Goal: Task Accomplishment & Management: Complete application form

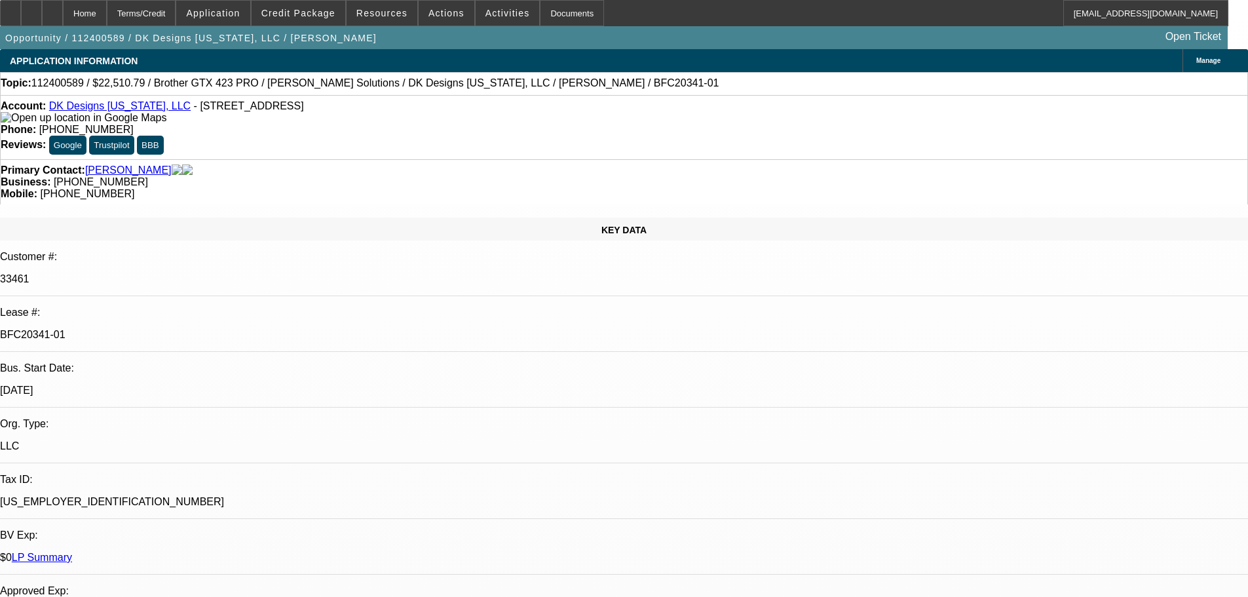
select select "0"
select select "2"
select select "0"
select select "2"
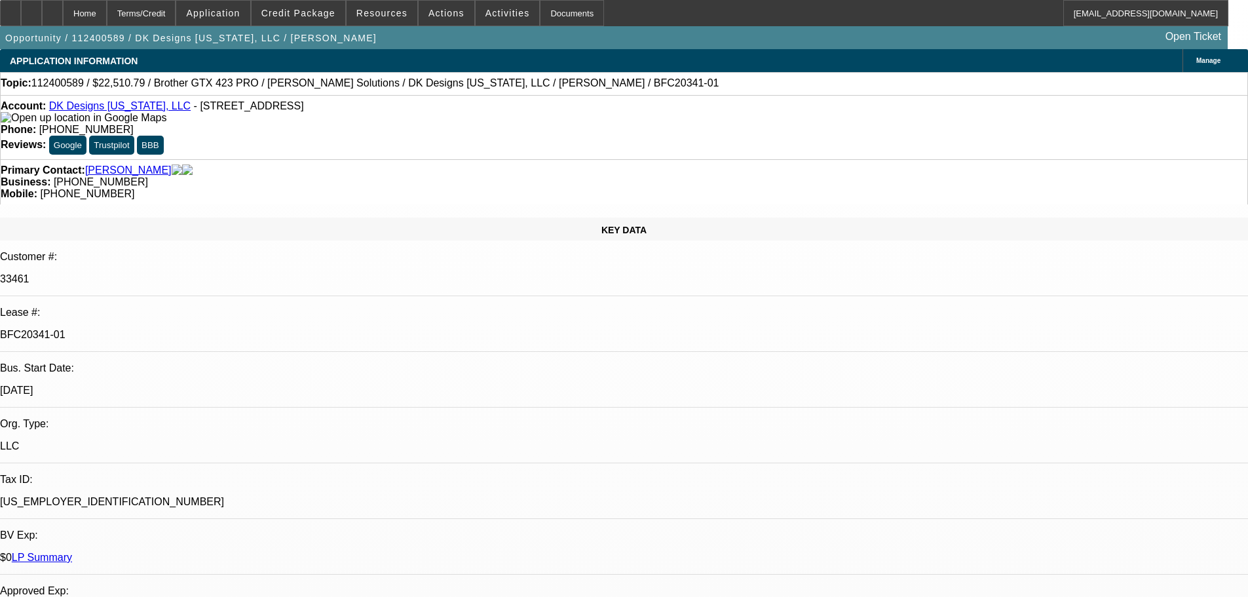
select select "0"
select select "2"
select select "0"
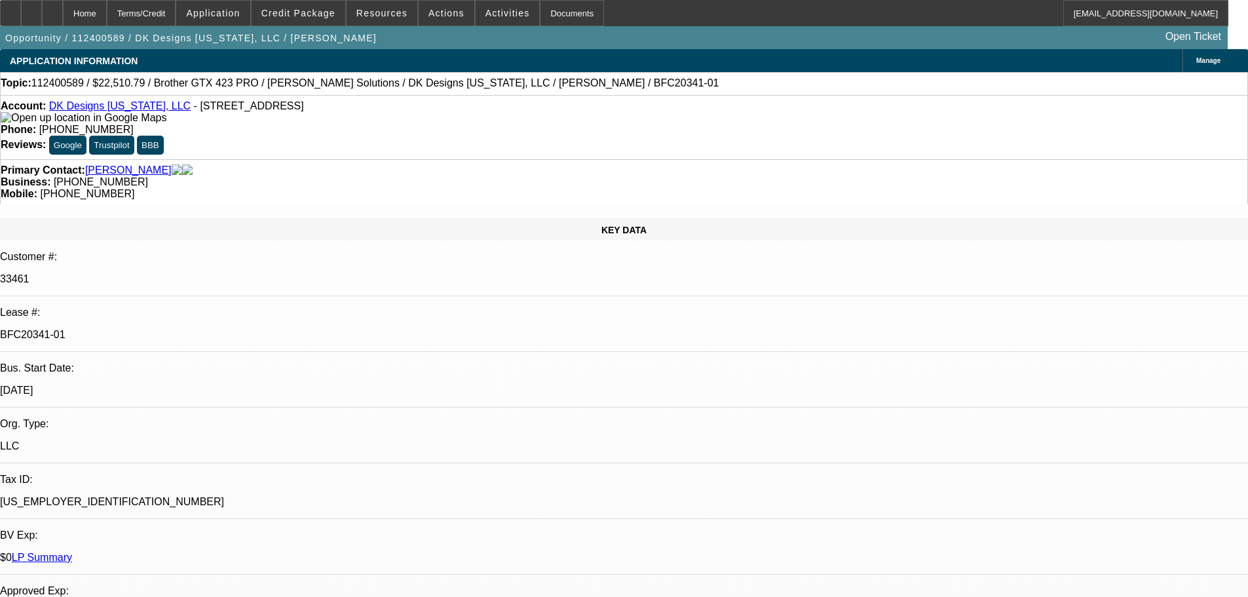
select select "2"
select select "0"
select select "1"
select select "2"
select select "6"
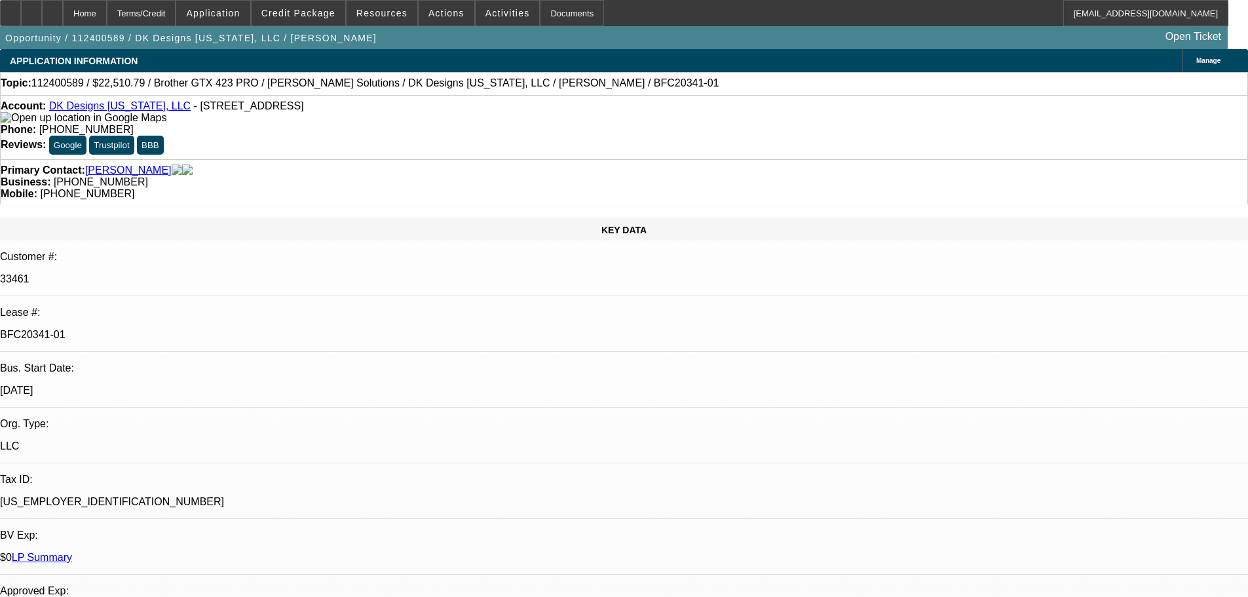
select select "1"
select select "2"
select select "6"
select select "1"
select select "2"
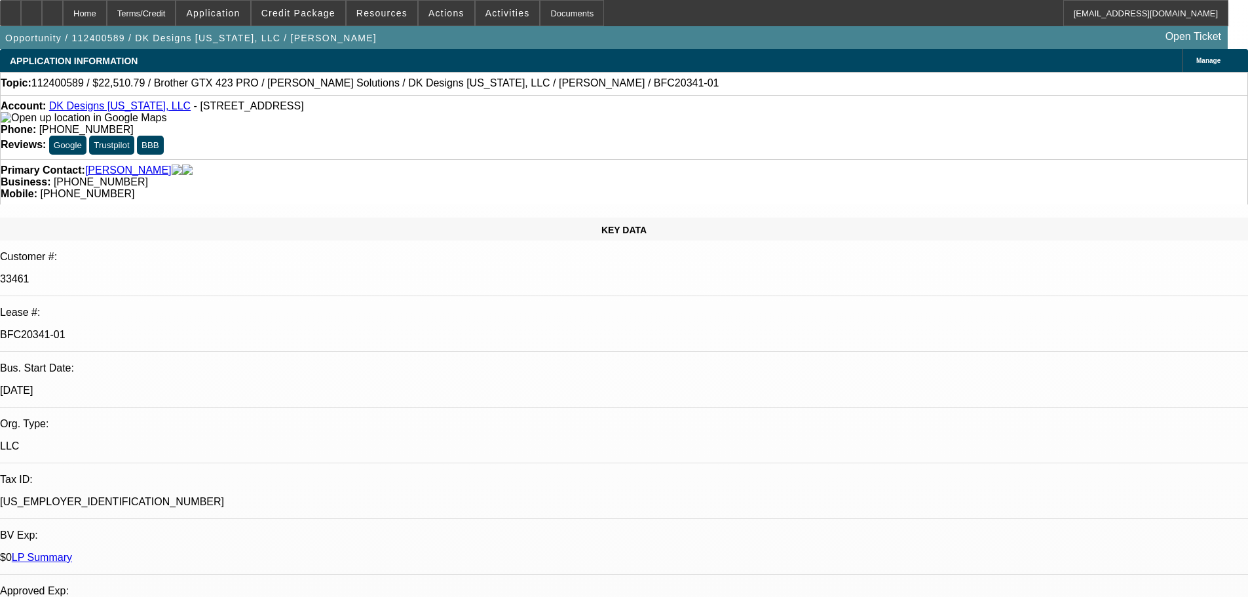
select select "6"
select select "1"
select select "2"
select select "6"
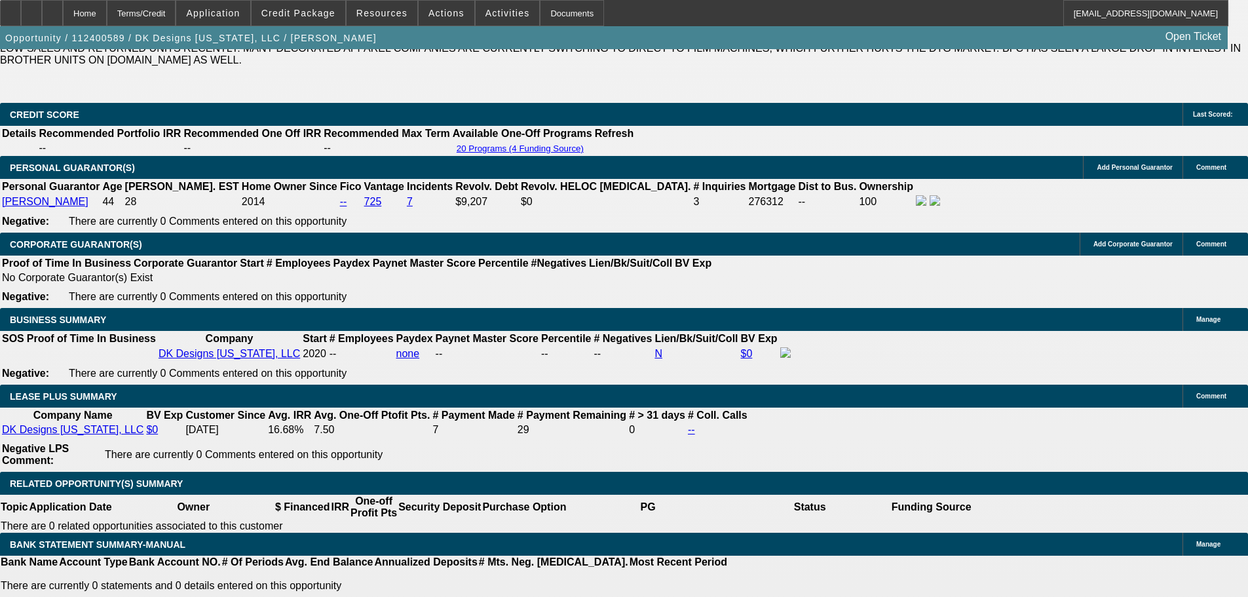
scroll to position [2097, 0]
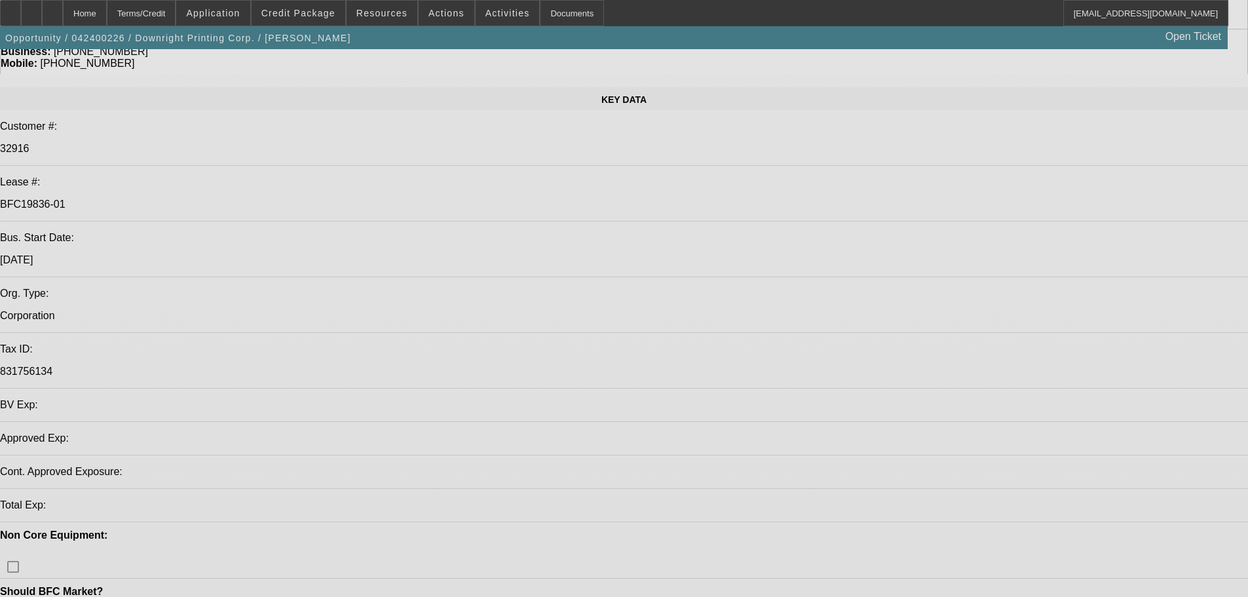
select select "0"
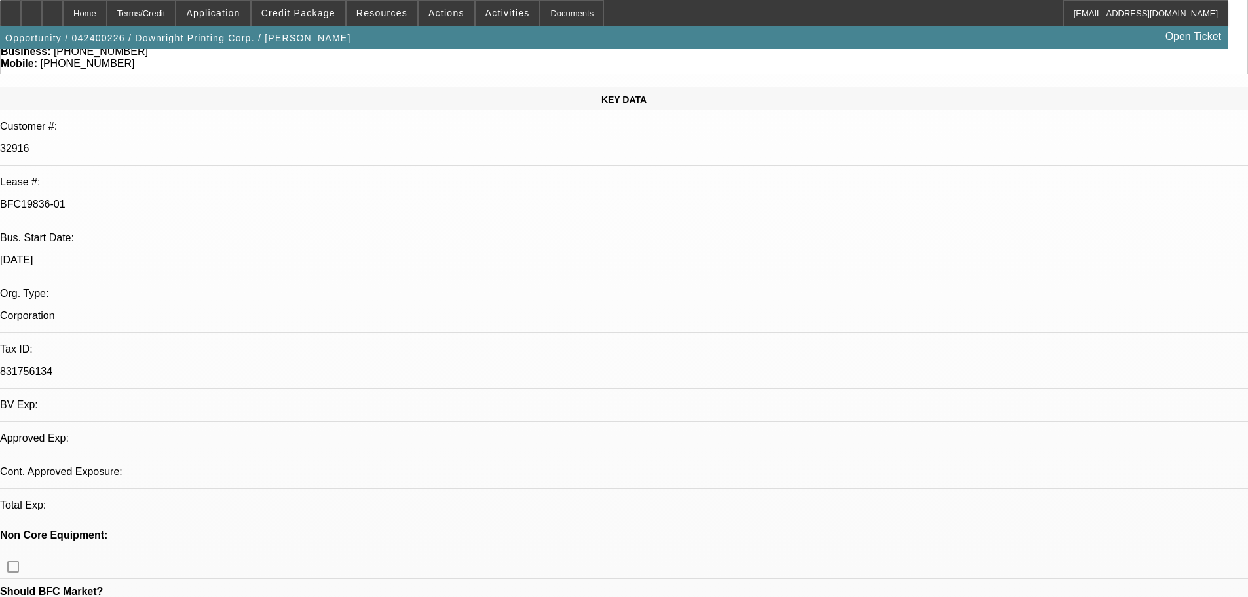
select select "2"
select select "0"
select select "6"
select select "0"
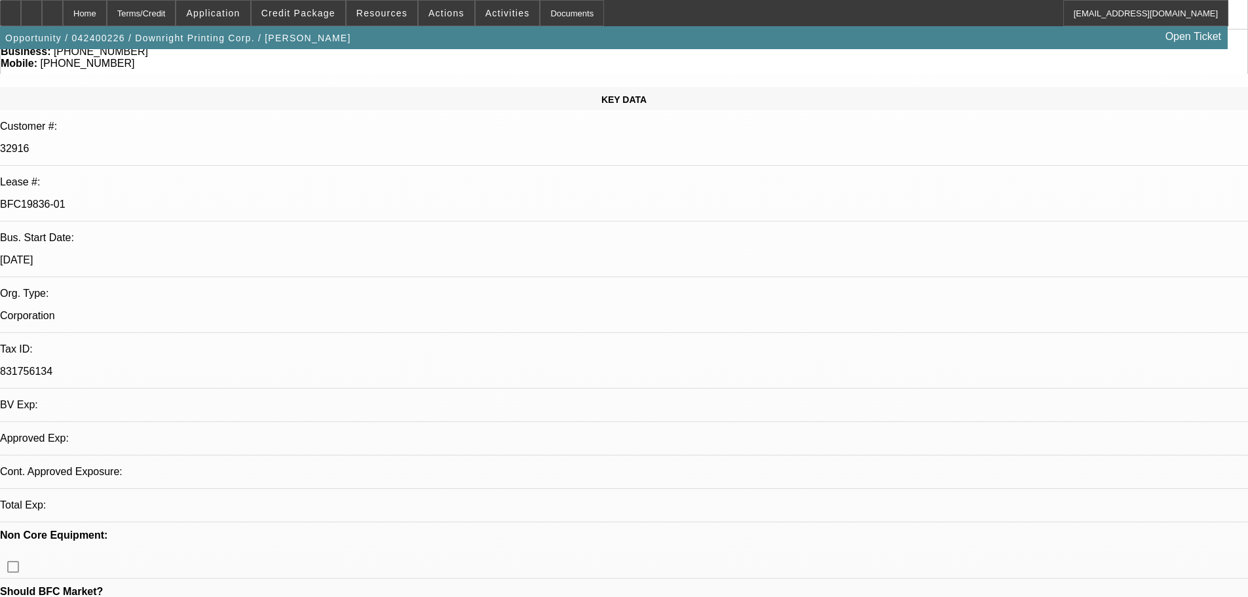
select select "2"
select select "0"
select select "6"
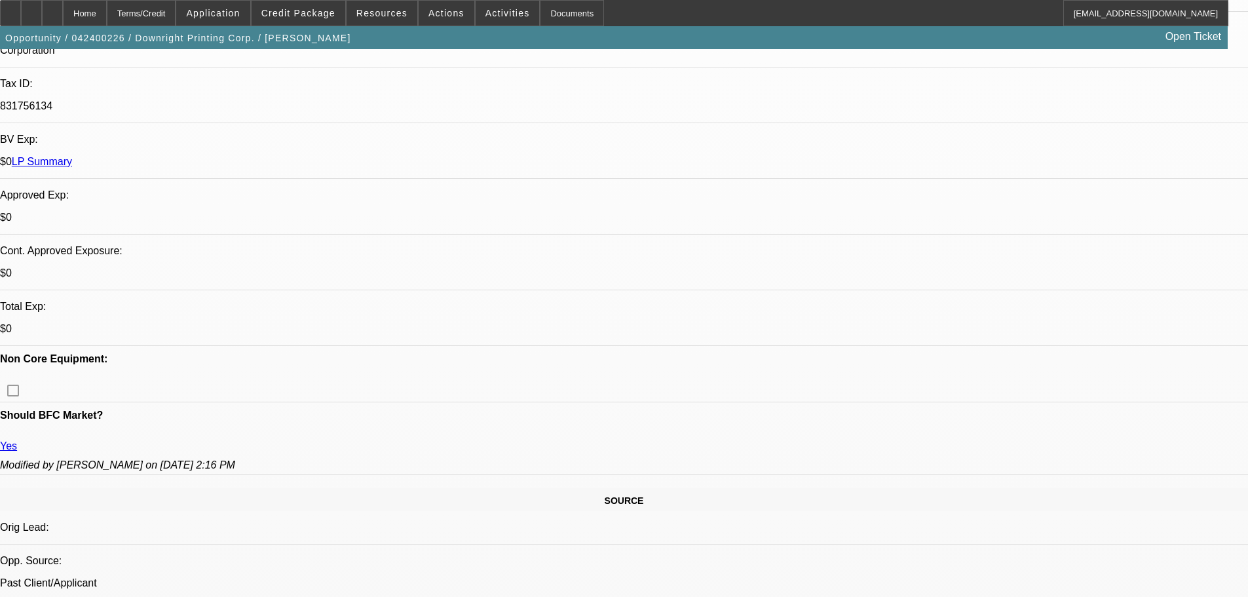
scroll to position [393, 0]
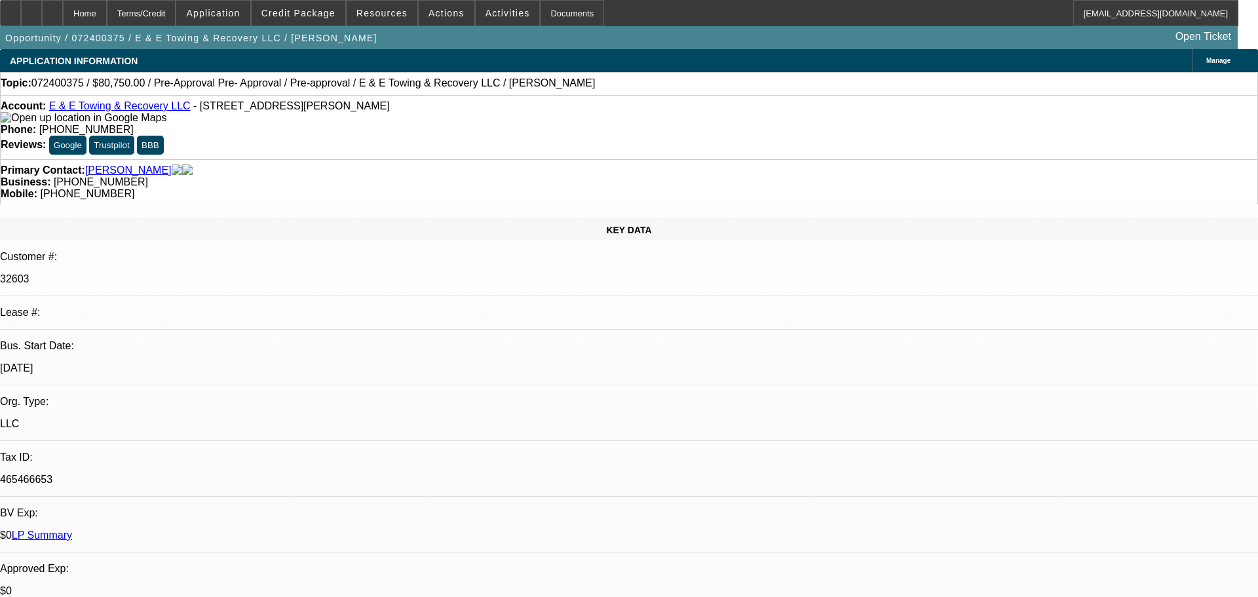
select select "0"
select select "6"
select select "0"
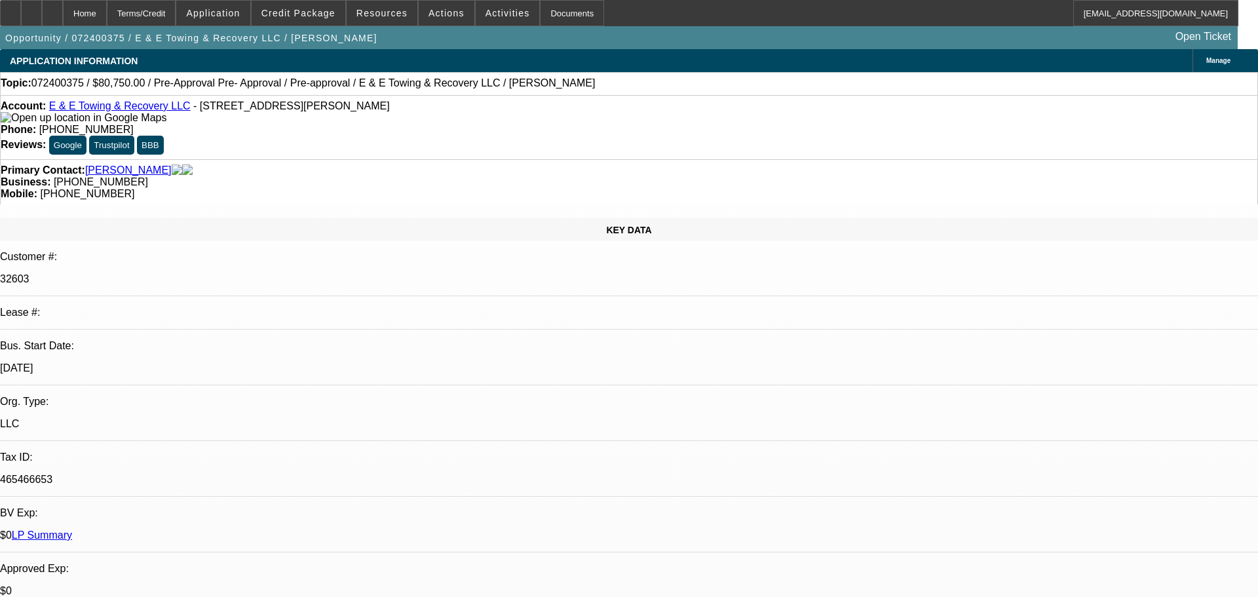
select select "0"
select select "6"
select select "0"
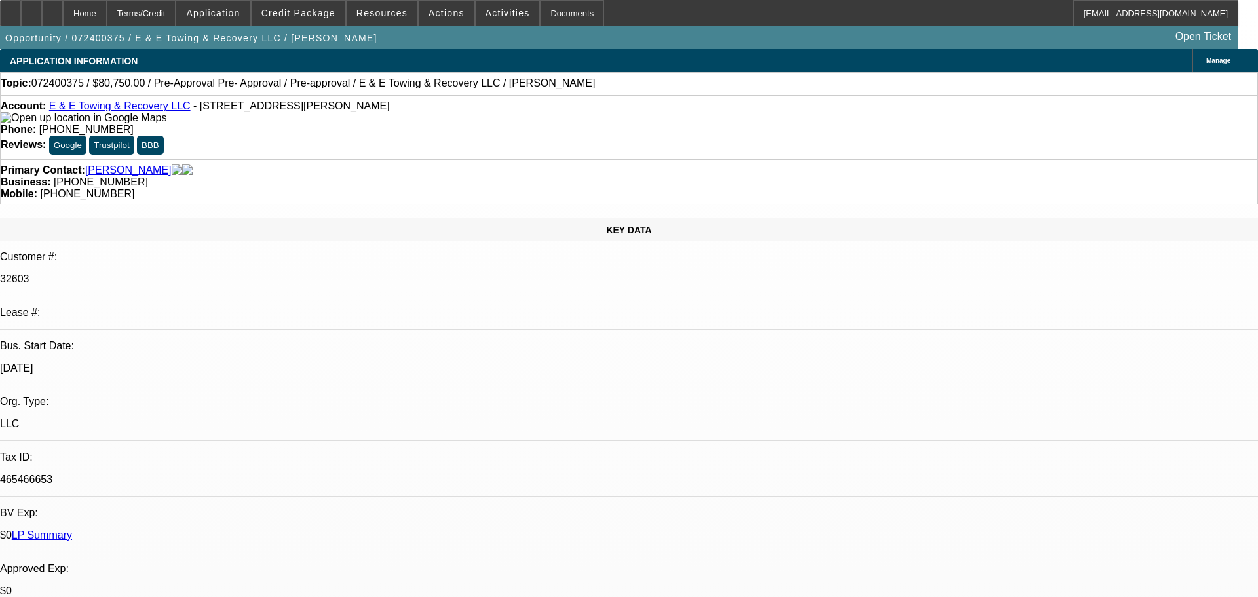
select select "0"
select select "6"
select select "2"
select select "0"
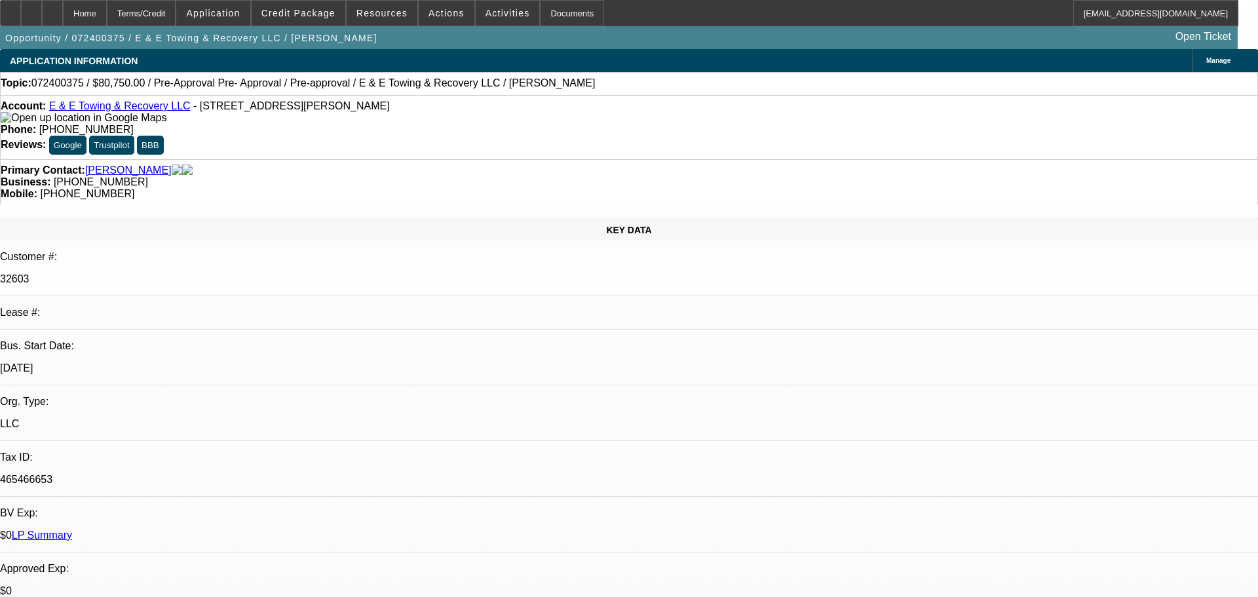
select select "6"
drag, startPoint x: 980, startPoint y: 187, endPoint x: 927, endPoint y: 191, distance: 53.2
copy b "(614) 360-4099"
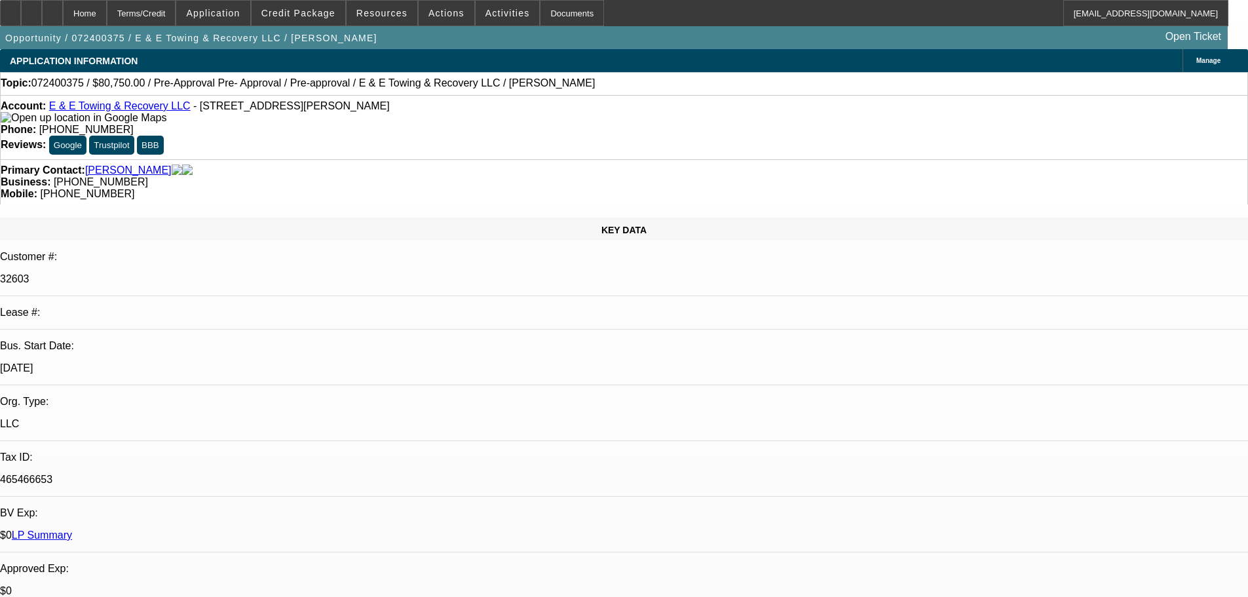
drag, startPoint x: 995, startPoint y: 186, endPoint x: 1047, endPoint y: 187, distance: 52.4
drag, startPoint x: 1046, startPoint y: 187, endPoint x: 991, endPoint y: 187, distance: 55.0
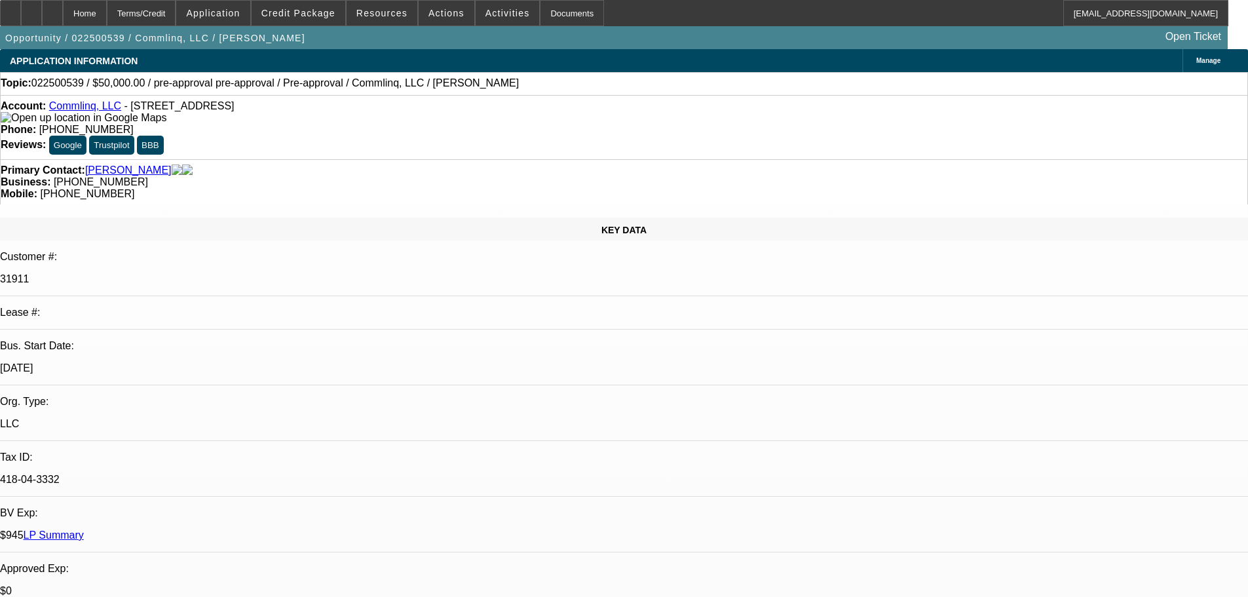
select select "0"
select select "6"
select select "0"
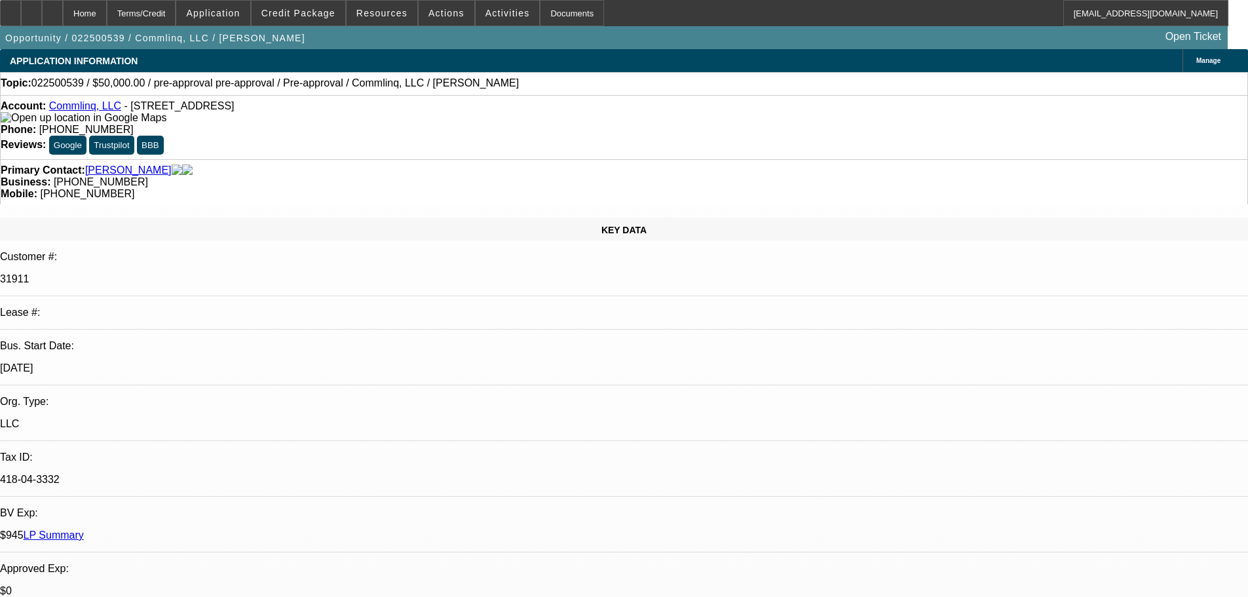
select select "0"
select select "6"
select select "2"
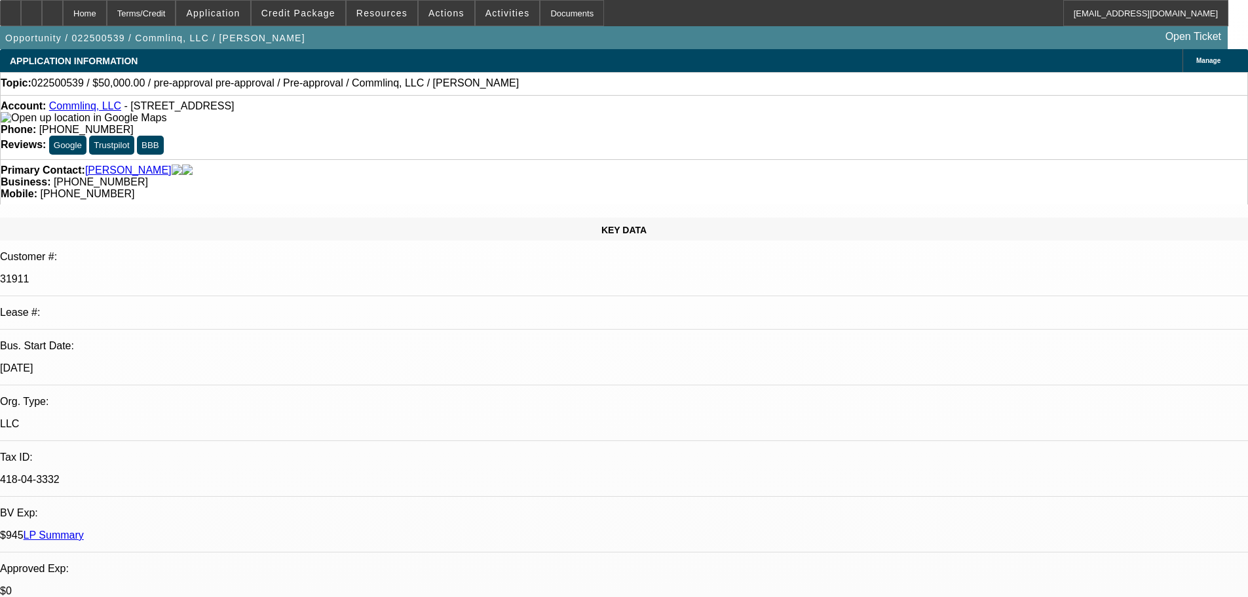
select select "0"
select select "6"
select select "2"
select select "0.1"
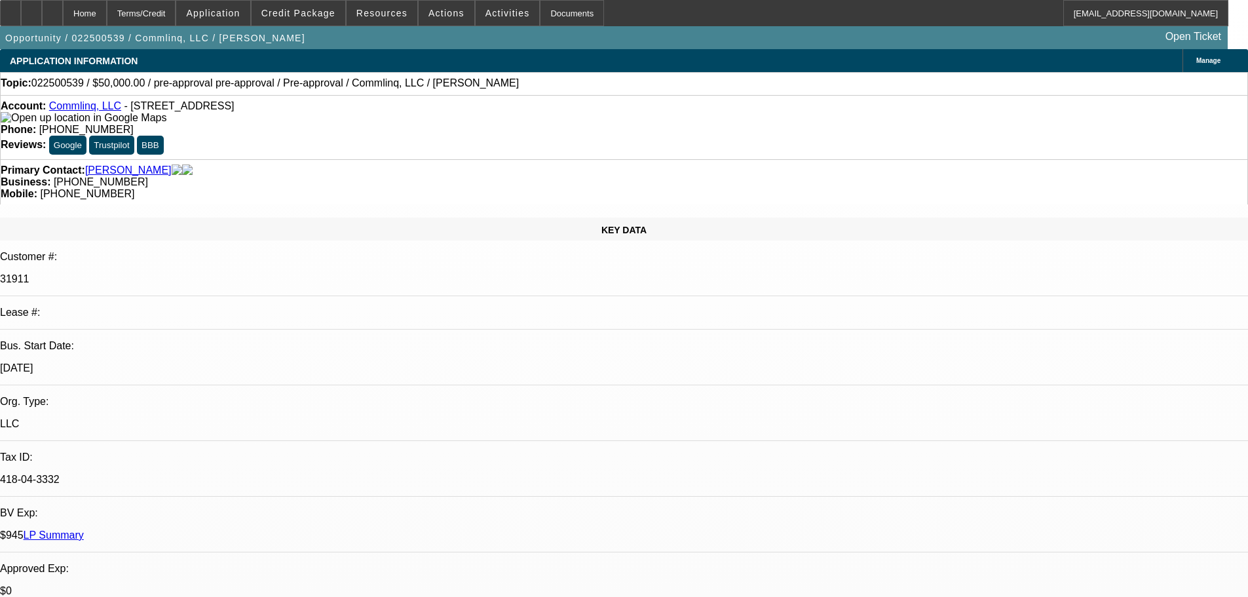
select select "4"
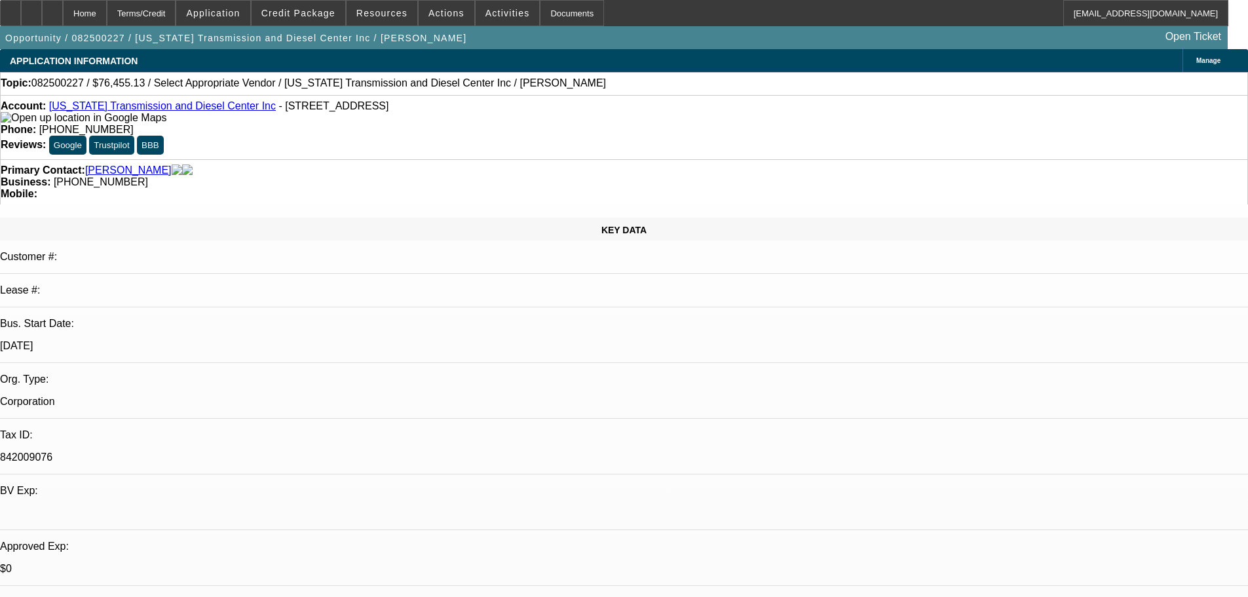
select select "0"
select select "2"
select select "0.1"
select select "4"
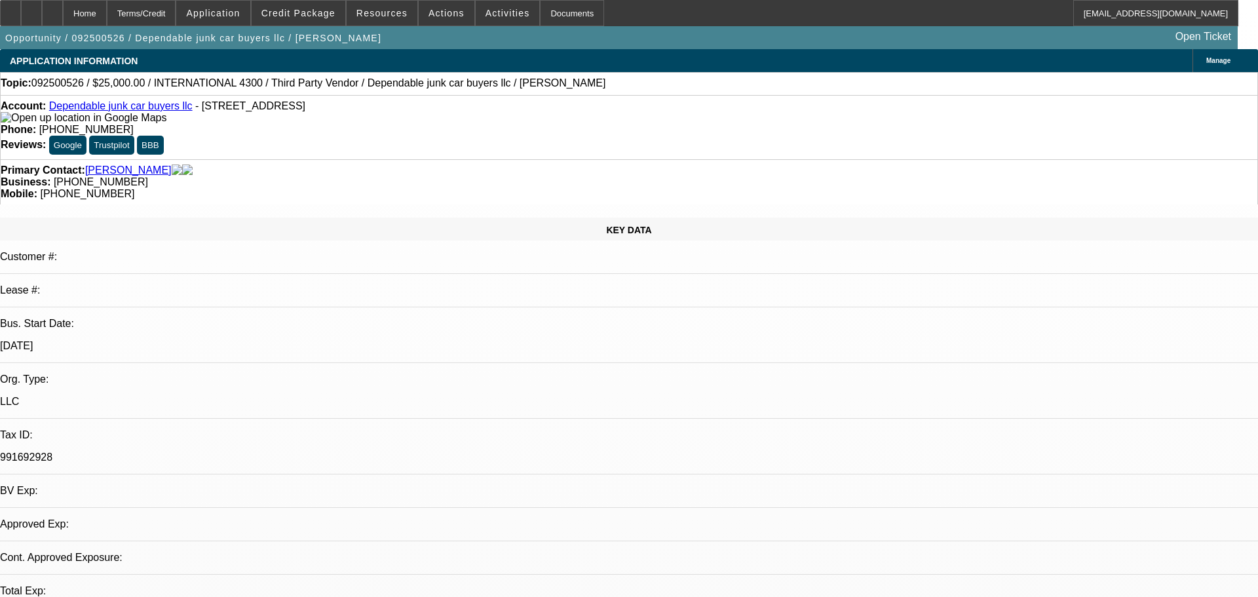
select select "0"
select select "2"
select select "0"
select select "6"
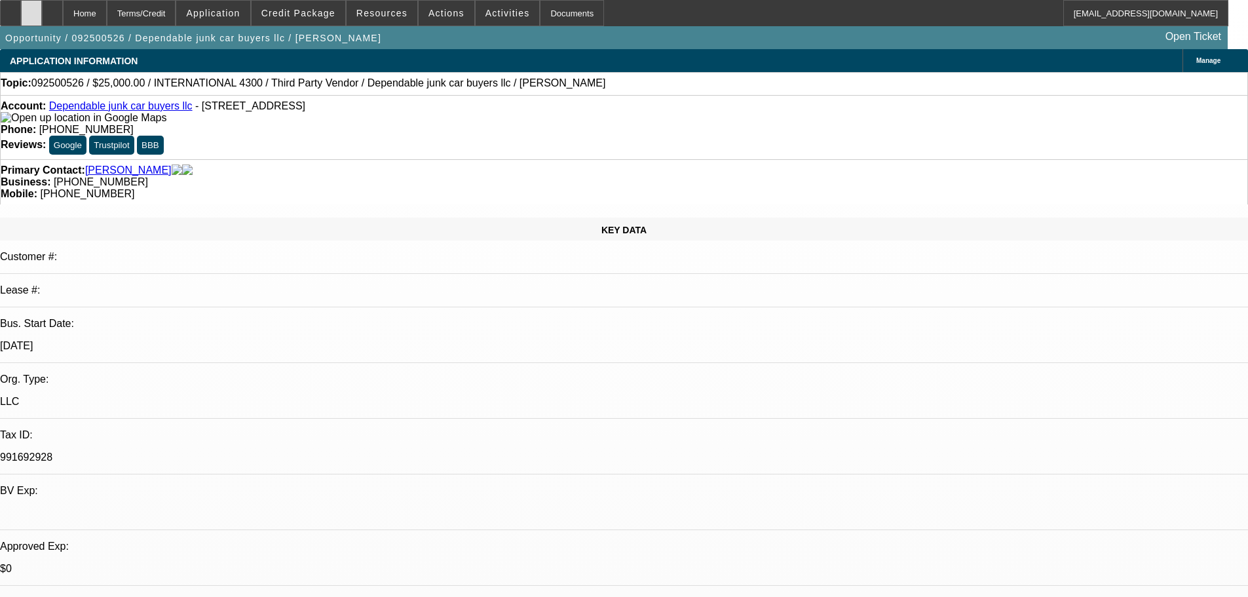
click at [31, 9] on icon at bounding box center [31, 9] width 0 height 0
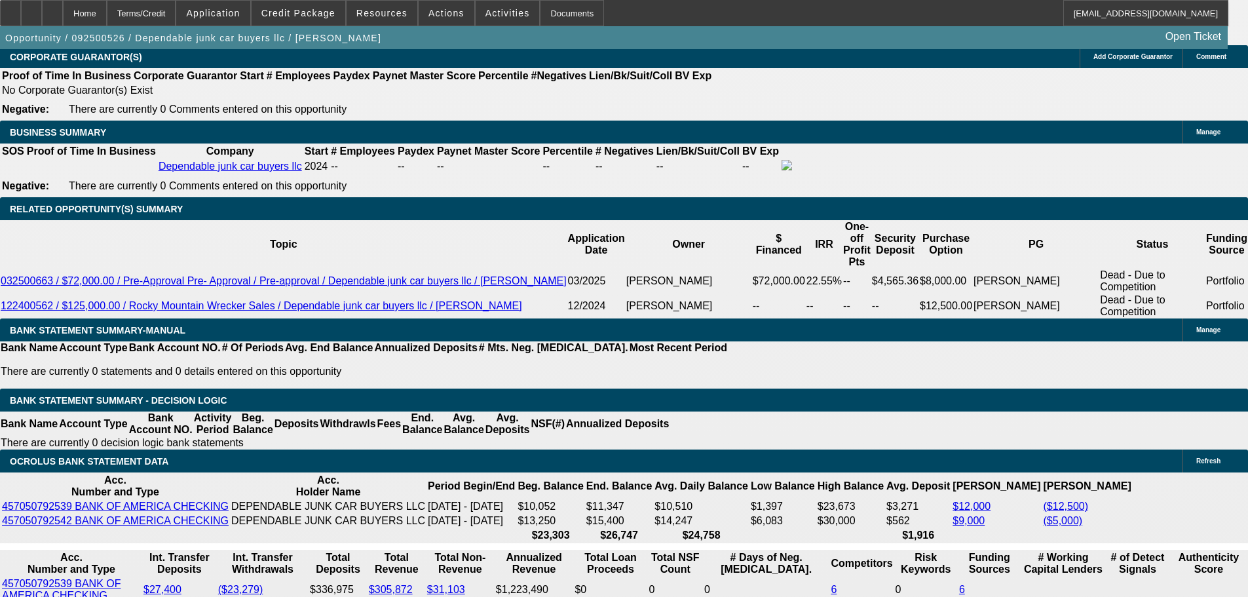
scroll to position [2097, 0]
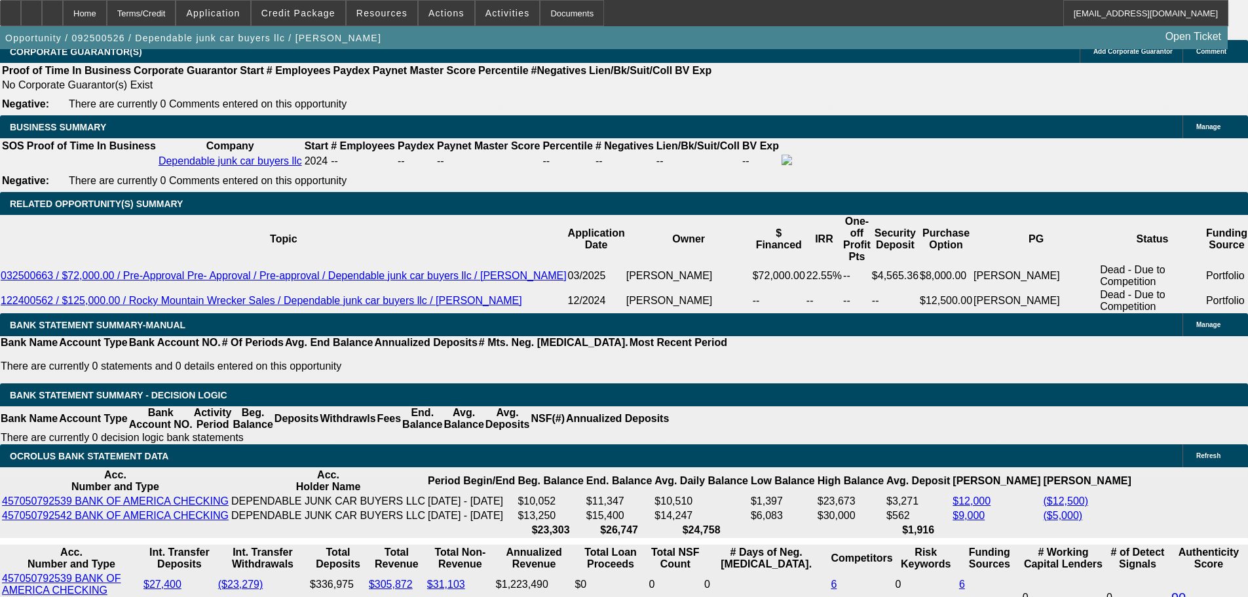
drag, startPoint x: 257, startPoint y: 408, endPoint x: 270, endPoint y: 406, distance: 12.6
type input "3"
type input "UNKNOWN"
type input "$8,556.40"
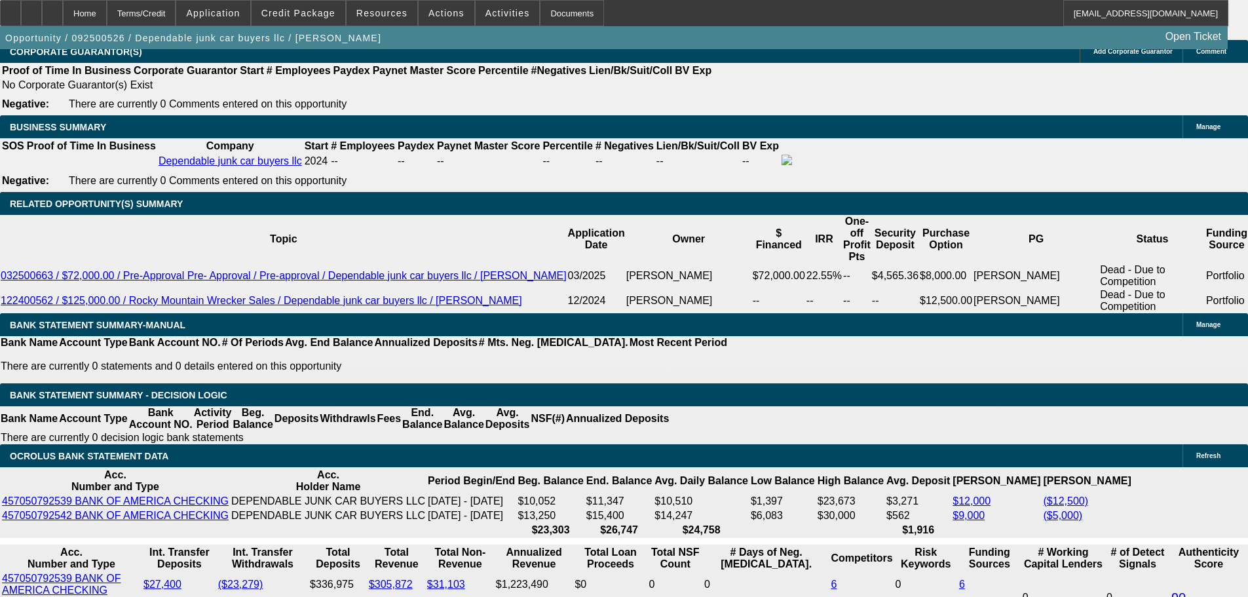
type input "$17,112.80"
type input "36"
type input "$878.80"
type input "$1,757.60"
type input "36"
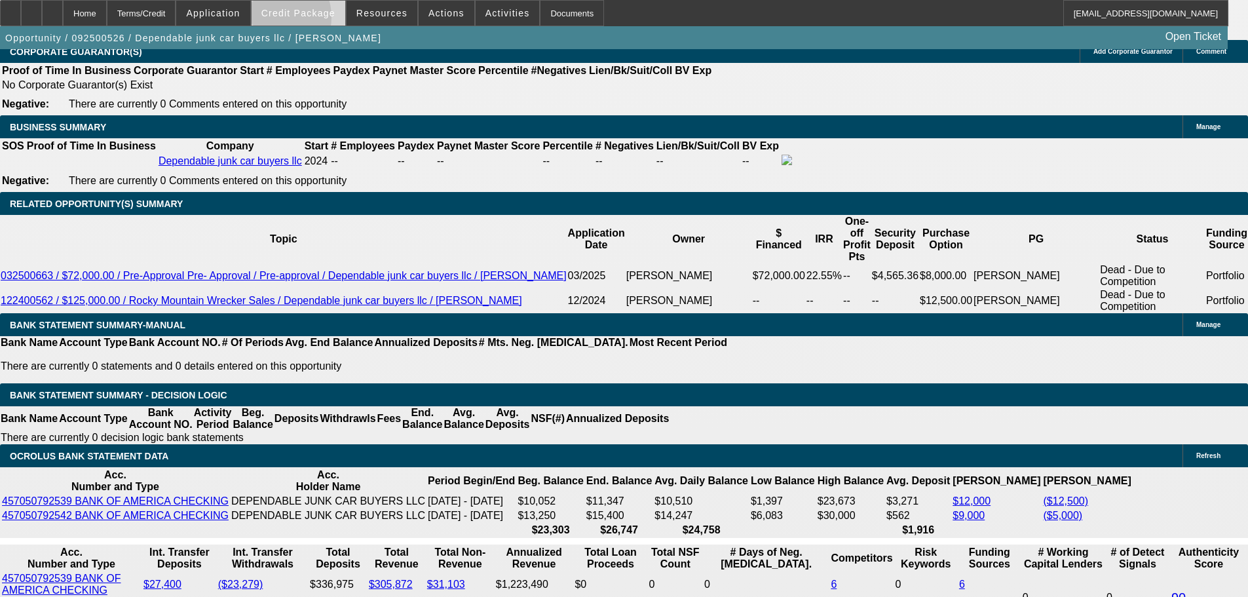
click at [292, 20] on span at bounding box center [299, 12] width 94 height 31
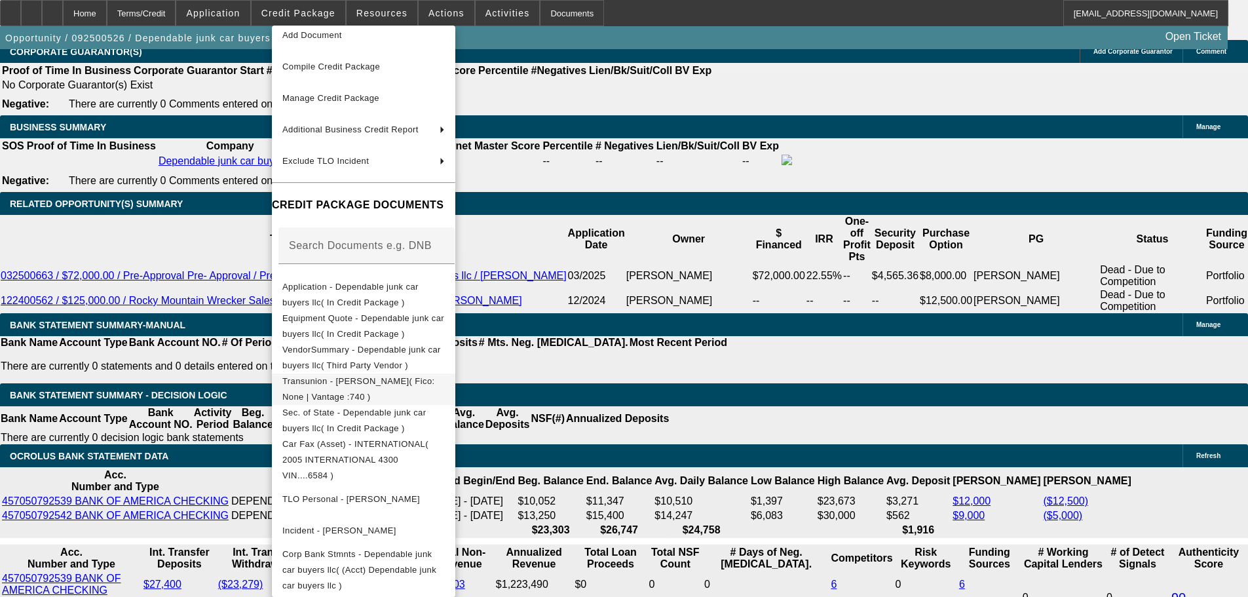
scroll to position [78, 0]
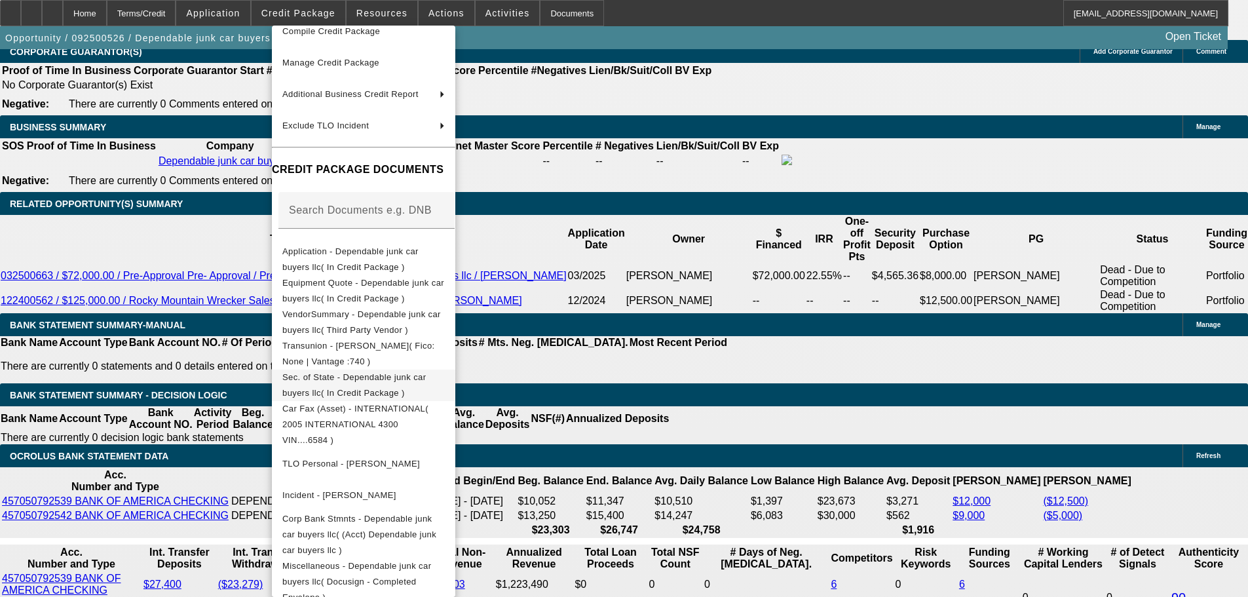
click at [396, 377] on span "Sec. of State - Dependable junk car buyers llc( In Credit Package )" at bounding box center [353, 385] width 143 height 26
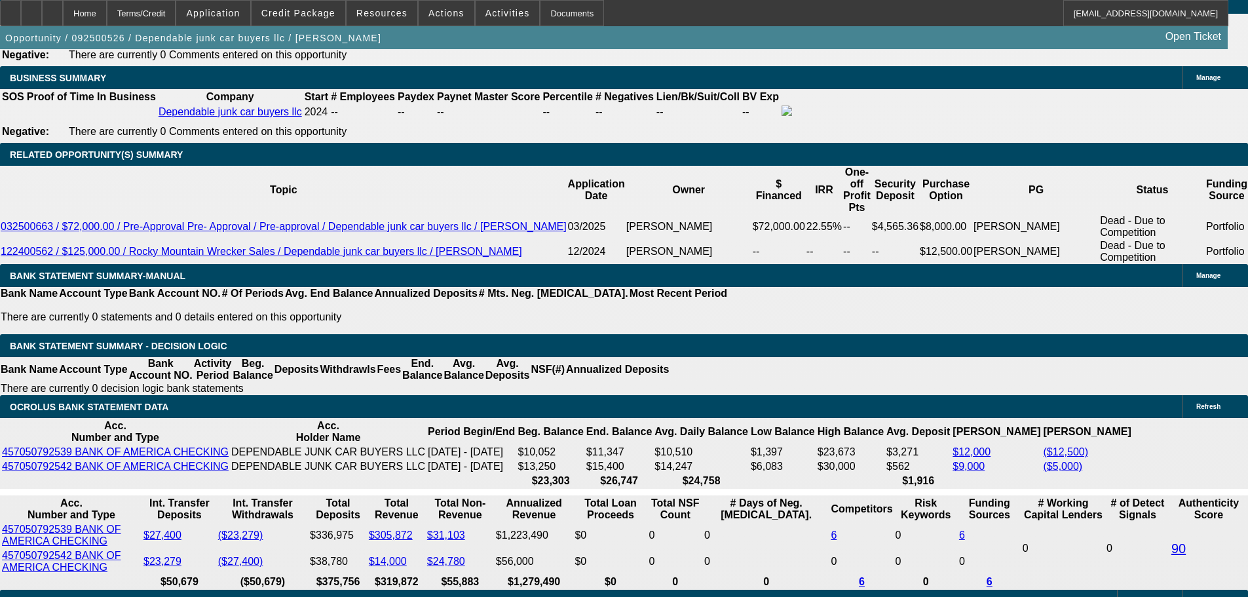
scroll to position [2097, 0]
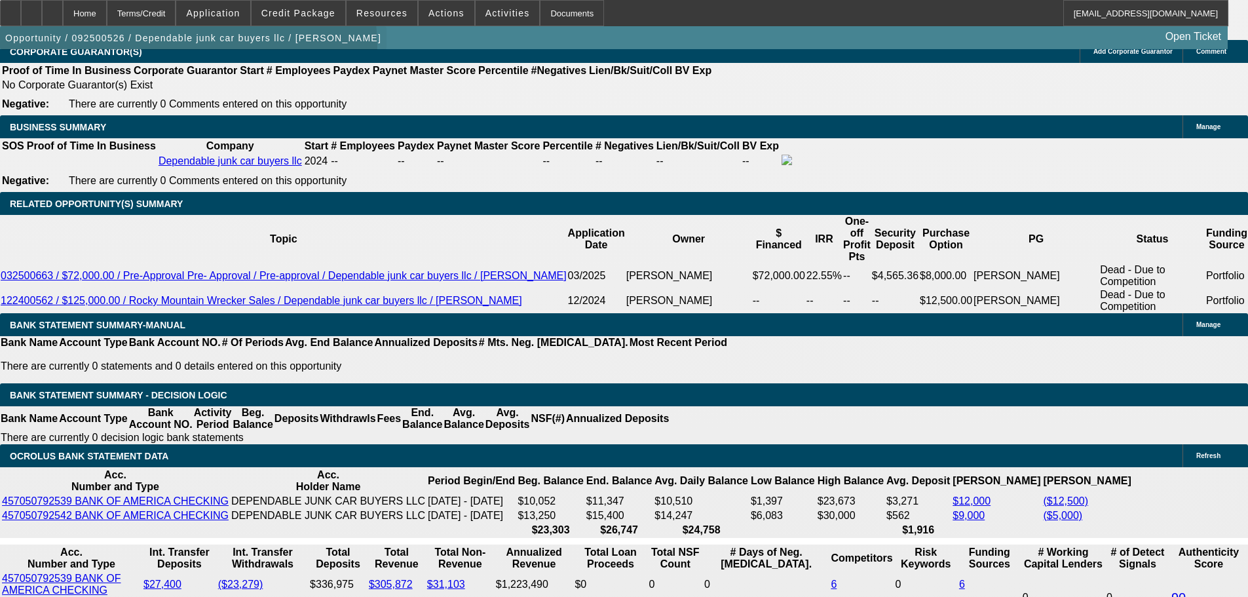
click at [198, 50] on span "button" at bounding box center [193, 37] width 387 height 31
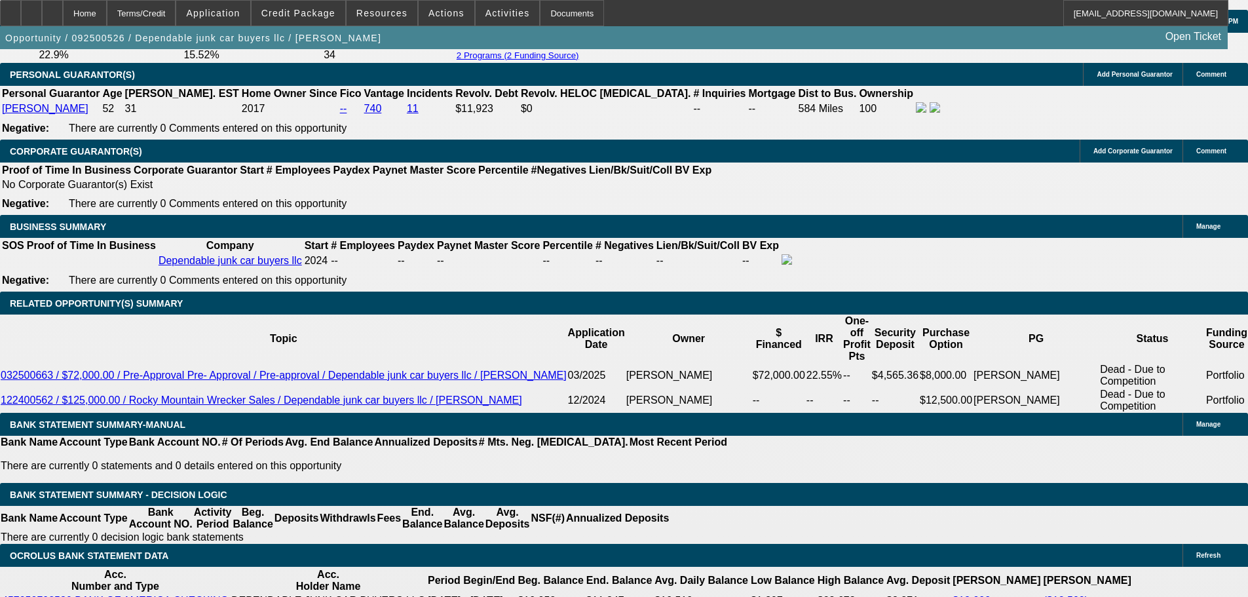
scroll to position [1966, 0]
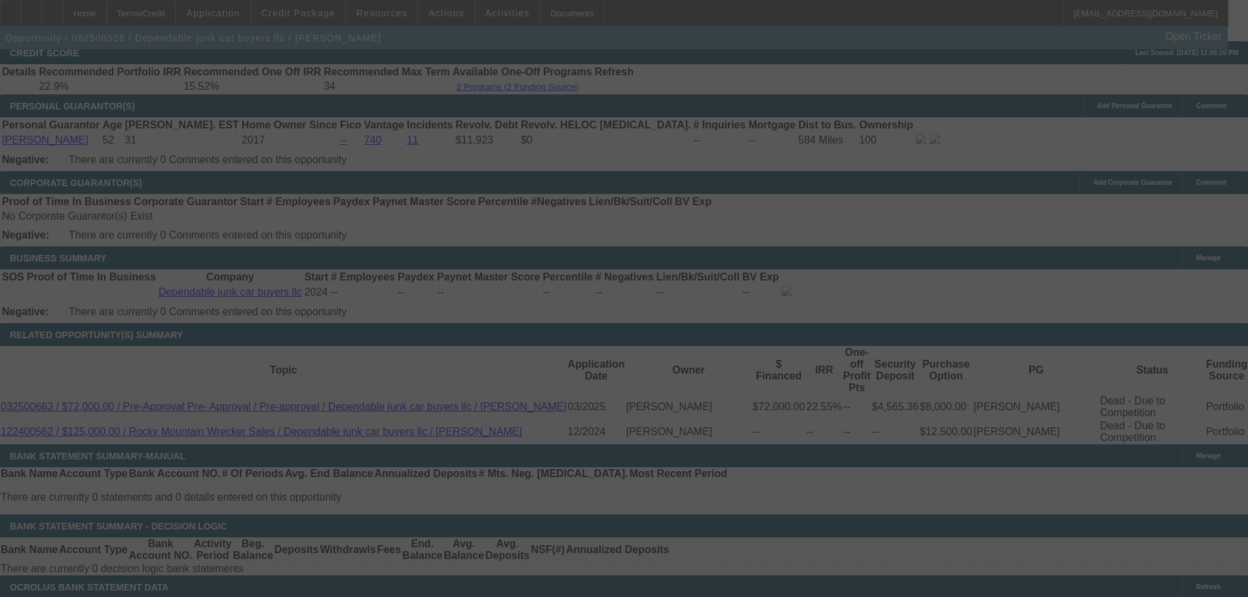
select select "0"
select select "2"
select select "0"
select select "6"
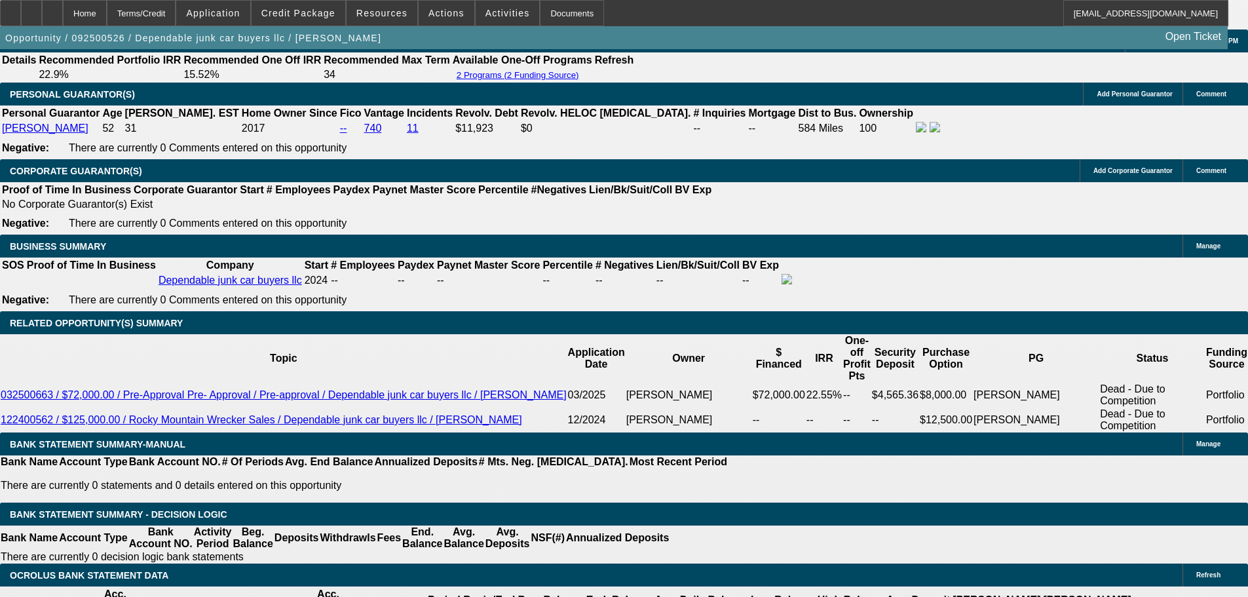
scroll to position [1835, 0]
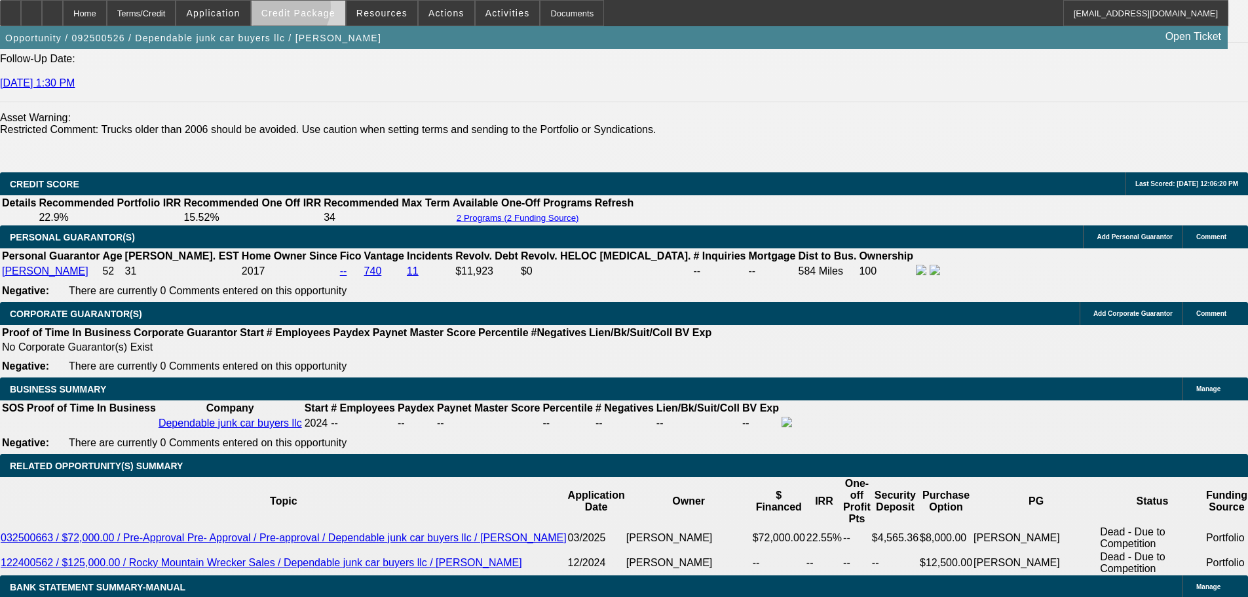
click at [306, 10] on span "Credit Package" at bounding box center [298, 13] width 74 height 10
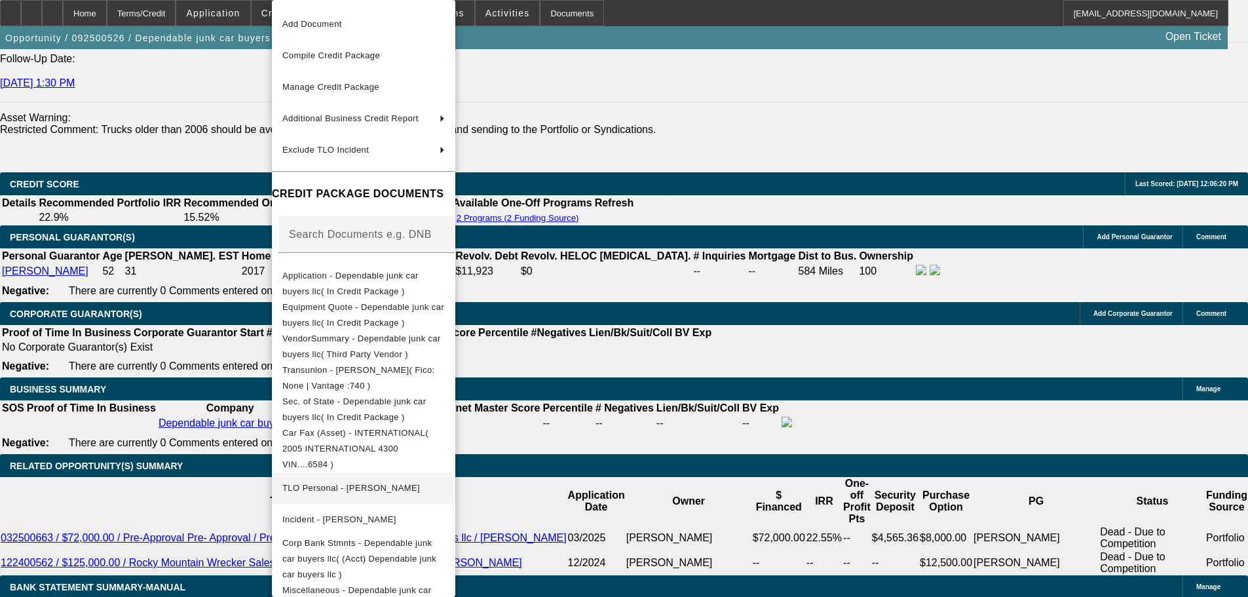
scroll to position [52, 0]
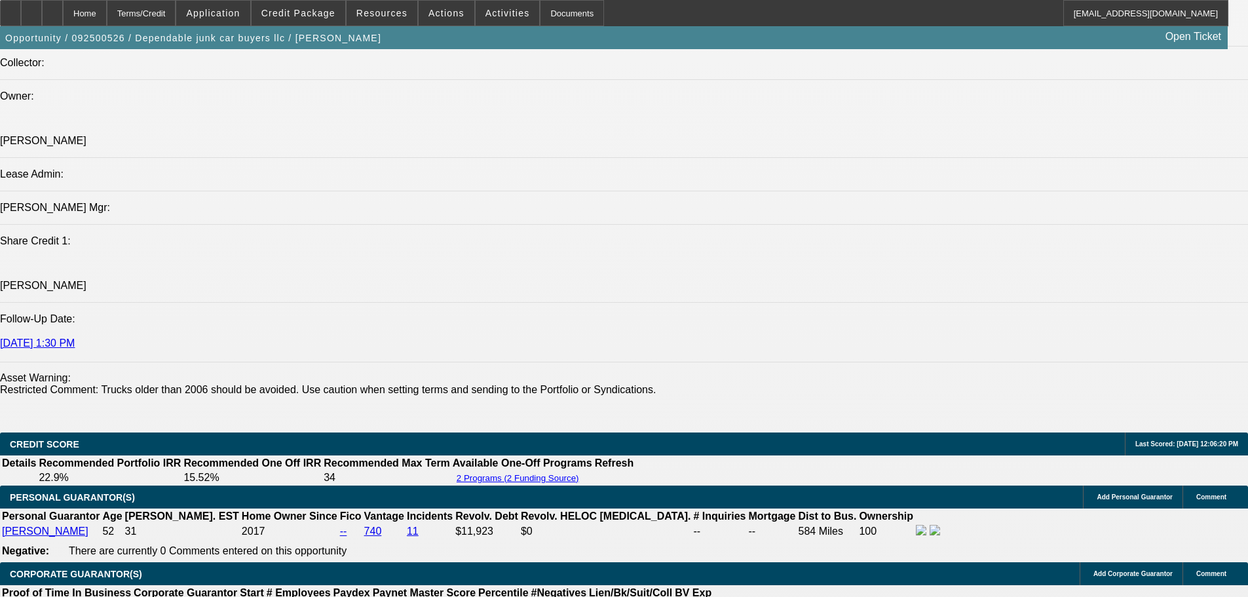
scroll to position [1573, 0]
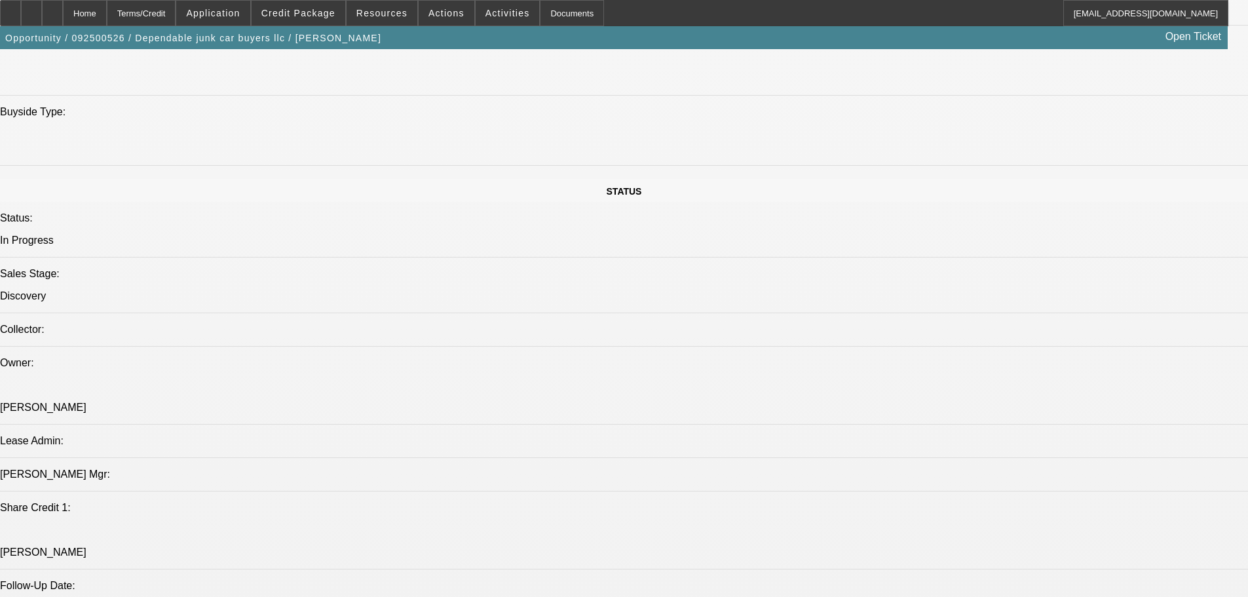
scroll to position [1179, 0]
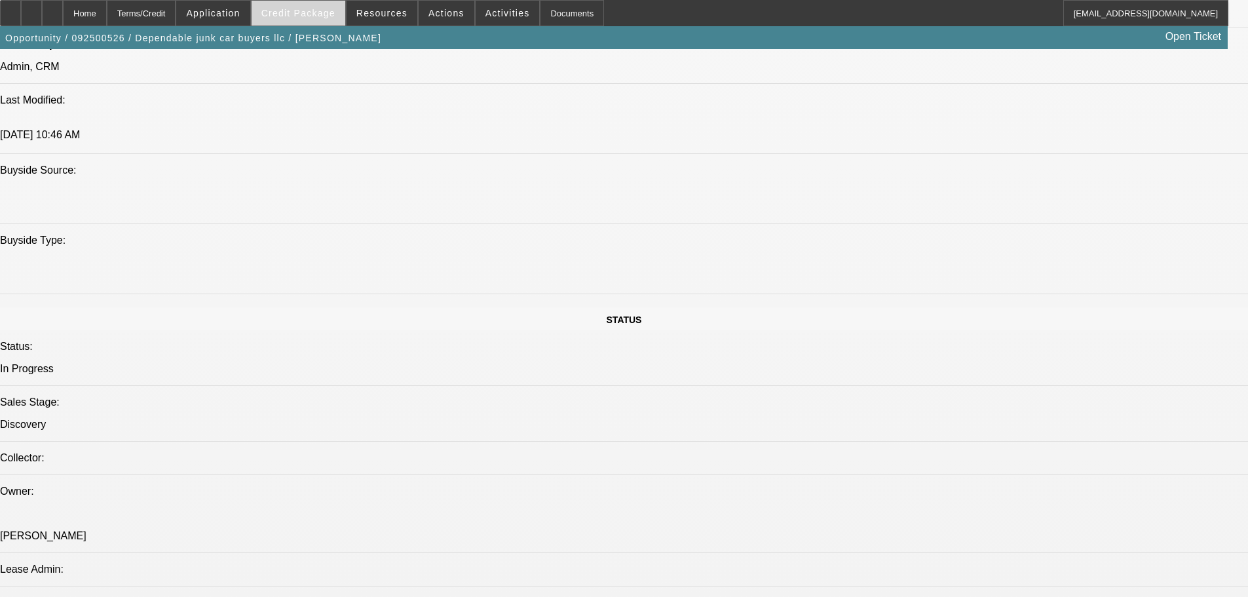
click at [288, 10] on span "Credit Package" at bounding box center [298, 13] width 74 height 10
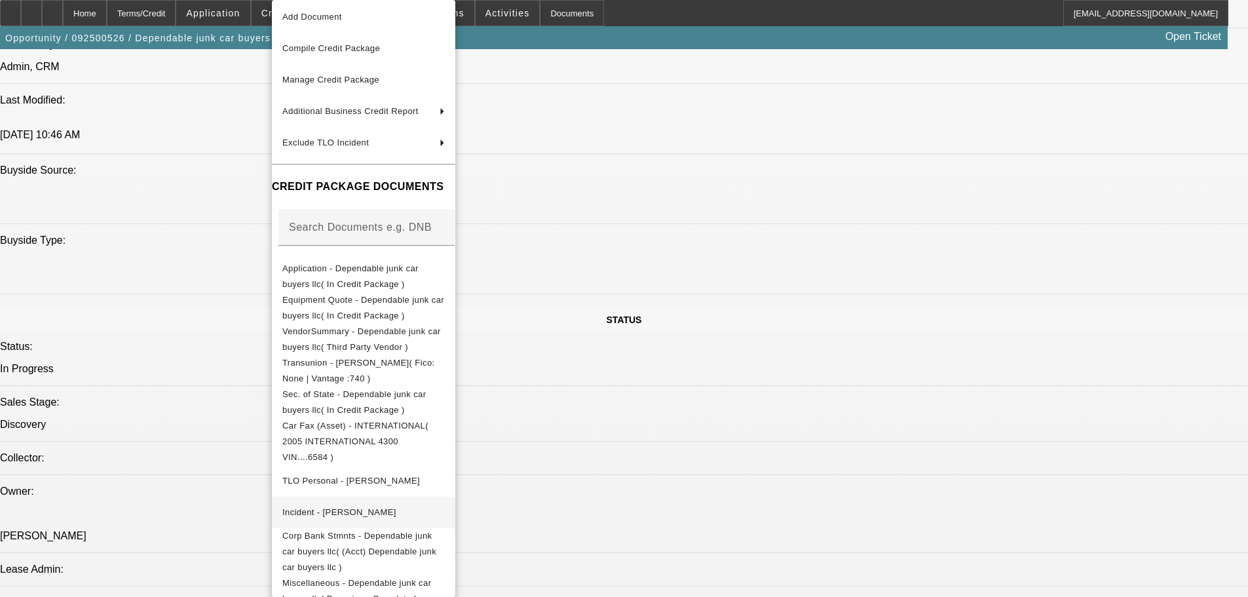
scroll to position [52, 0]
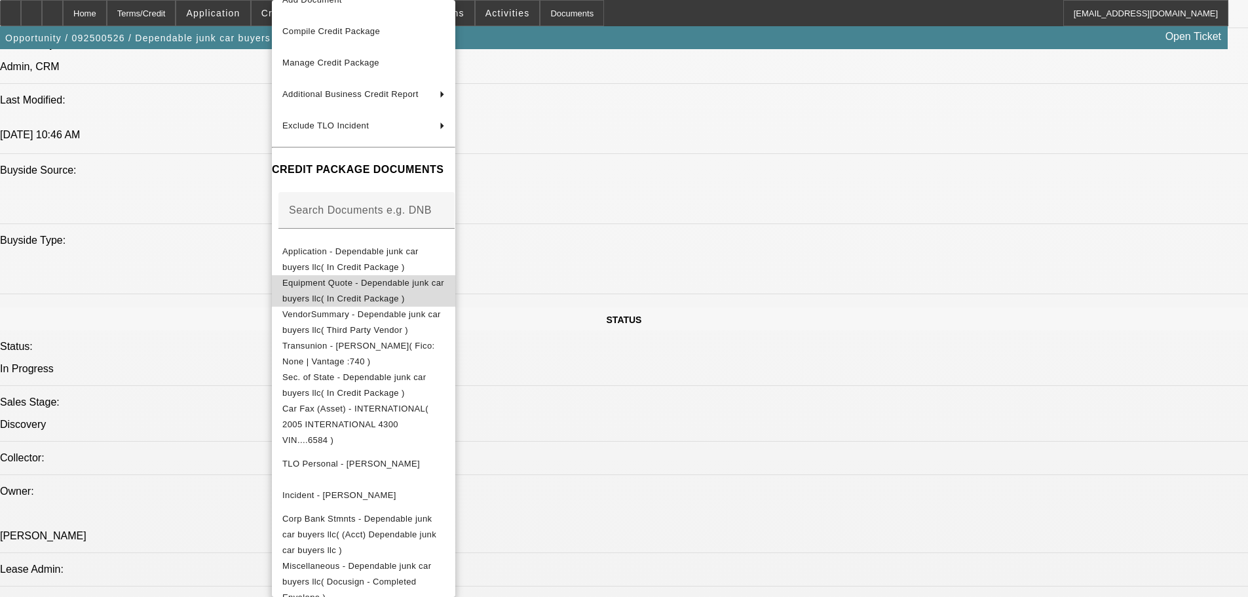
click at [417, 295] on button "Equipment Quote - Dependable junk car buyers llc( In Credit Package )" at bounding box center [363, 290] width 183 height 31
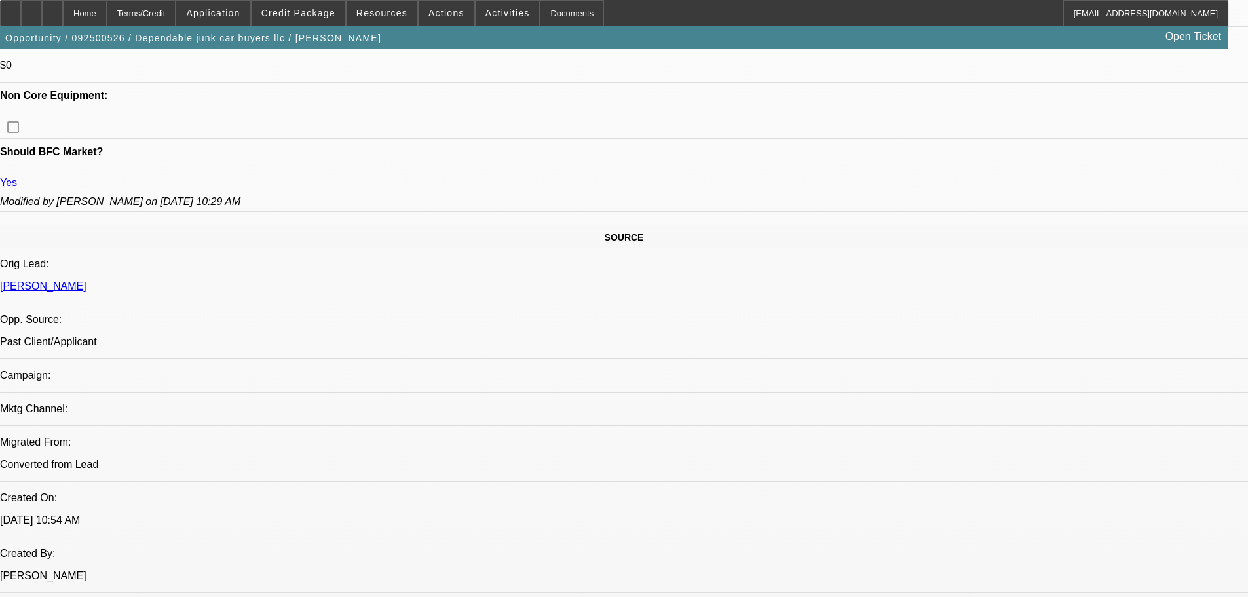
scroll to position [524, 0]
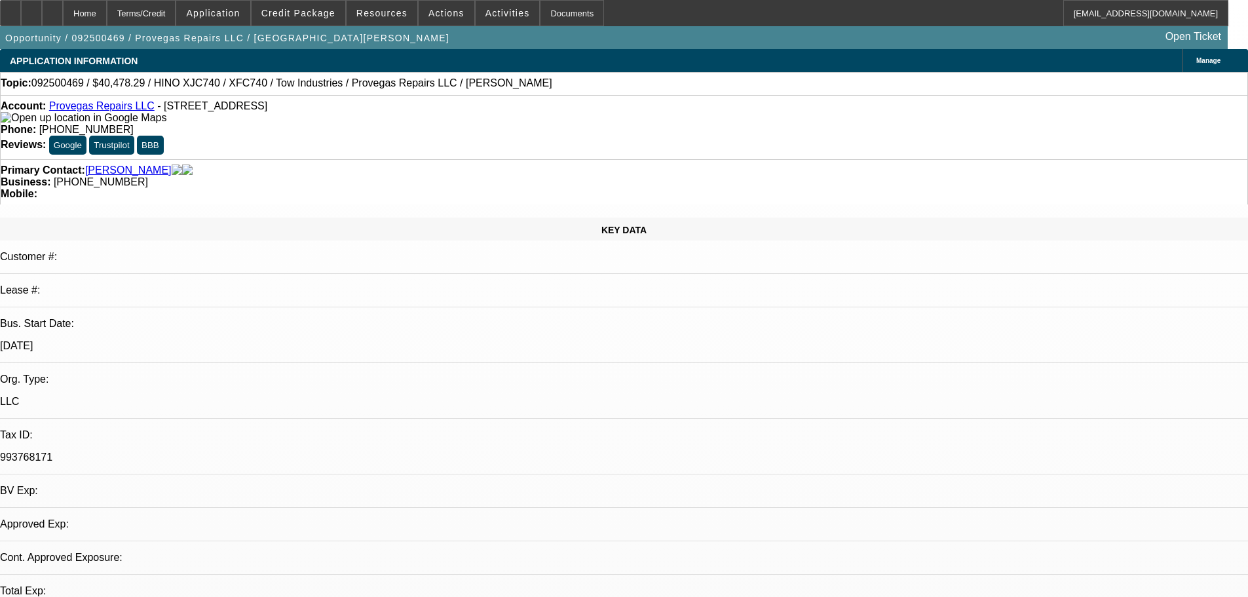
select select "0"
select select "2"
select select "0.1"
select select "4"
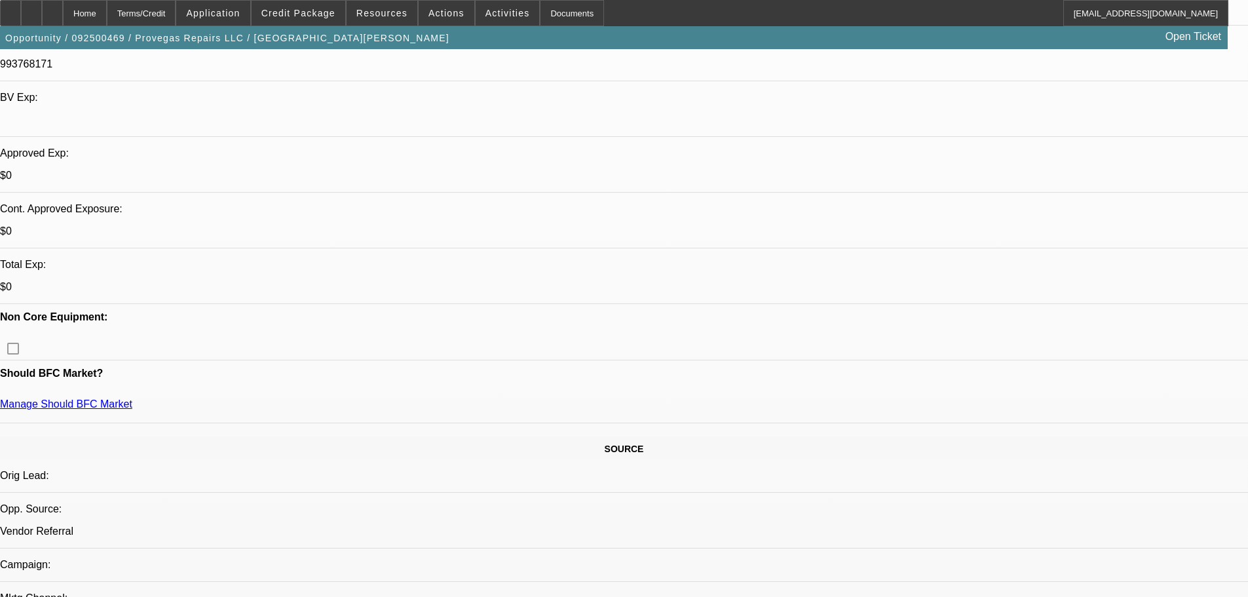
drag, startPoint x: 1022, startPoint y: 231, endPoint x: 968, endPoint y: 239, distance: 54.3
copy b "(747) 257-8182"
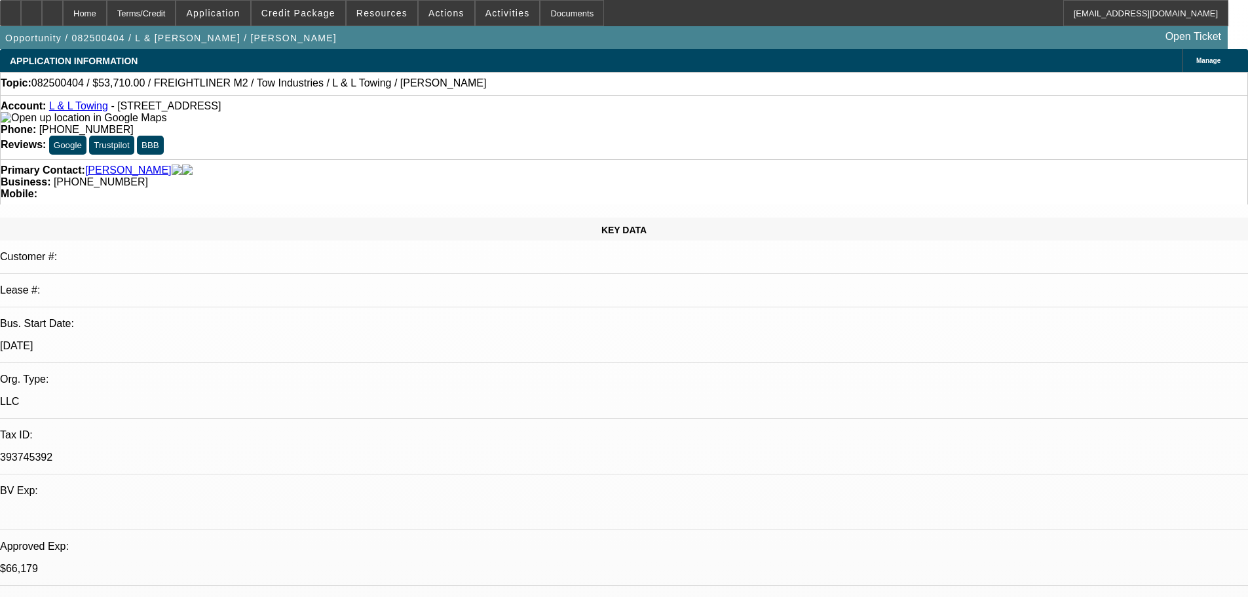
select select "0"
select select "2"
select select "0.1"
select select "4"
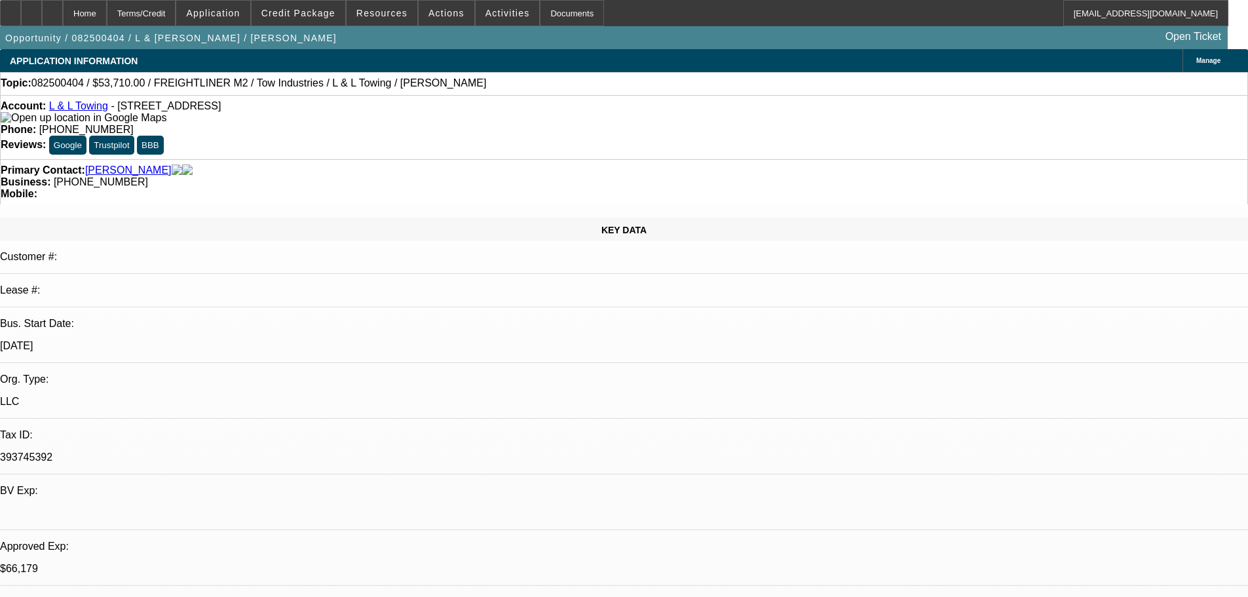
select select "0"
select select "2"
select select "0.1"
select select "4"
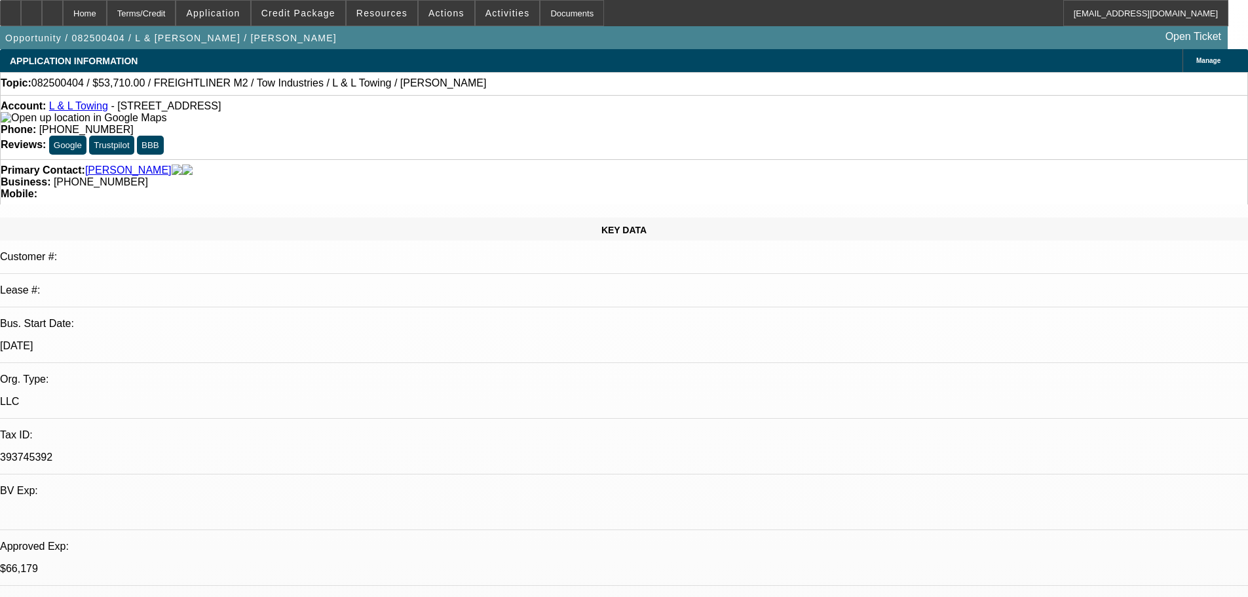
select select "0"
select select "2"
select select "0.1"
select select "4"
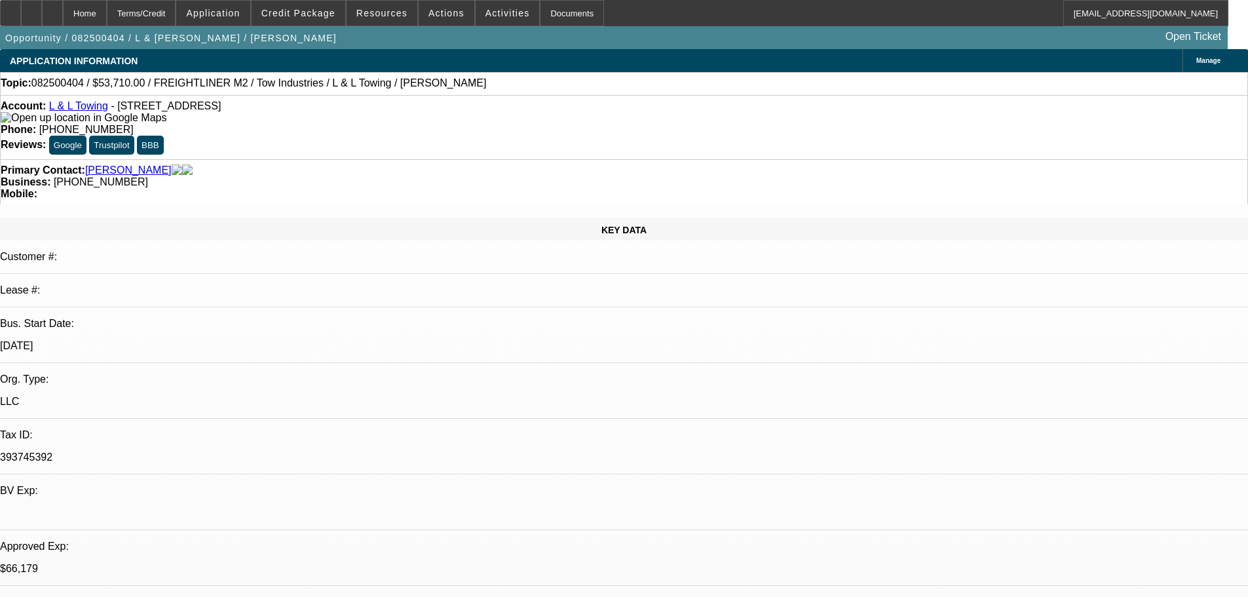
select select "0"
select select "2"
select select "0.1"
select select "4"
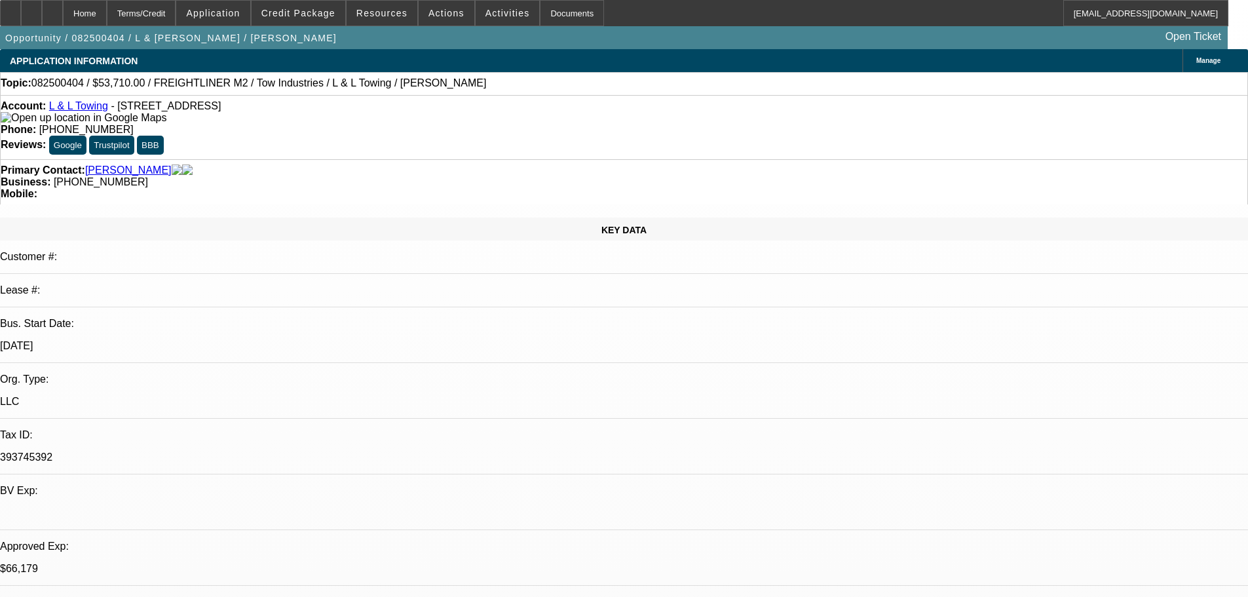
click at [341, 18] on span at bounding box center [299, 12] width 94 height 31
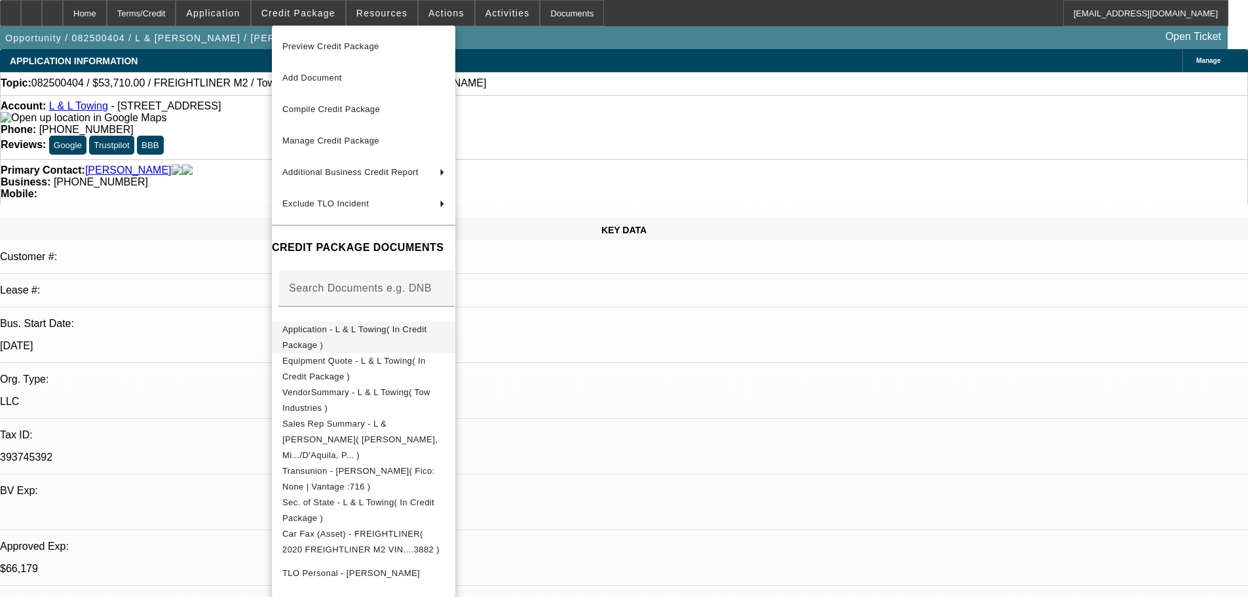
click at [385, 331] on span "Application - L & L Towing( In Credit Package )" at bounding box center [354, 337] width 145 height 26
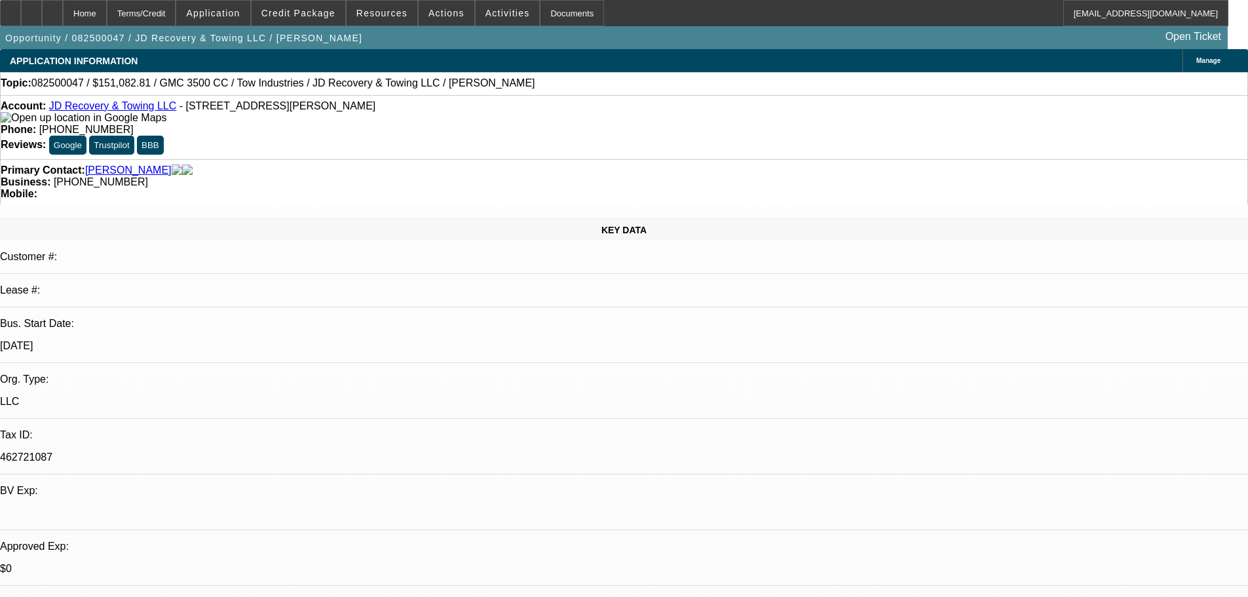
select select "0"
select select "0.1"
select select "4"
select select "0"
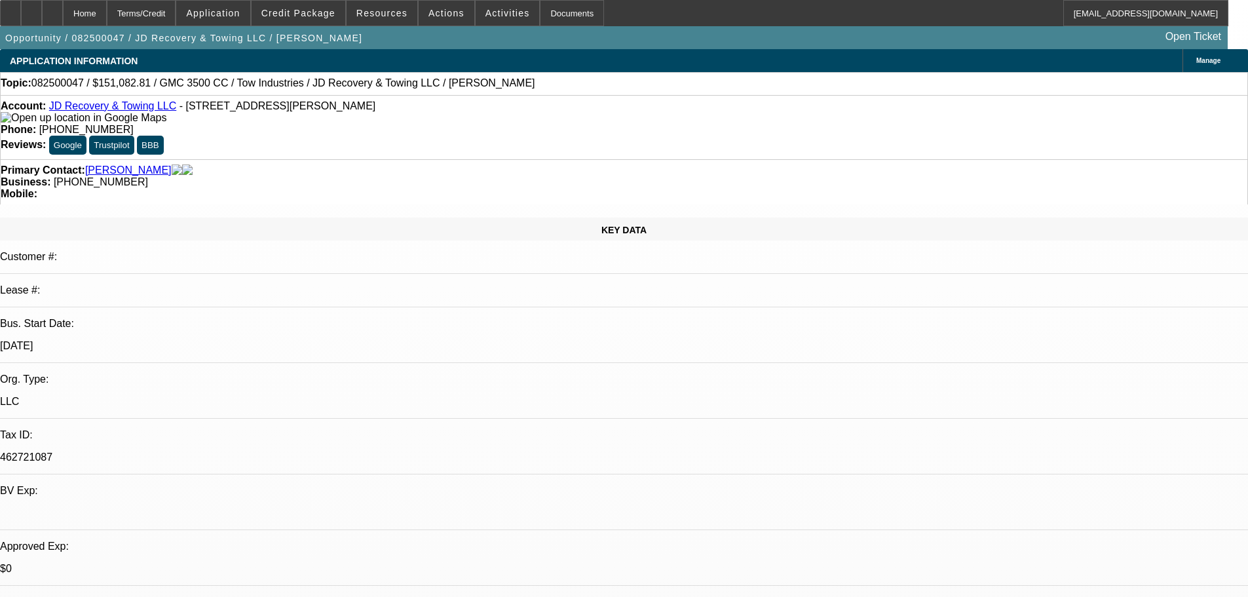
select select "0"
select select "0.1"
select select "4"
select select "0"
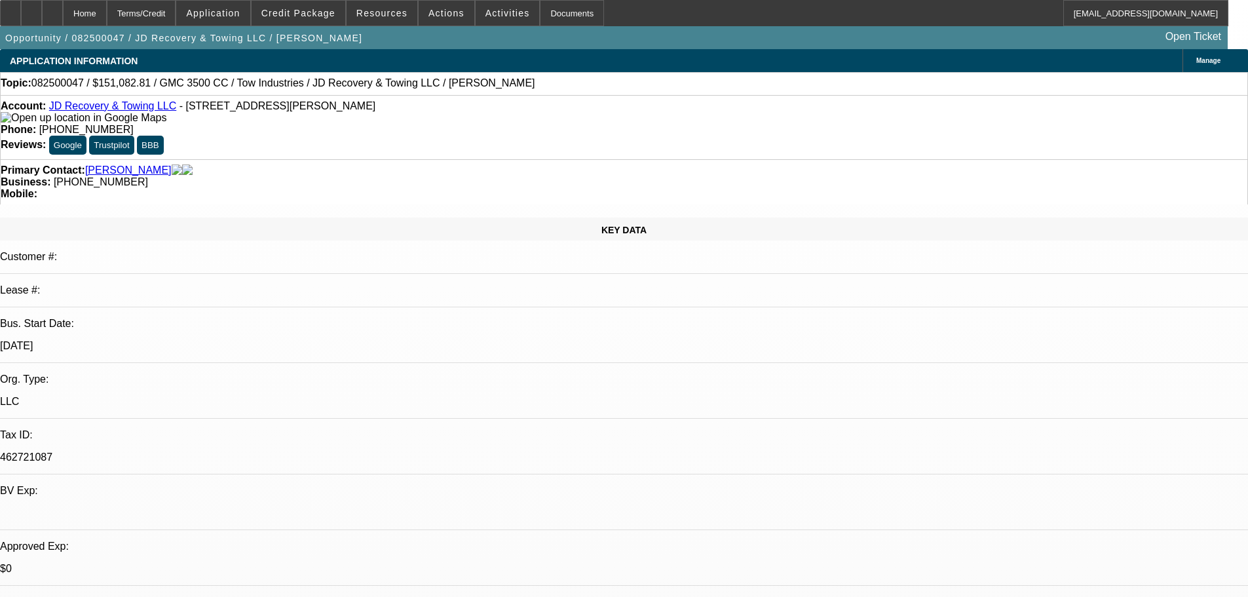
select select "0.1"
select select "4"
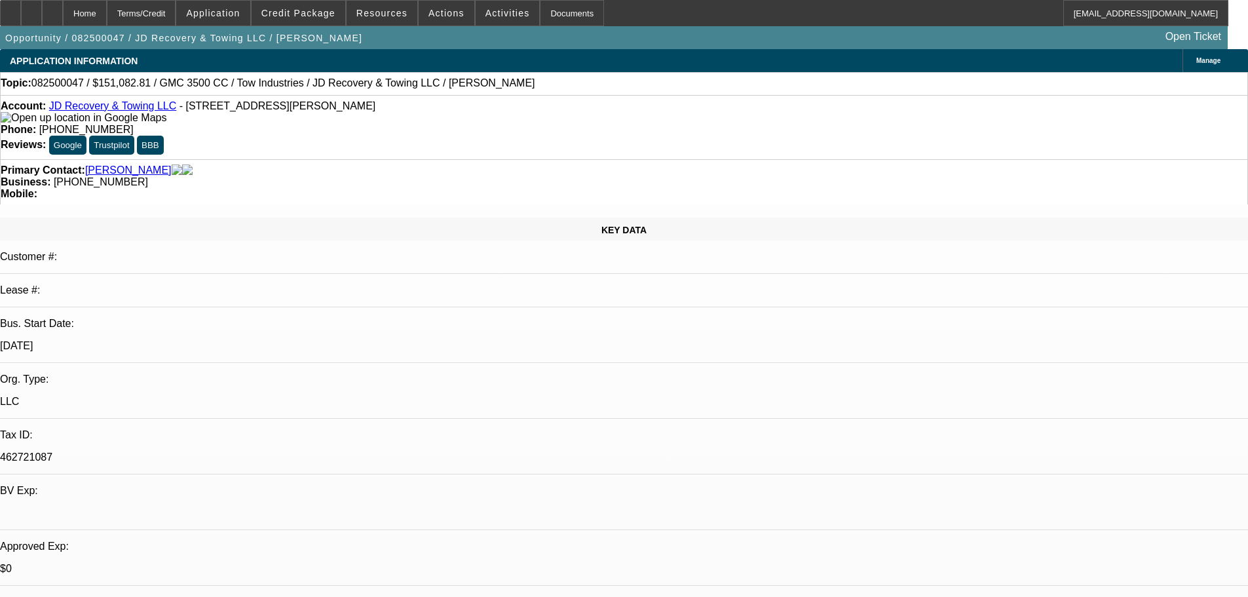
click at [477, 24] on span at bounding box center [508, 12] width 64 height 31
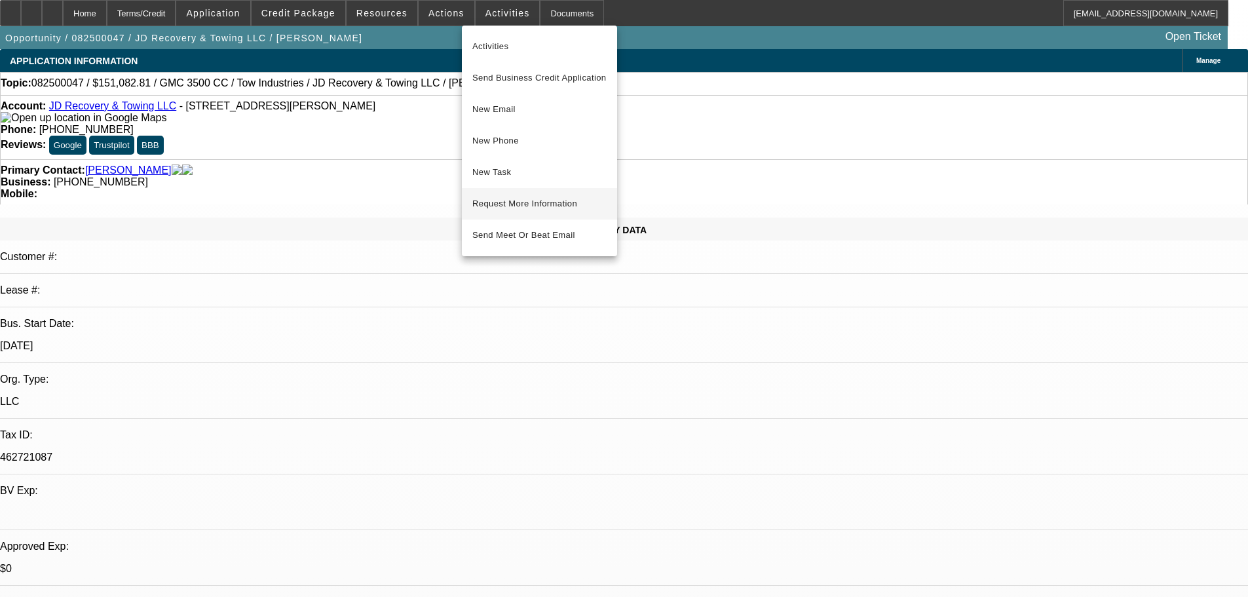
click at [523, 194] on button "Request More Information" at bounding box center [539, 203] width 155 height 31
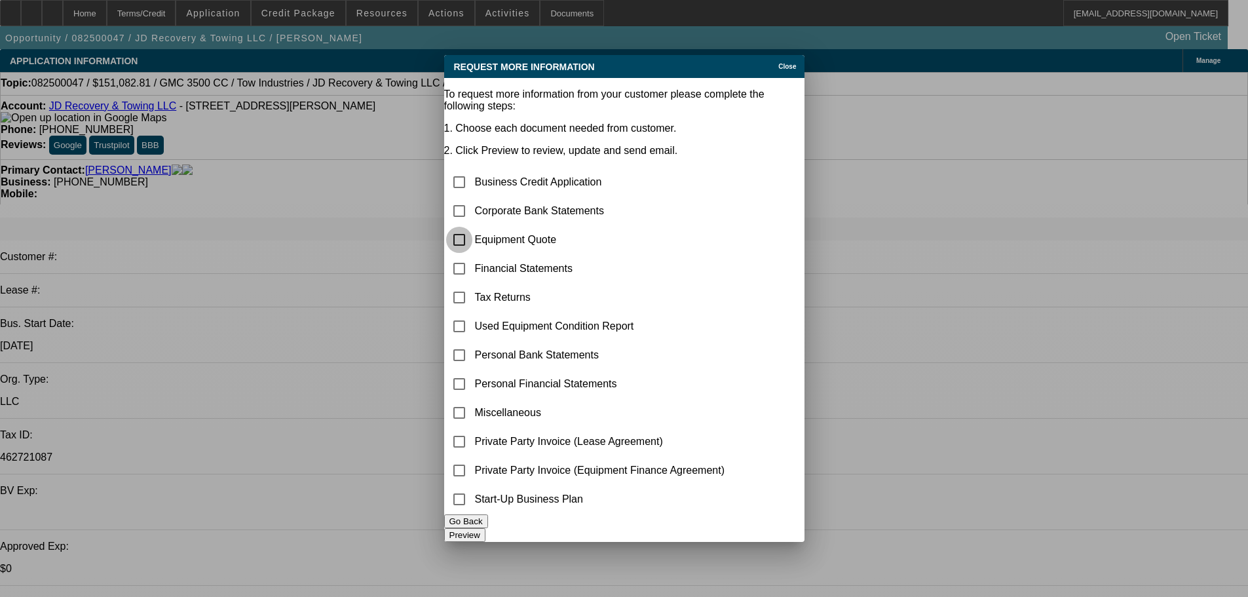
click at [472, 227] on input "checkbox" at bounding box center [459, 240] width 26 height 26
checkbox input "true"
click at [486, 528] on button "Preview" at bounding box center [464, 535] width 41 height 14
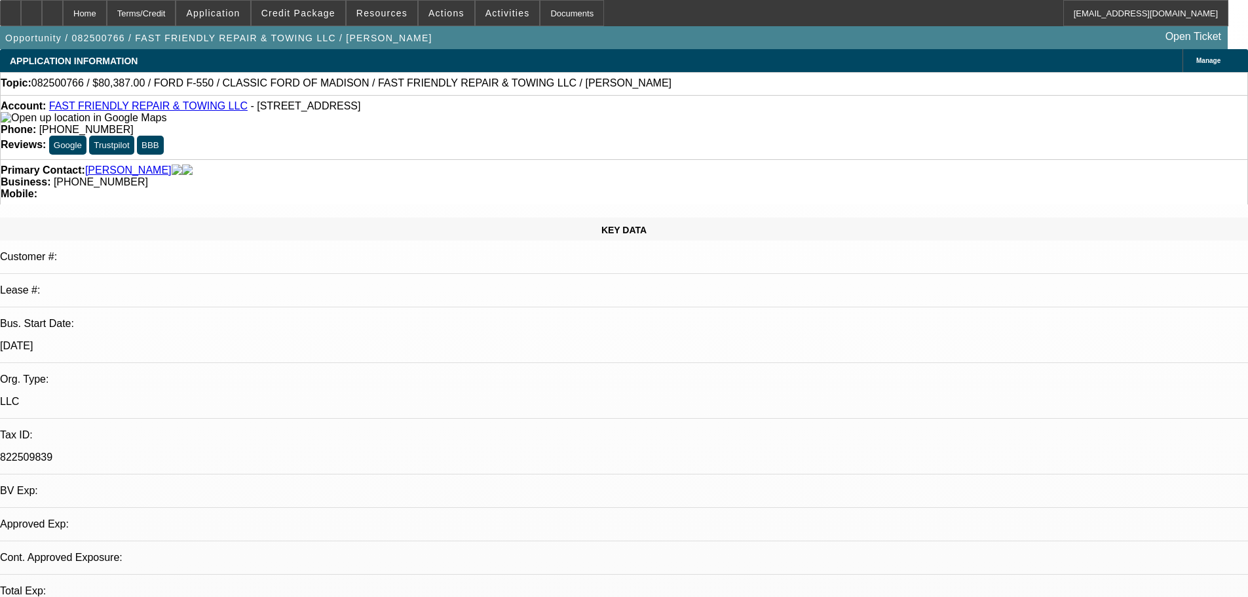
select select "0"
select select "2"
select select "0"
select select "6"
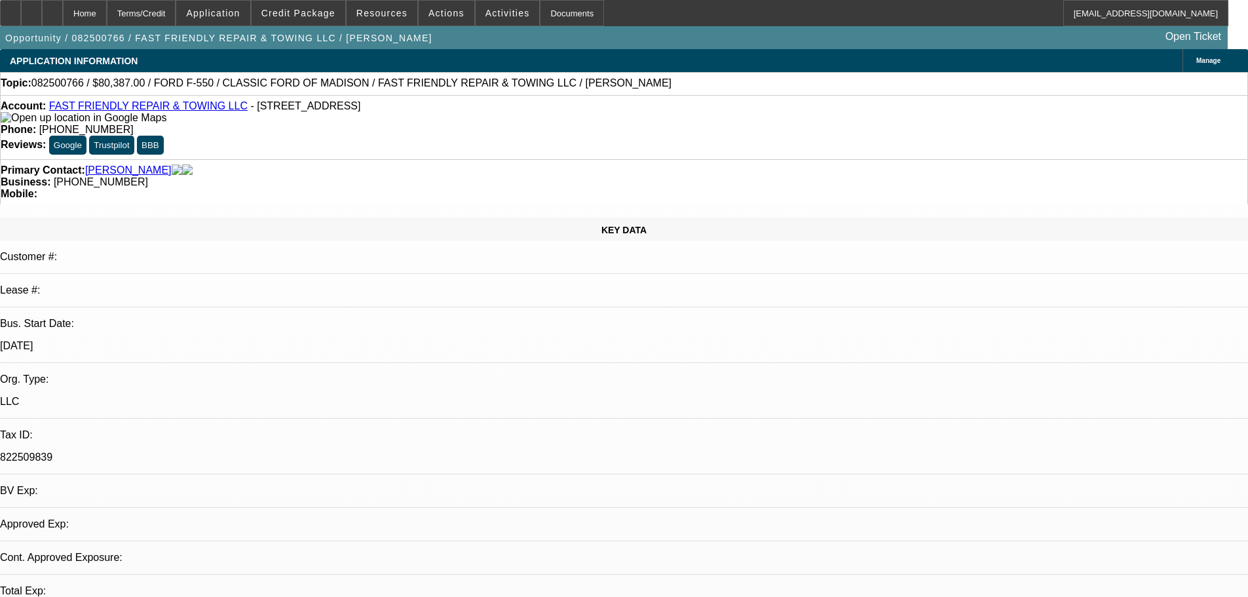
select select "0"
select select "2"
select select "0.15"
select select "16"
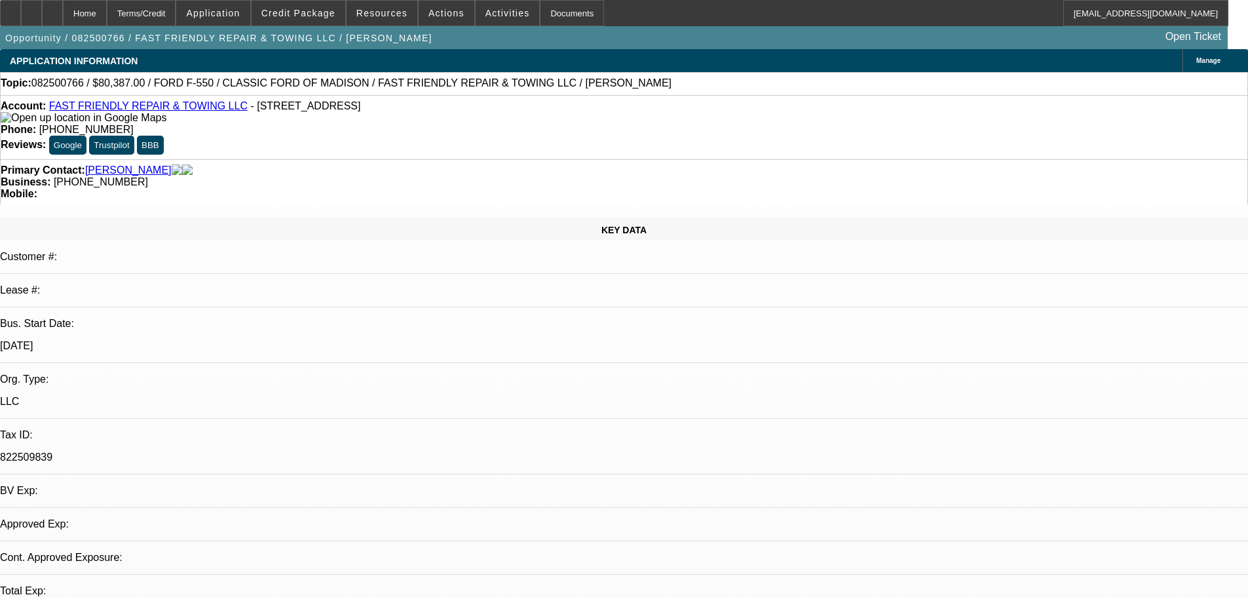
select select "0"
select select "2"
select select "0.15"
select select "16"
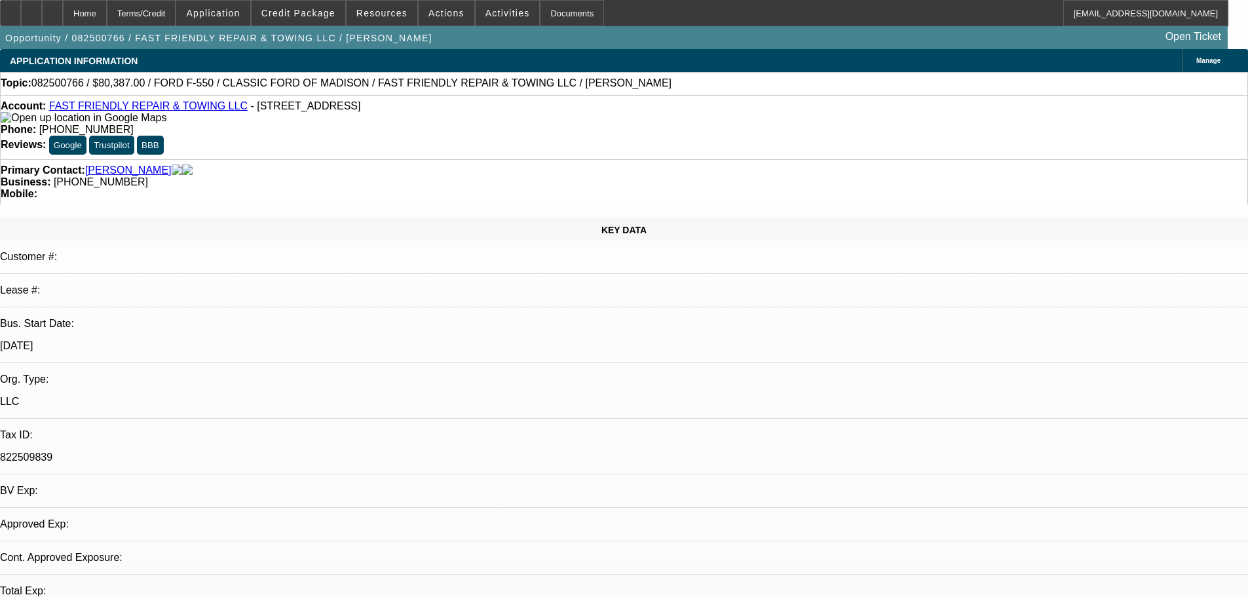
select select "0"
select select "2"
select select "0.2"
select select "17"
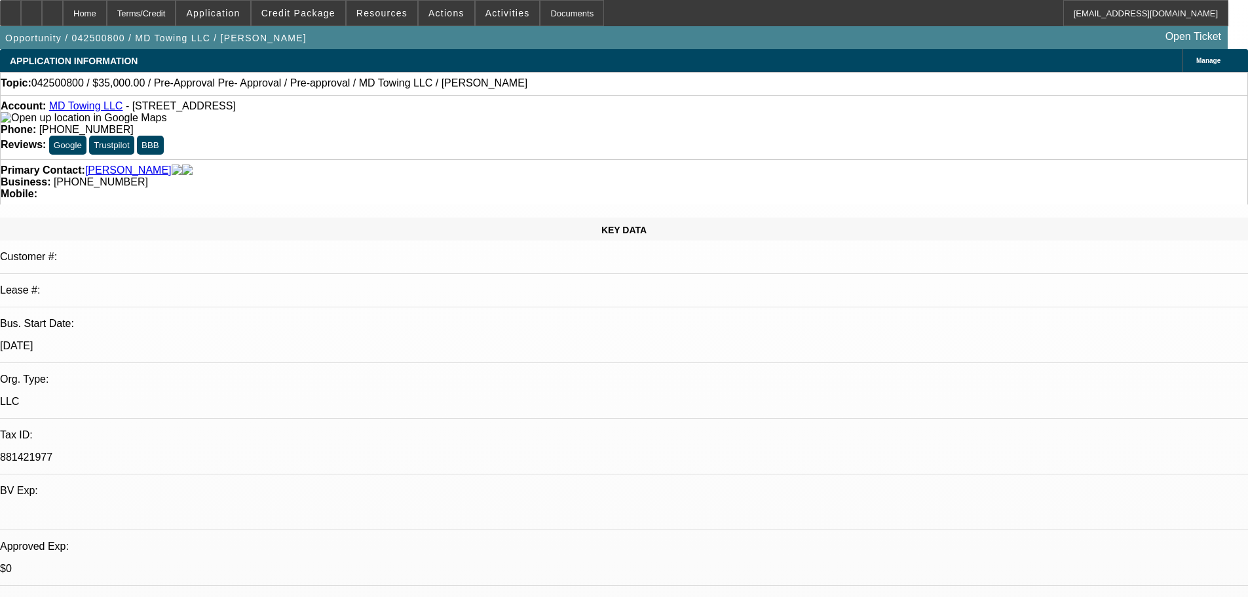
select select "0"
select select "2"
select select "0"
select select "6"
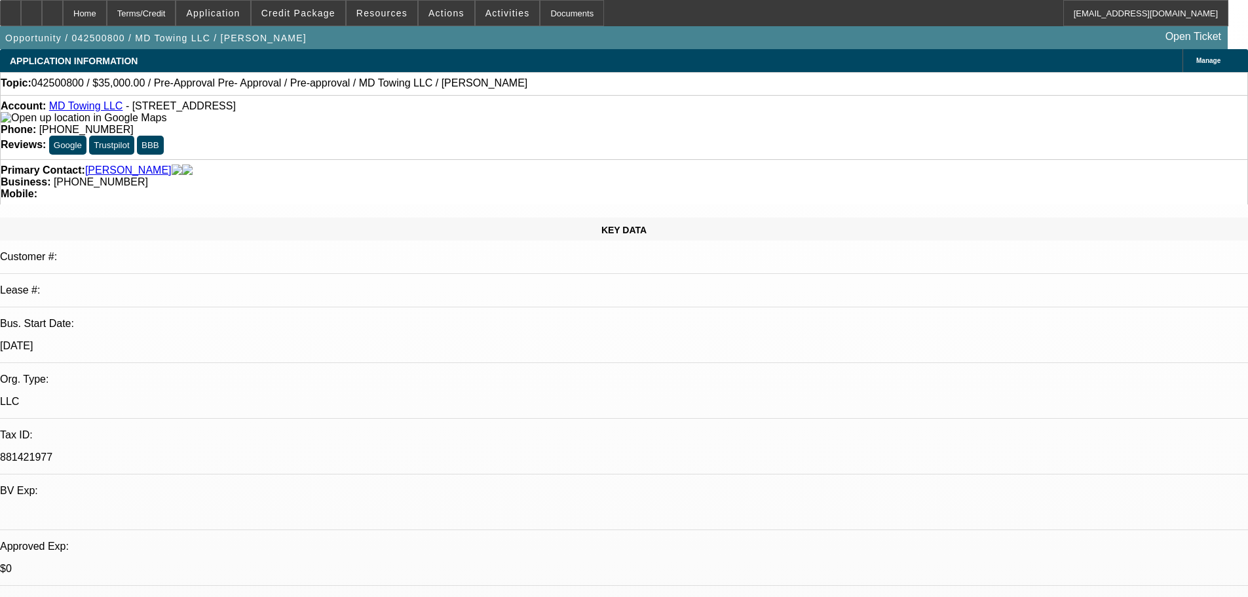
select select "0"
select select "2"
select select "0"
select select "6"
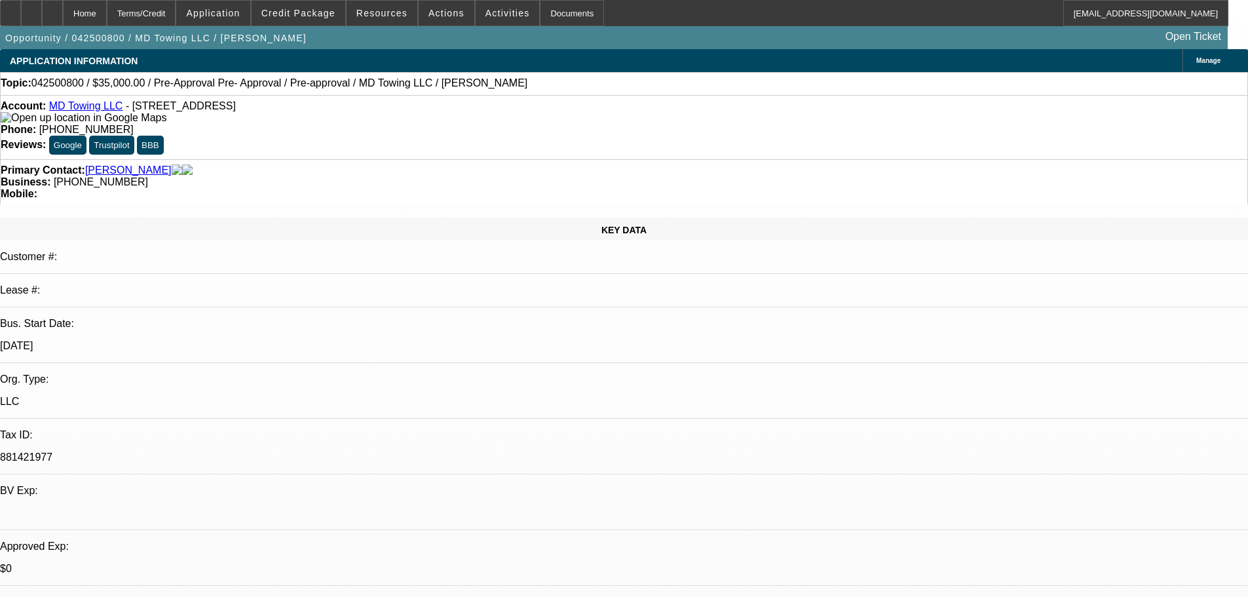
select select "0"
select select "2"
select select "0"
select select "6"
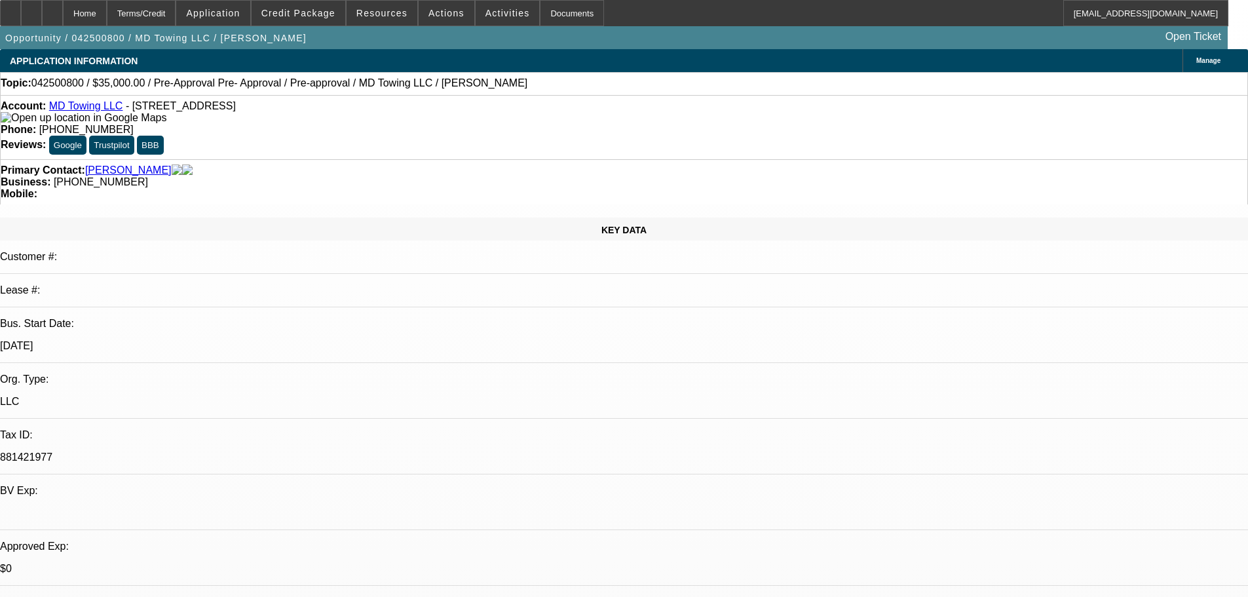
select select "0.1"
select select "2"
select select "0"
select select "6"
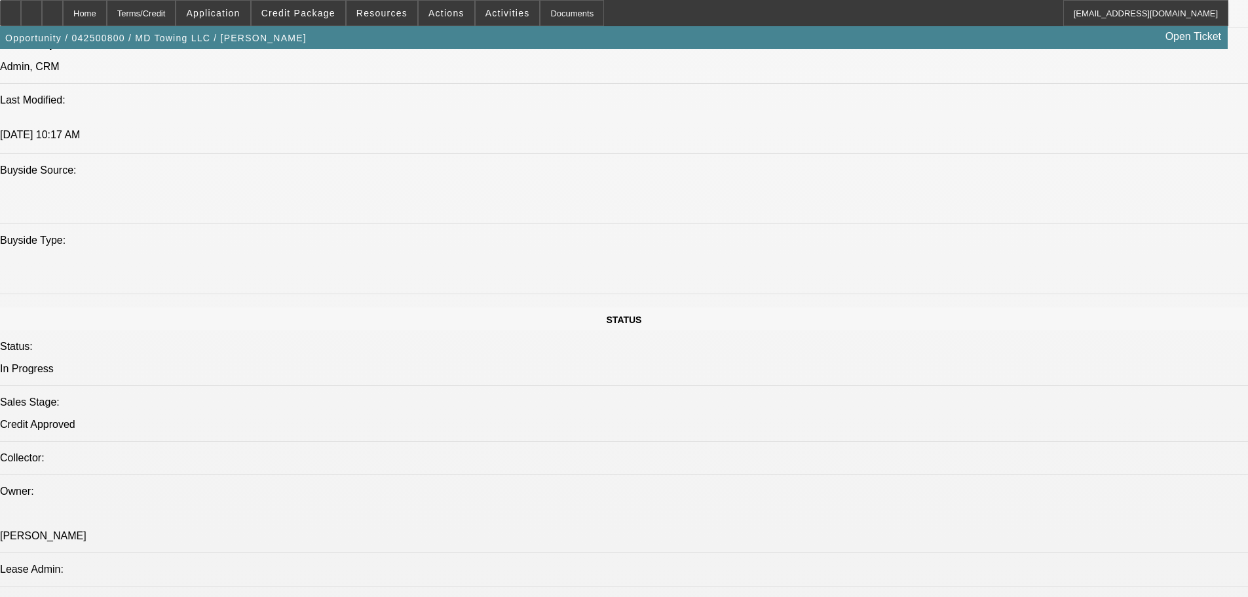
scroll to position [1179, 0]
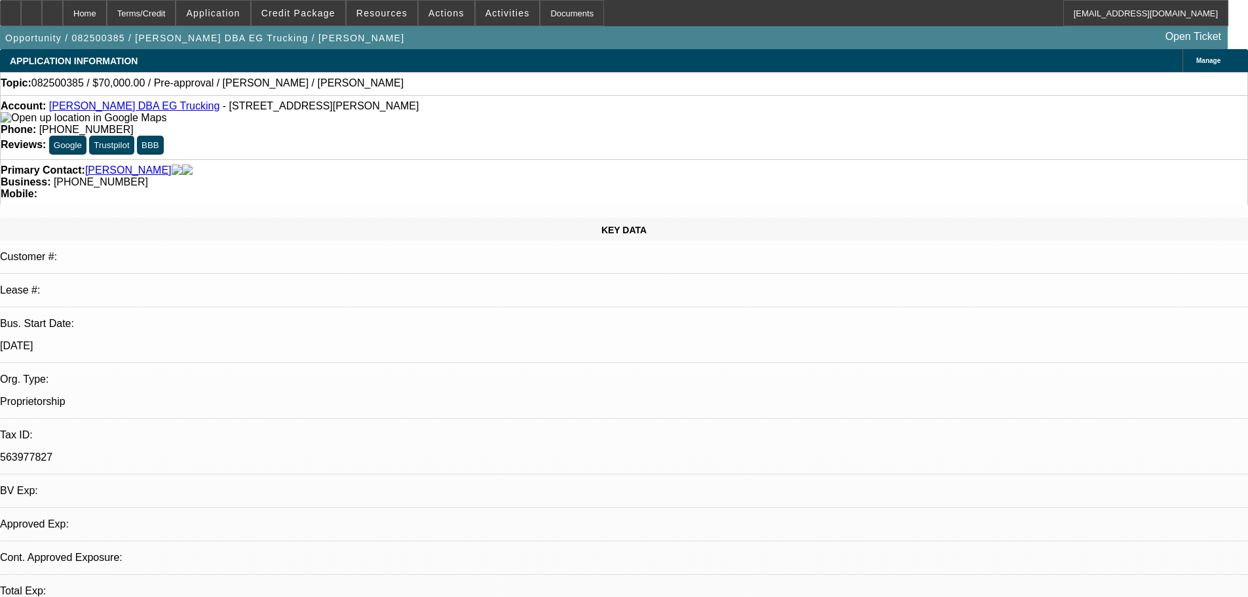
select select "0"
select select "2"
select select "0.1"
select select "2"
select select "4"
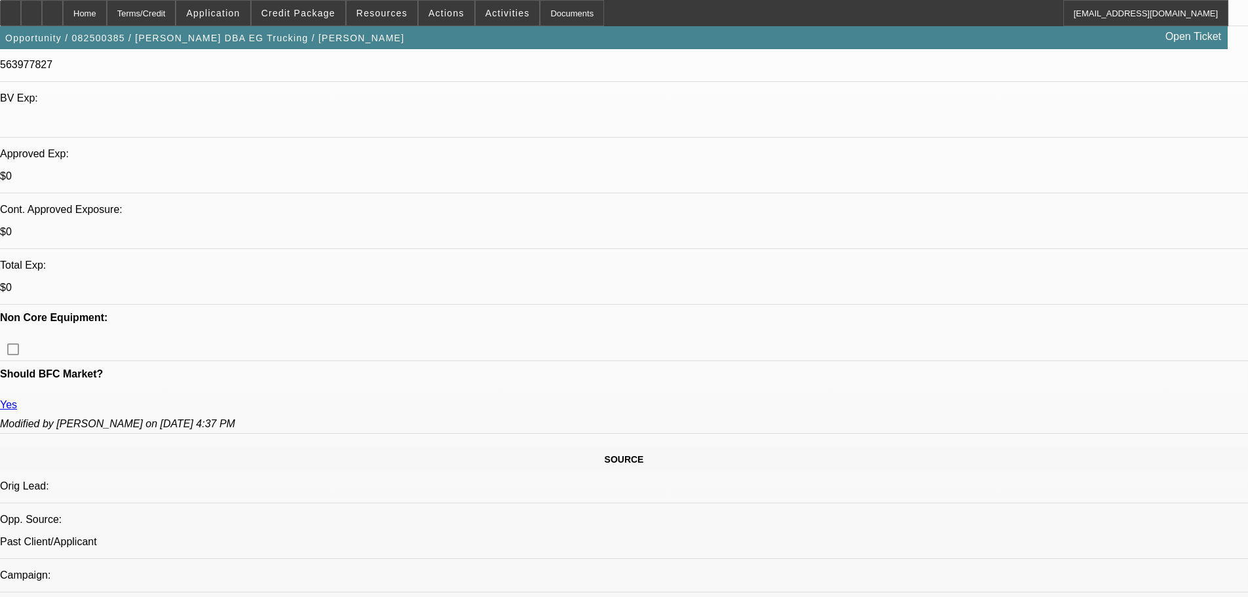
scroll to position [393, 0]
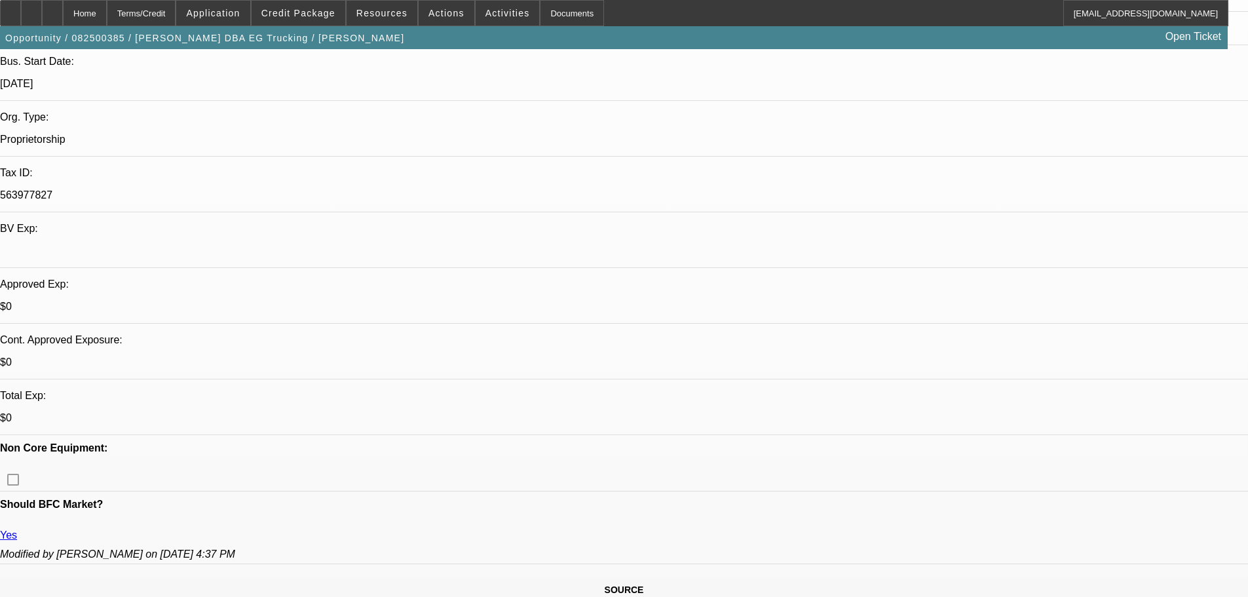
scroll to position [262, 0]
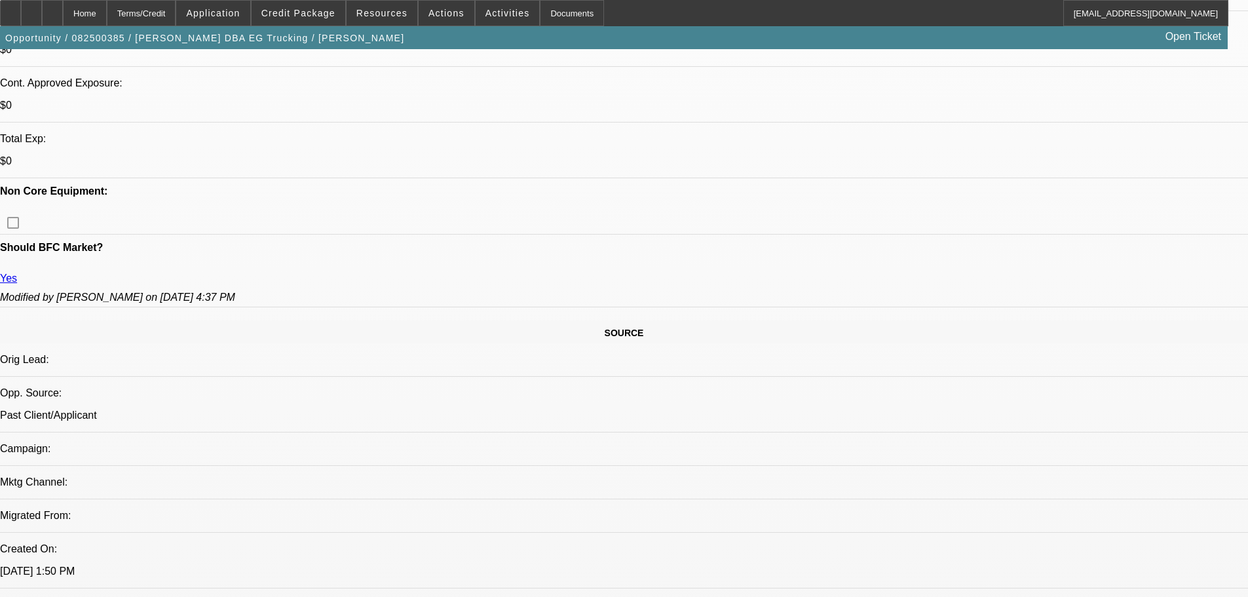
scroll to position [524, 0]
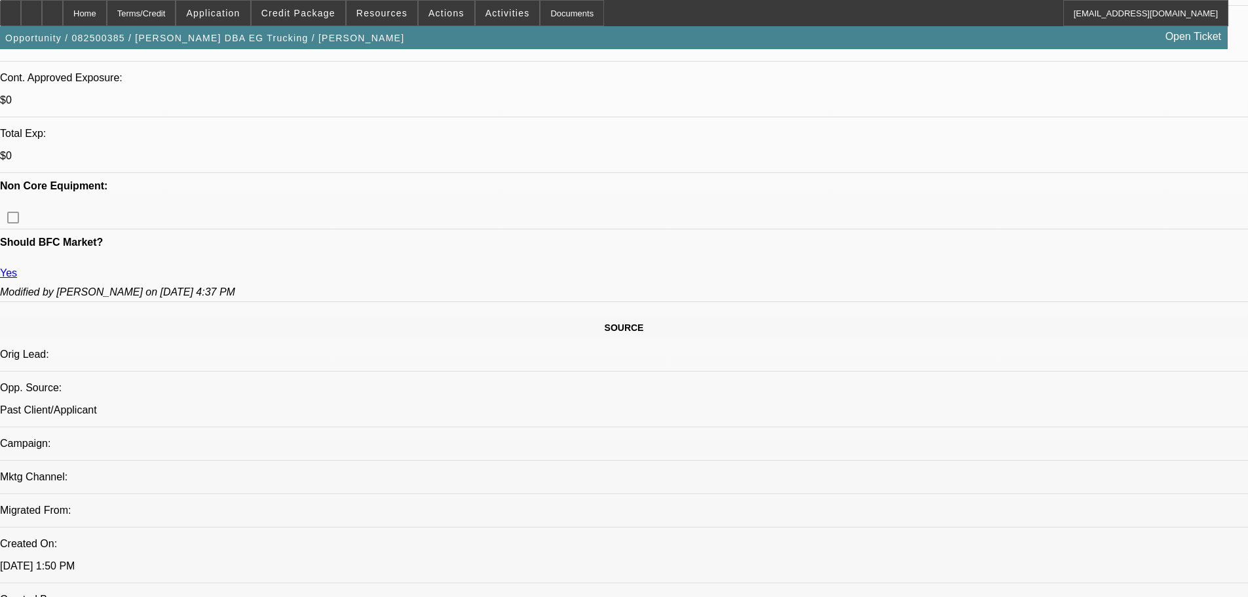
click at [487, 9] on span "Activities" at bounding box center [508, 13] width 45 height 10
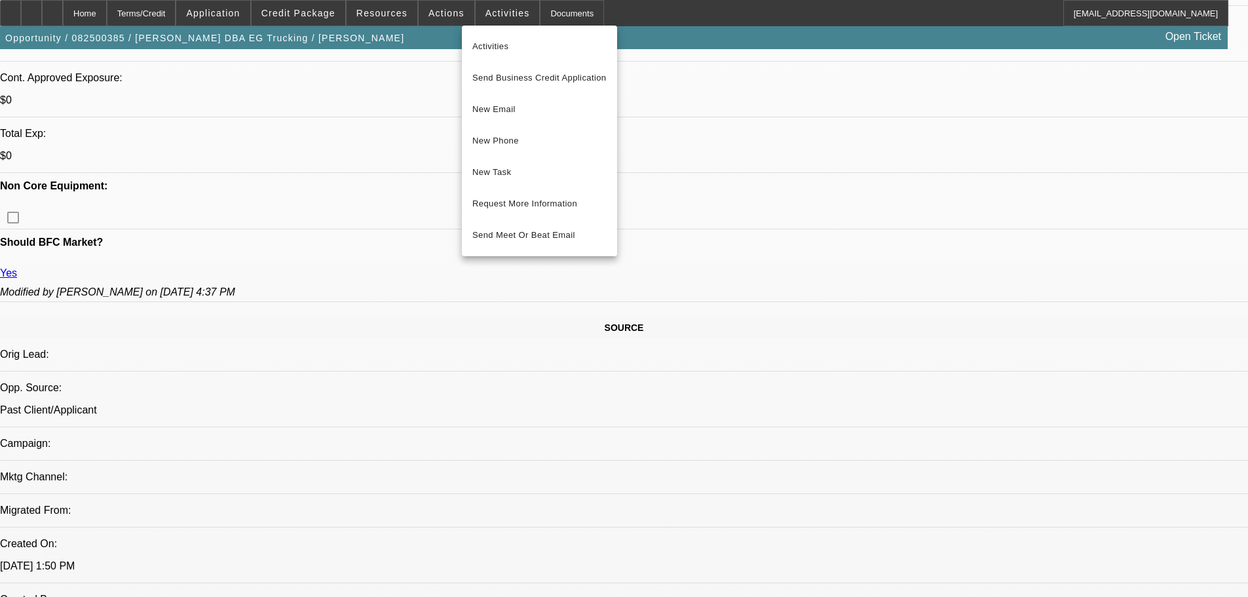
click at [436, 14] on div at bounding box center [624, 298] width 1248 height 597
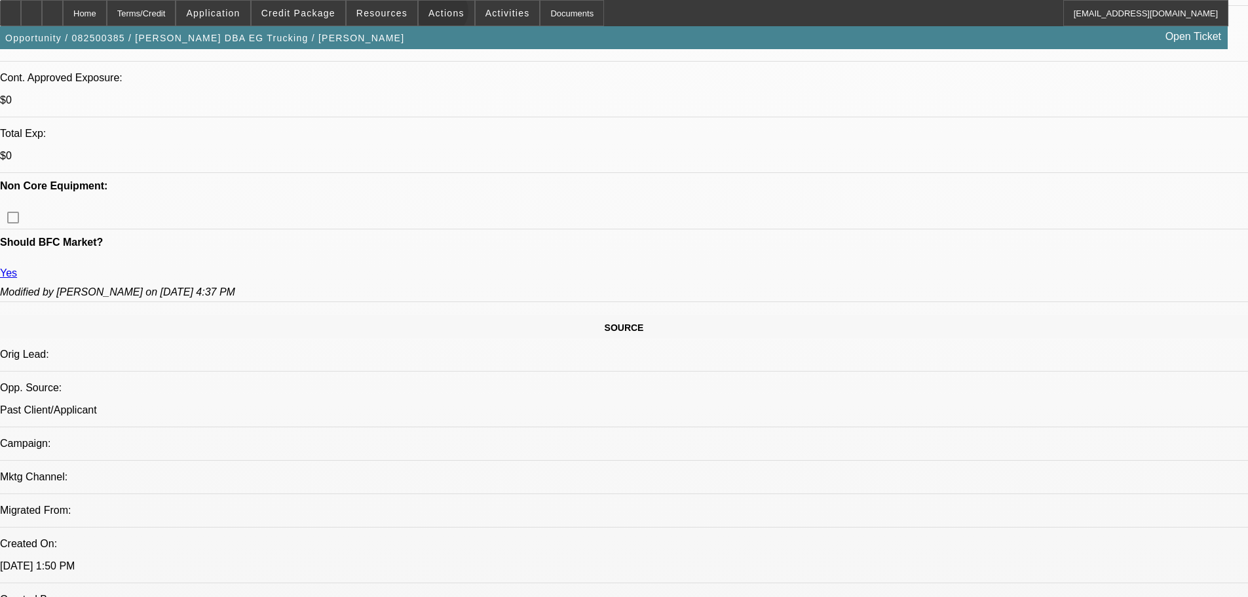
click at [436, 14] on span "Actions" at bounding box center [447, 13] width 36 height 10
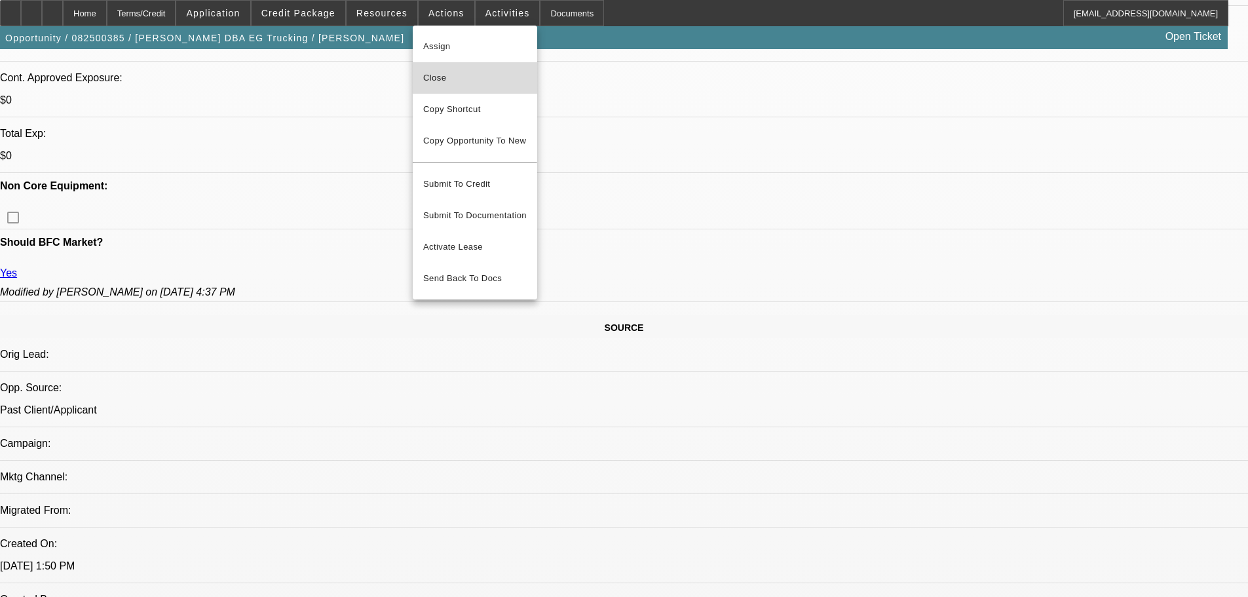
click at [439, 75] on span "Close" at bounding box center [475, 78] width 104 height 16
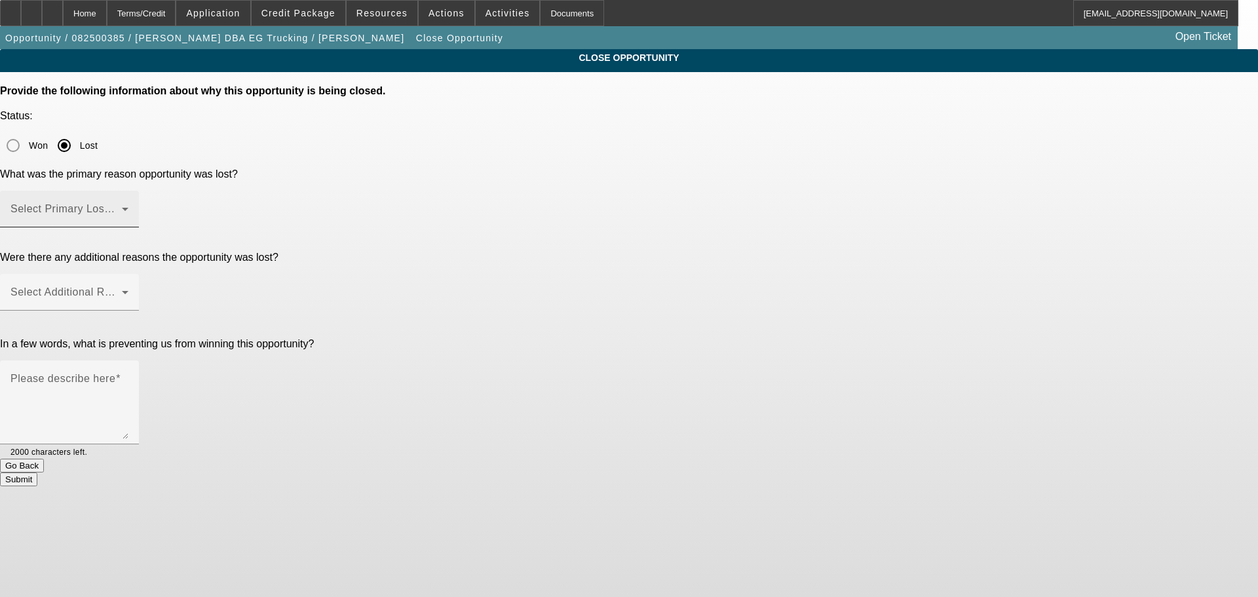
click at [122, 206] on span at bounding box center [65, 214] width 111 height 16
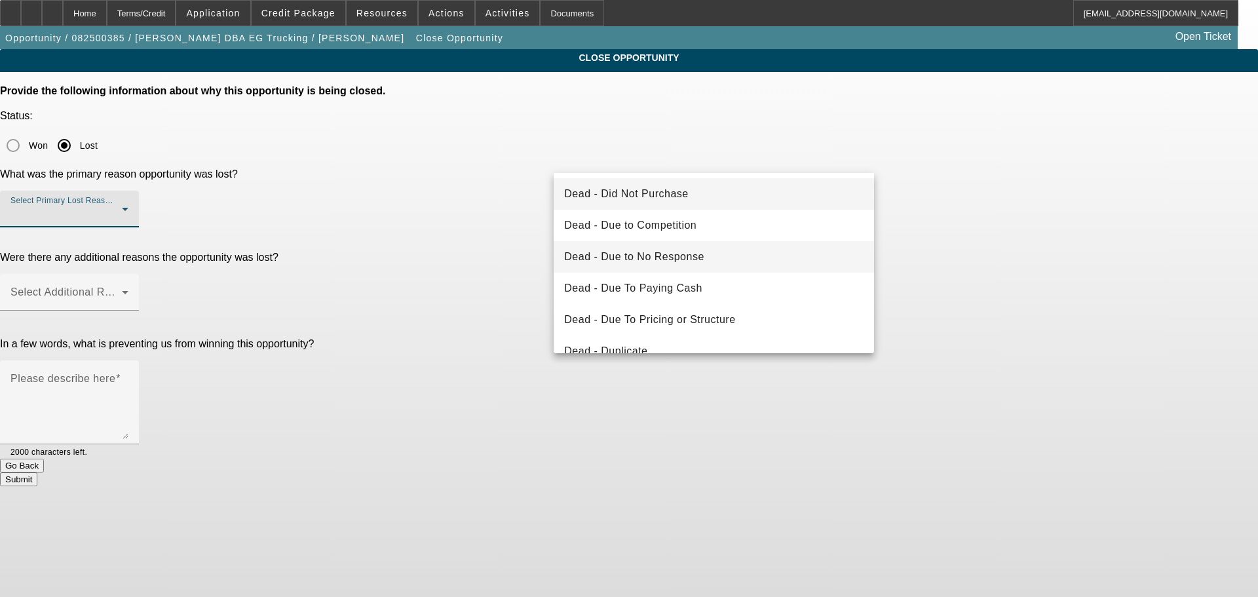
scroll to position [131, 0]
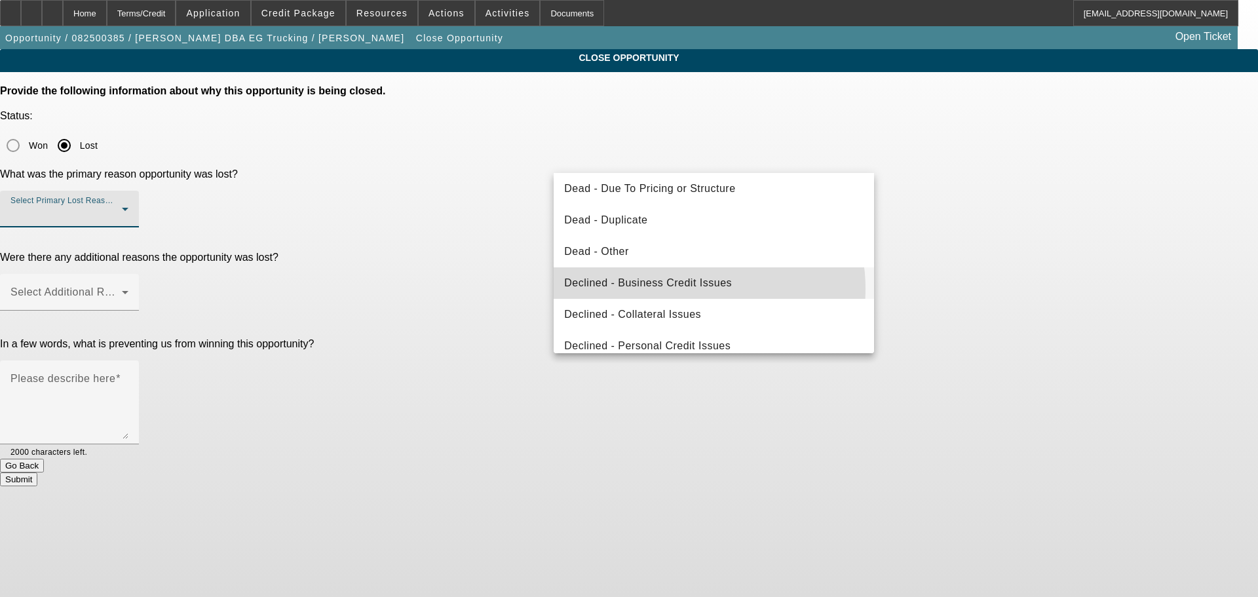
click at [684, 290] on span "Declined - Business Credit Issues" at bounding box center [648, 283] width 168 height 16
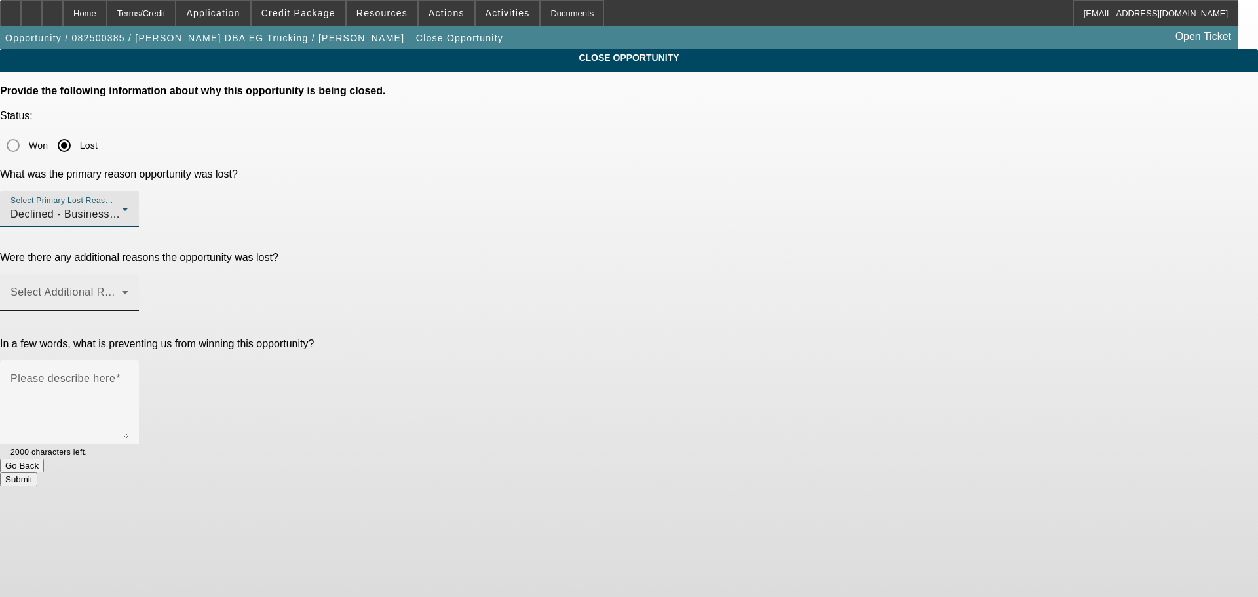
click at [122, 290] on span at bounding box center [65, 298] width 111 height 16
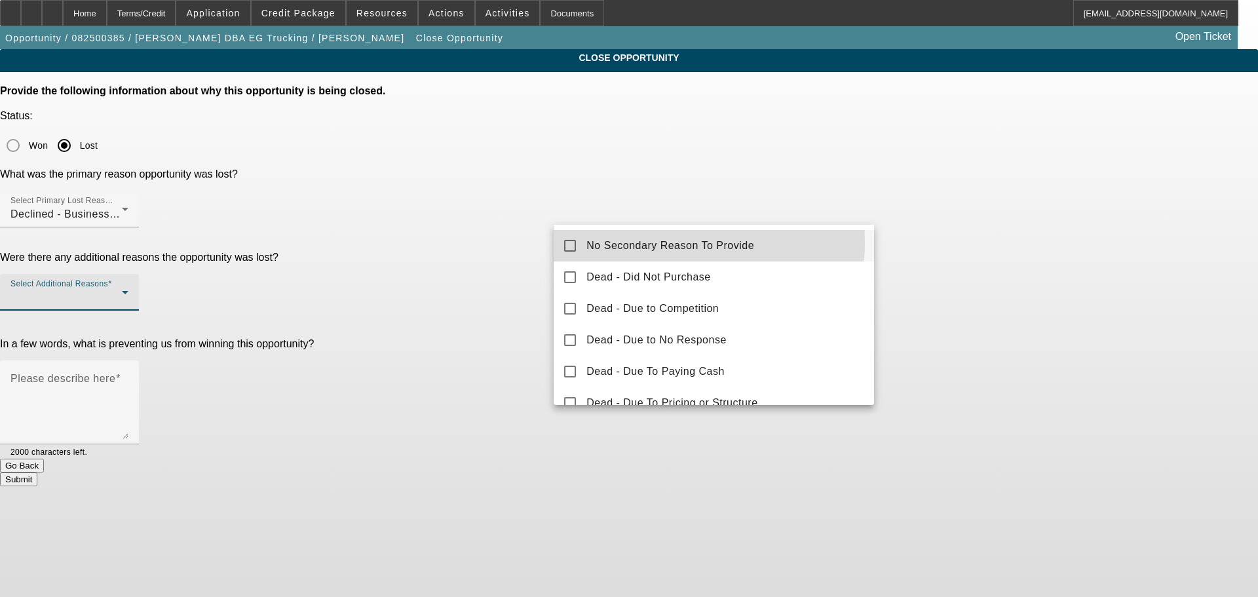
click at [693, 243] on span "No Secondary Reason To Provide" at bounding box center [670, 246] width 168 height 16
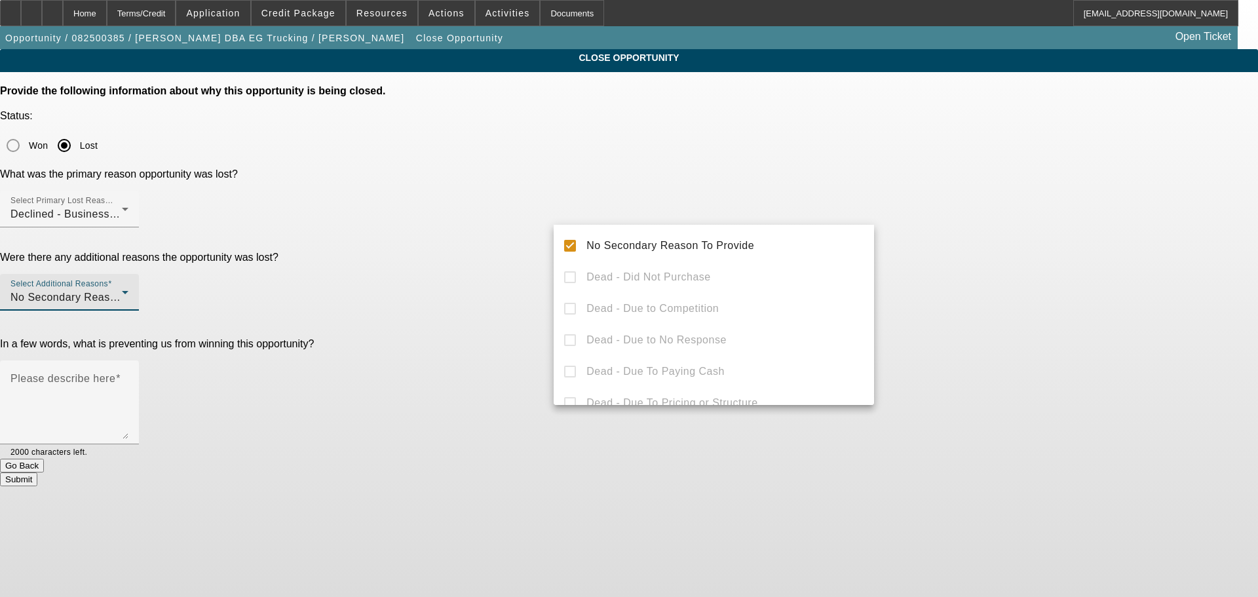
drag, startPoint x: 1012, startPoint y: 214, endPoint x: 836, endPoint y: 223, distance: 175.8
click at [1008, 214] on div at bounding box center [629, 298] width 1258 height 597
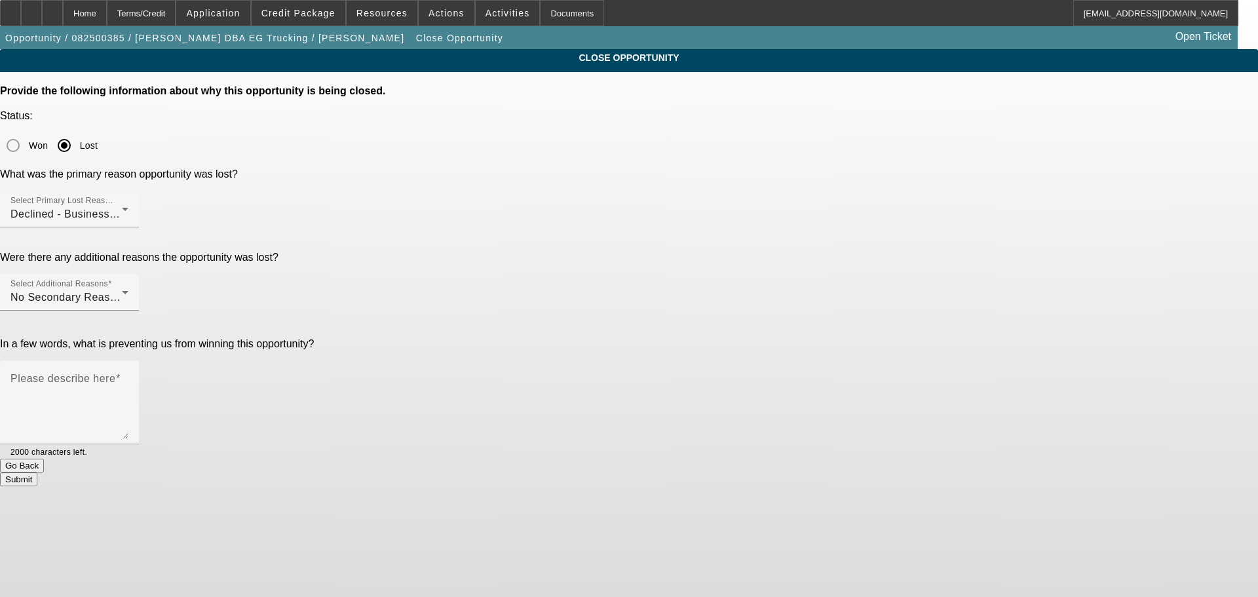
click at [139, 311] on div at bounding box center [69, 318] width 139 height 14
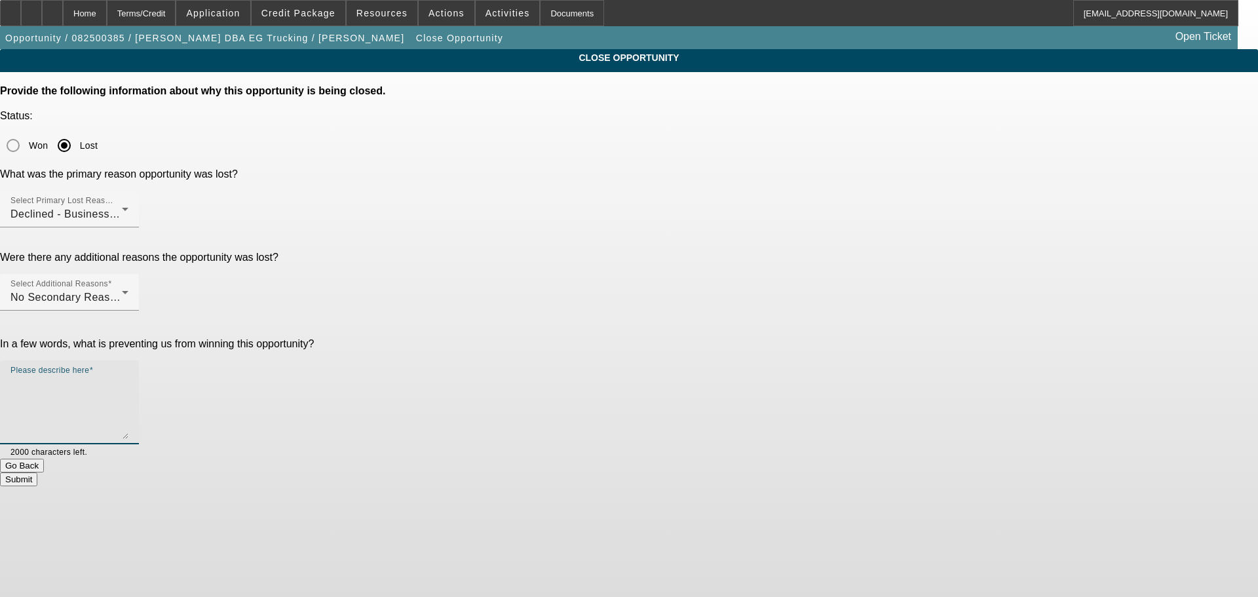
click at [128, 376] on textarea "Please describe here" at bounding box center [69, 407] width 118 height 63
drag, startPoint x: 810, startPoint y: 263, endPoint x: 795, endPoint y: 262, distance: 15.7
click at [128, 376] on textarea "About to voluntary repo on both of his commercial loans with cat" at bounding box center [69, 407] width 118 height 63
paste textarea "erpillar"
click at [128, 376] on textarea "About to voluntary repo on both of his commercial loans with caterpillar." at bounding box center [69, 407] width 118 height 63
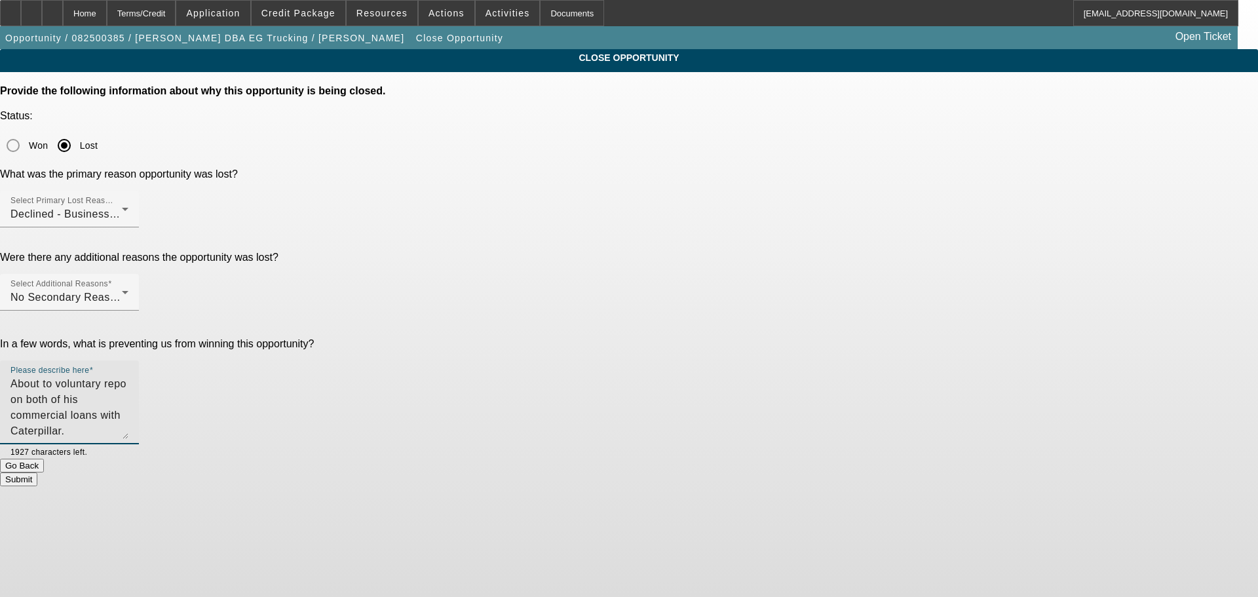
click at [128, 376] on textarea "About to voluntary repo on both of his commercial loans with Caterpillar." at bounding box center [69, 407] width 118 height 63
click at [128, 376] on textarea "Currently past due and about to voluntary repo on both of his commercial loans …" at bounding box center [69, 407] width 118 height 63
type textarea "Currently past due and about to voluntary repo on both of his commercial loans …"
click at [37, 472] on button "Submit" at bounding box center [18, 479] width 37 height 14
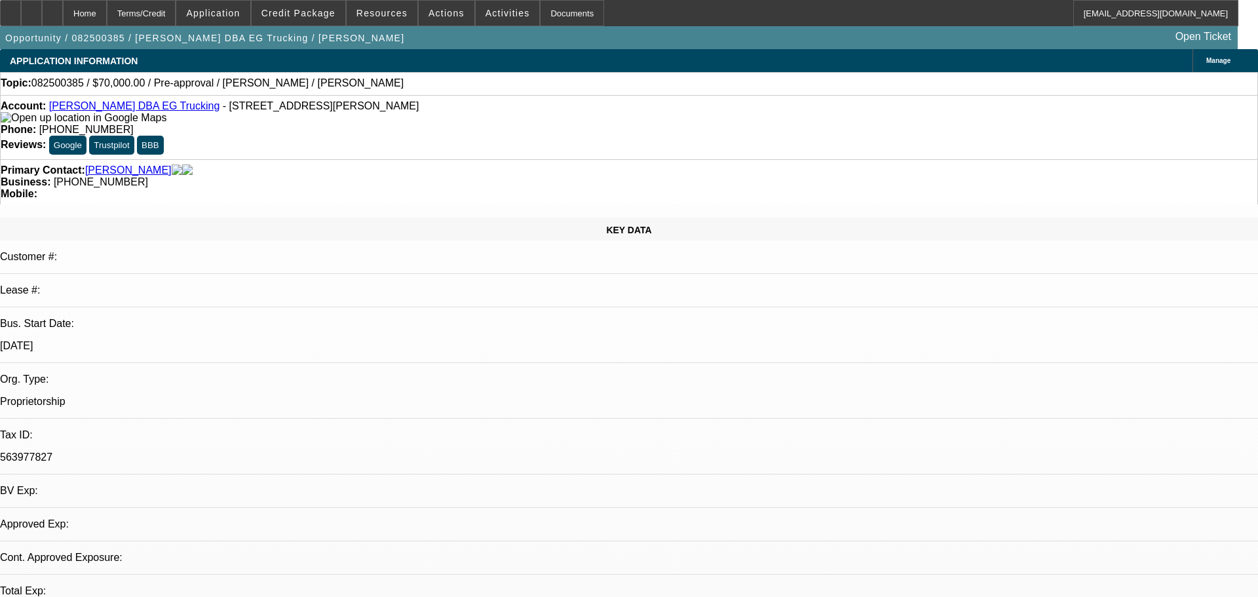
select select "0"
select select "2"
select select "0.1"
select select "4"
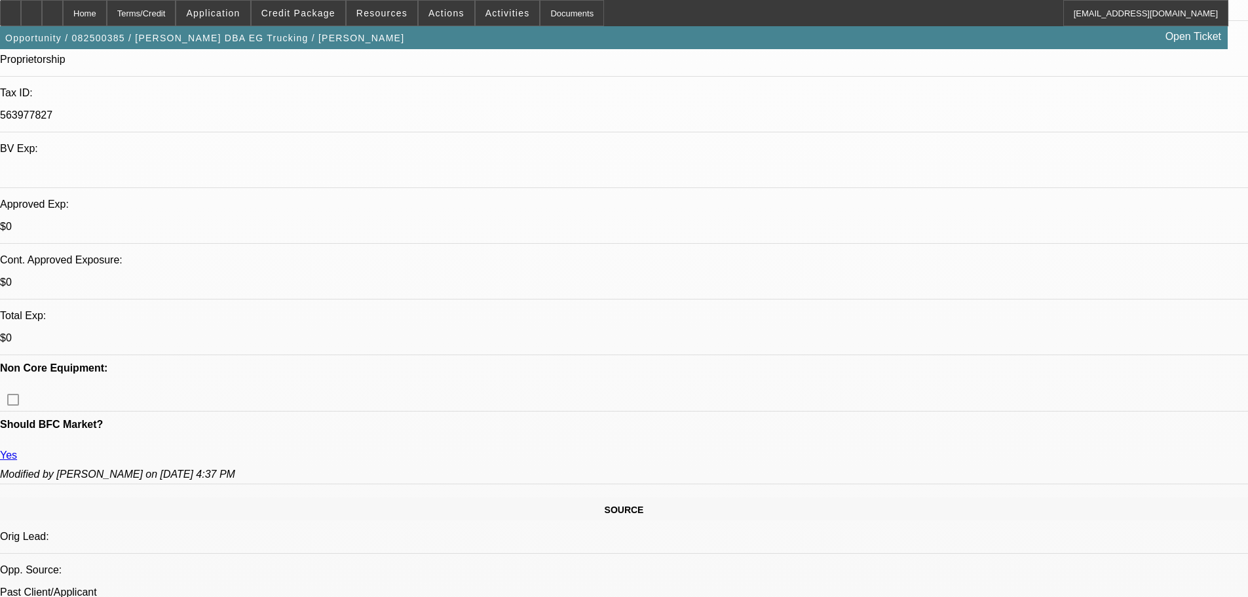
scroll to position [393, 0]
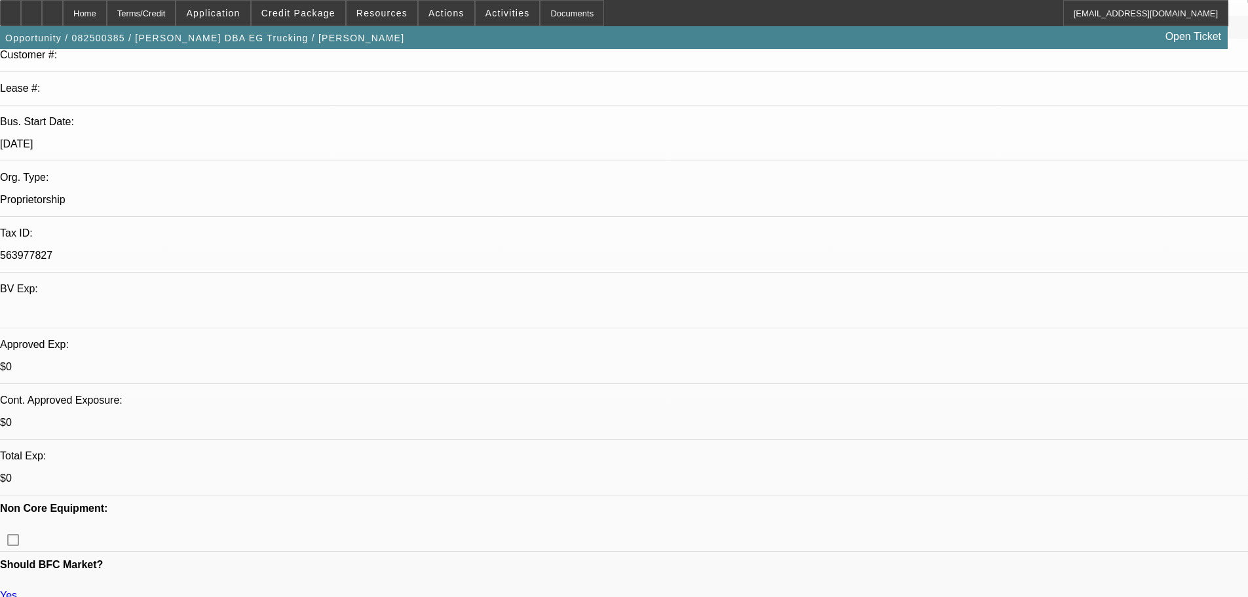
scroll to position [131, 0]
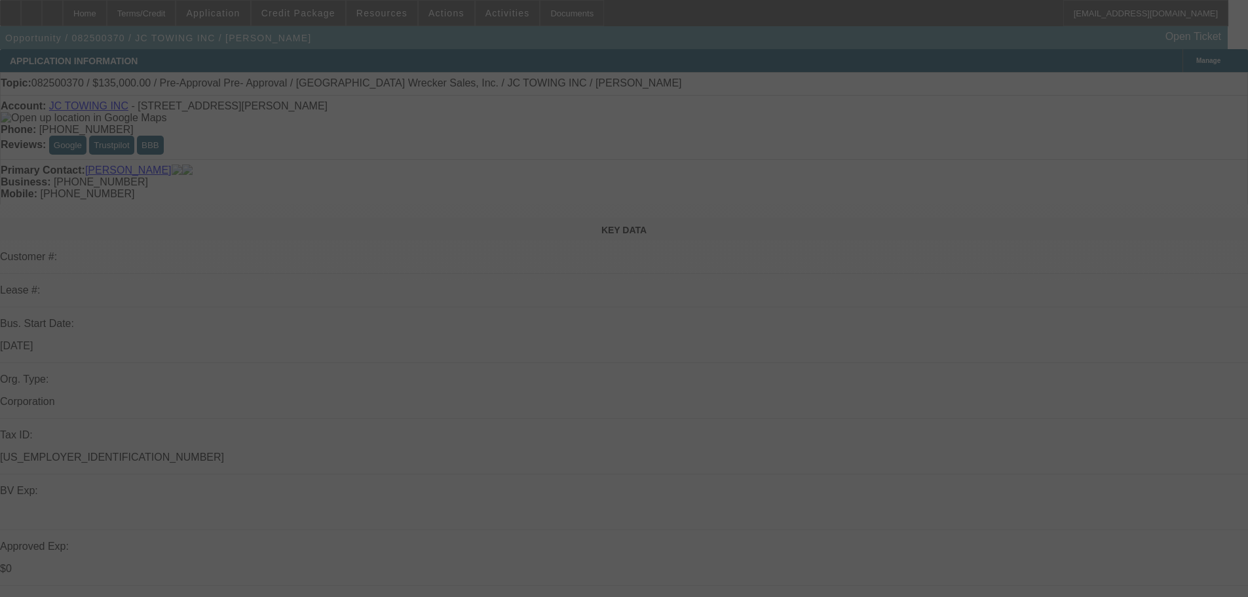
select select "0"
select select "2"
select select "0"
select select "6"
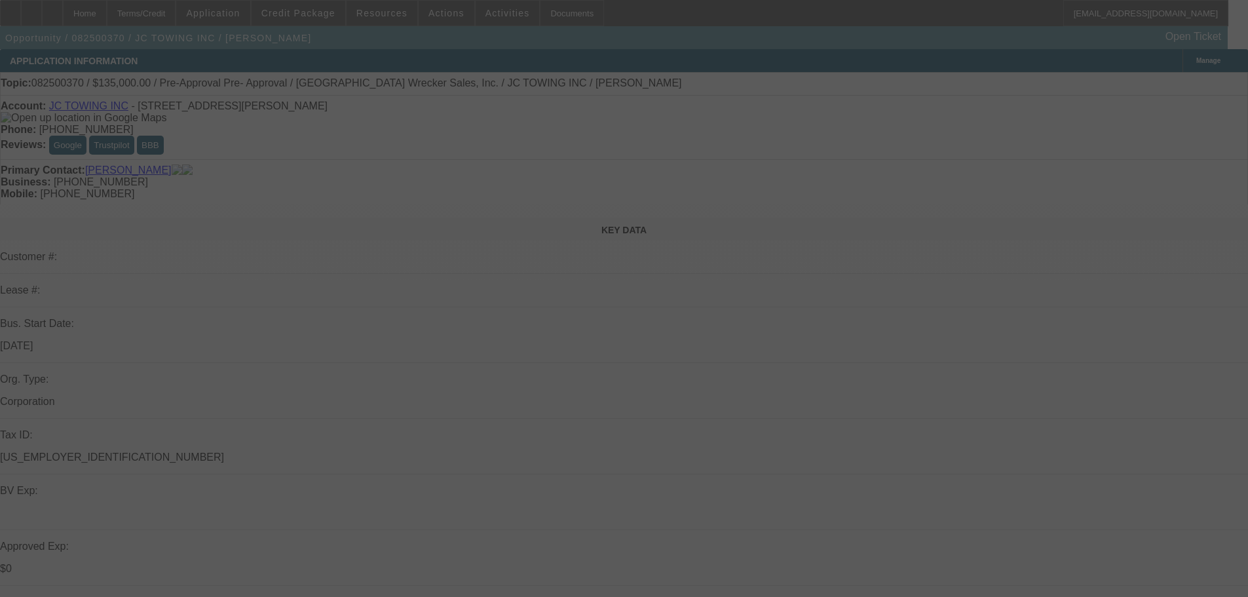
select select "0"
select select "2"
select select "0"
select select "6"
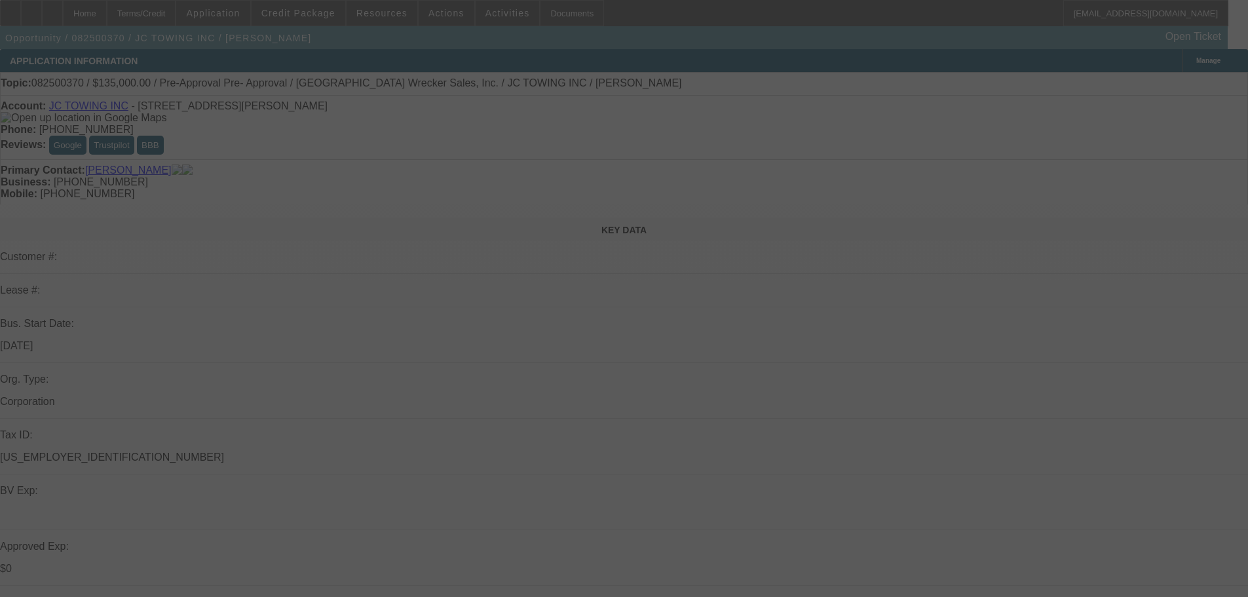
select select "0.2"
select select "0"
select select "2"
select select "0"
select select "6"
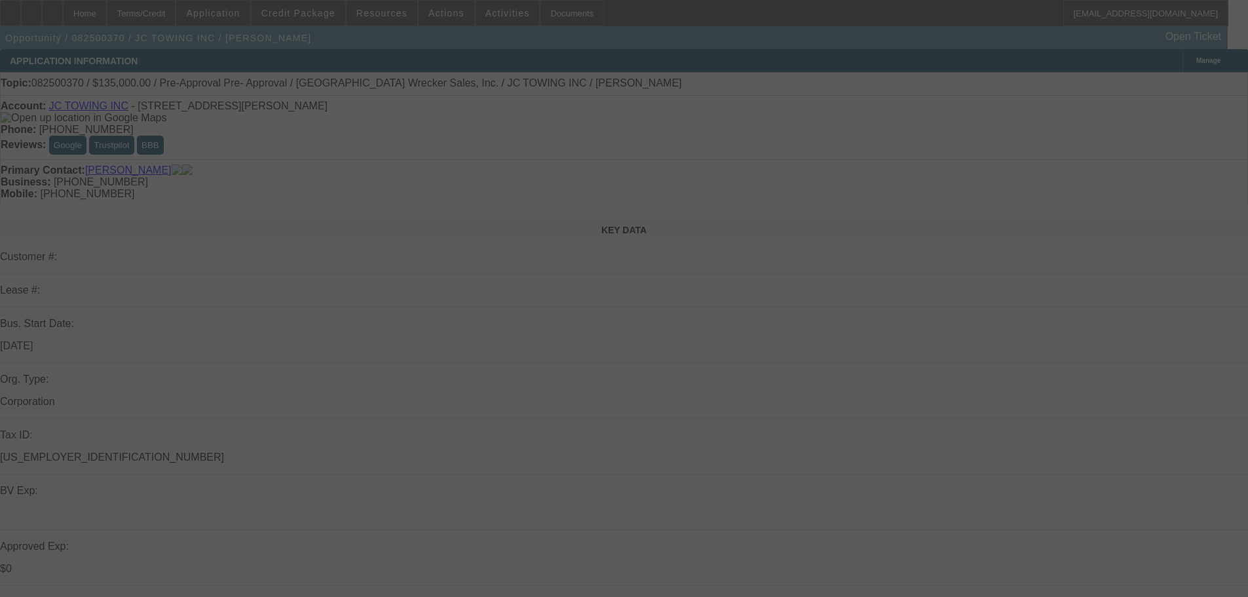
select select "0"
select select "2"
select select "0"
select select "6"
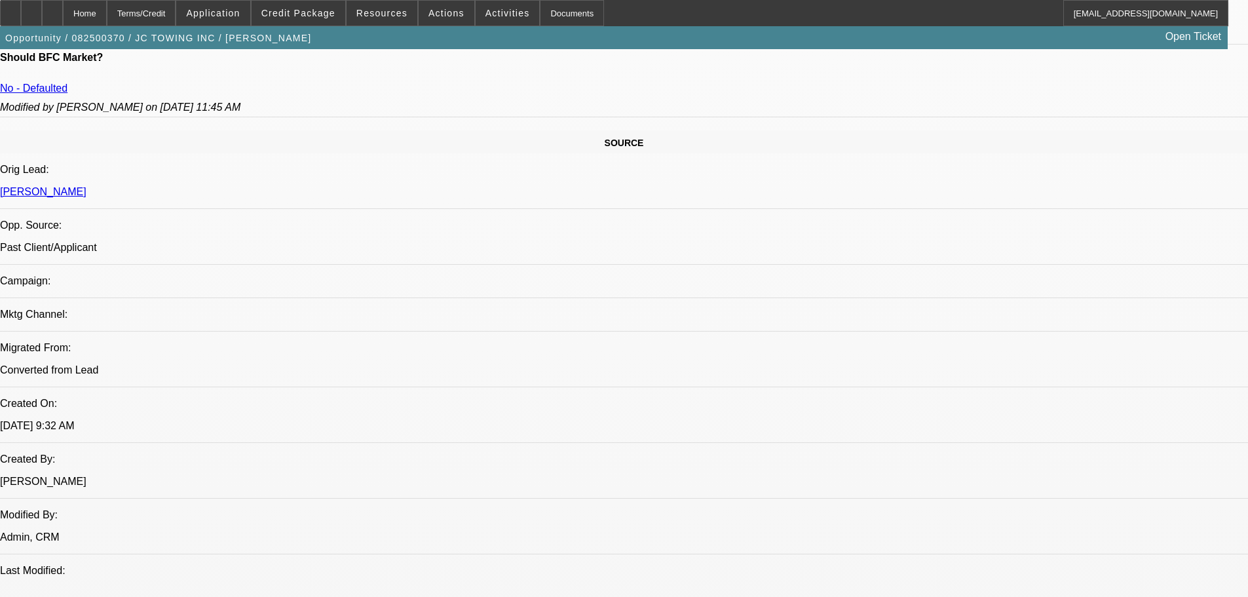
scroll to position [655, 0]
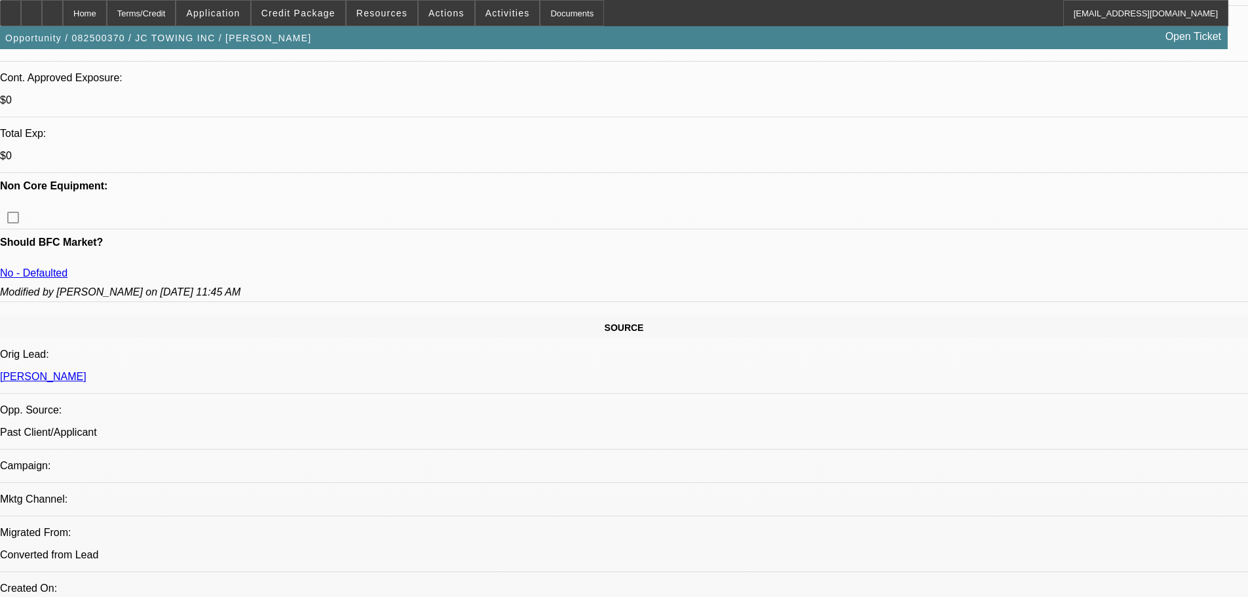
scroll to position [393, 0]
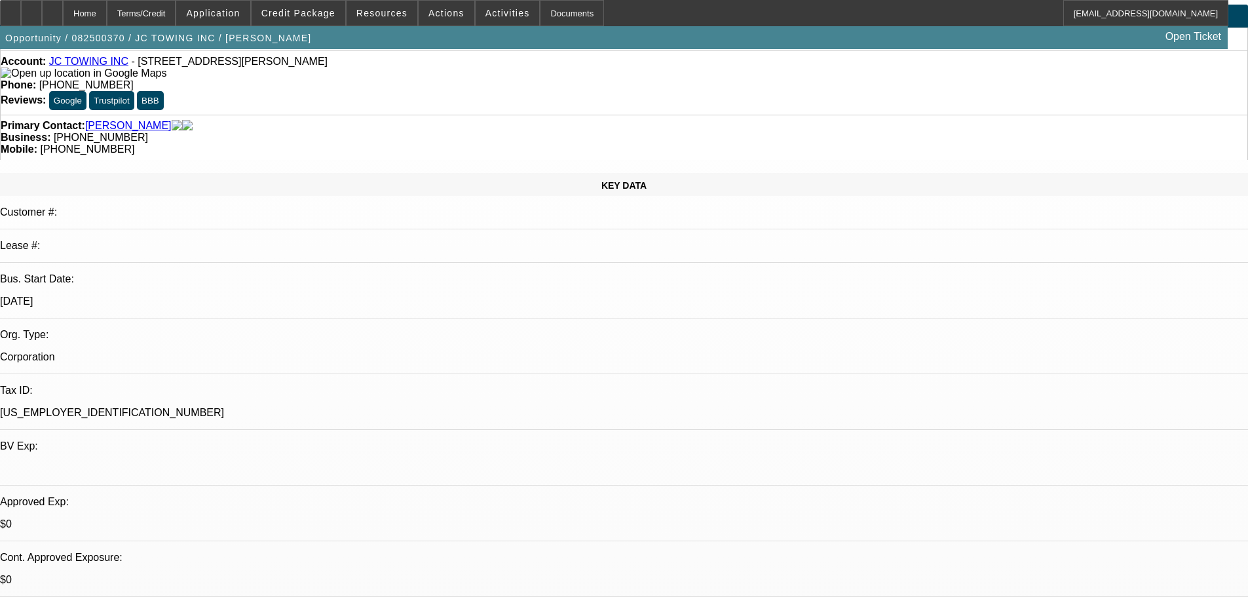
scroll to position [0, 0]
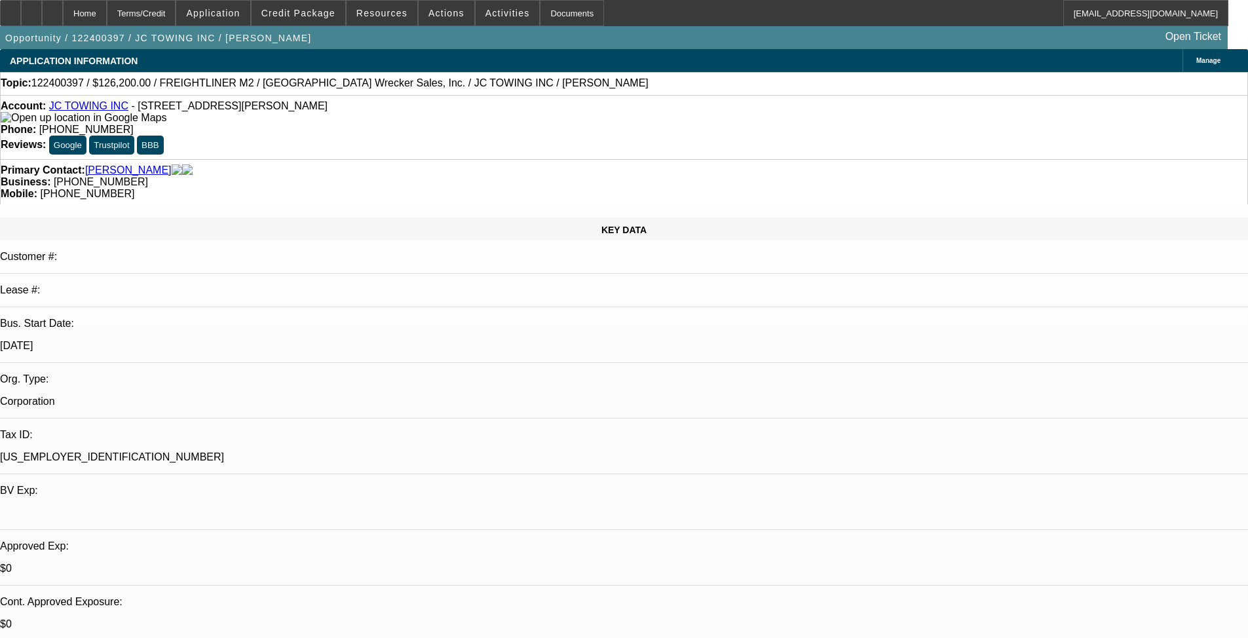
select select "0"
select select "2"
select select "0"
select select "6"
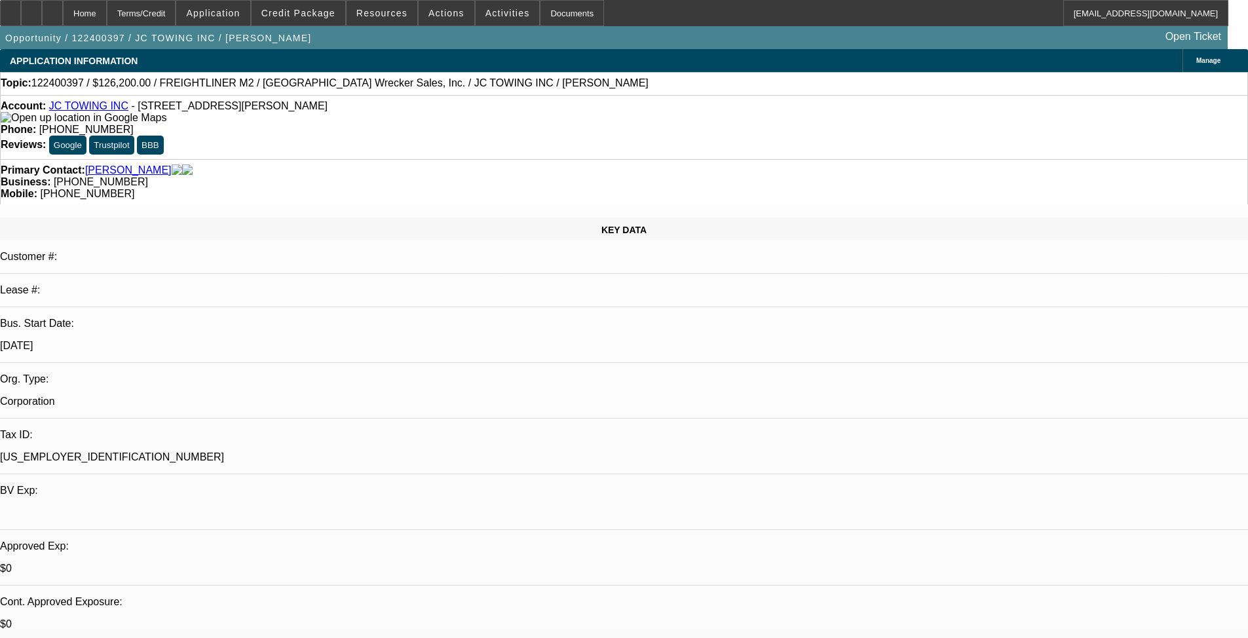
select select "0"
select select "2"
select select "0"
select select "6"
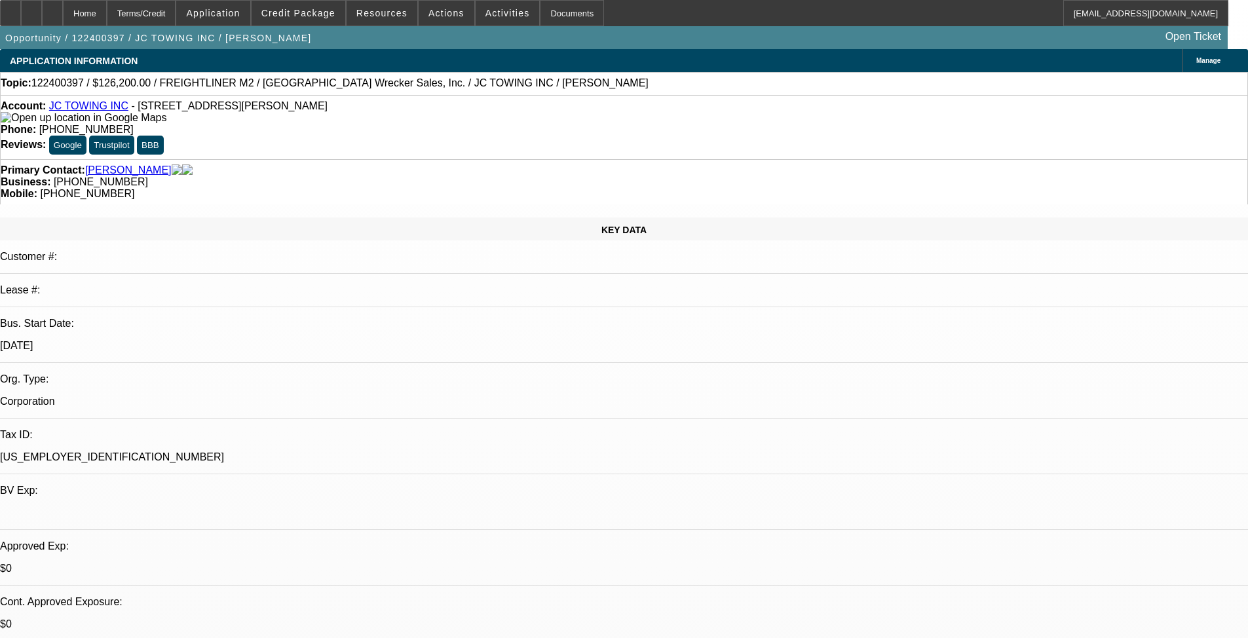
select select "0"
select select "3"
select select "0"
select select "6"
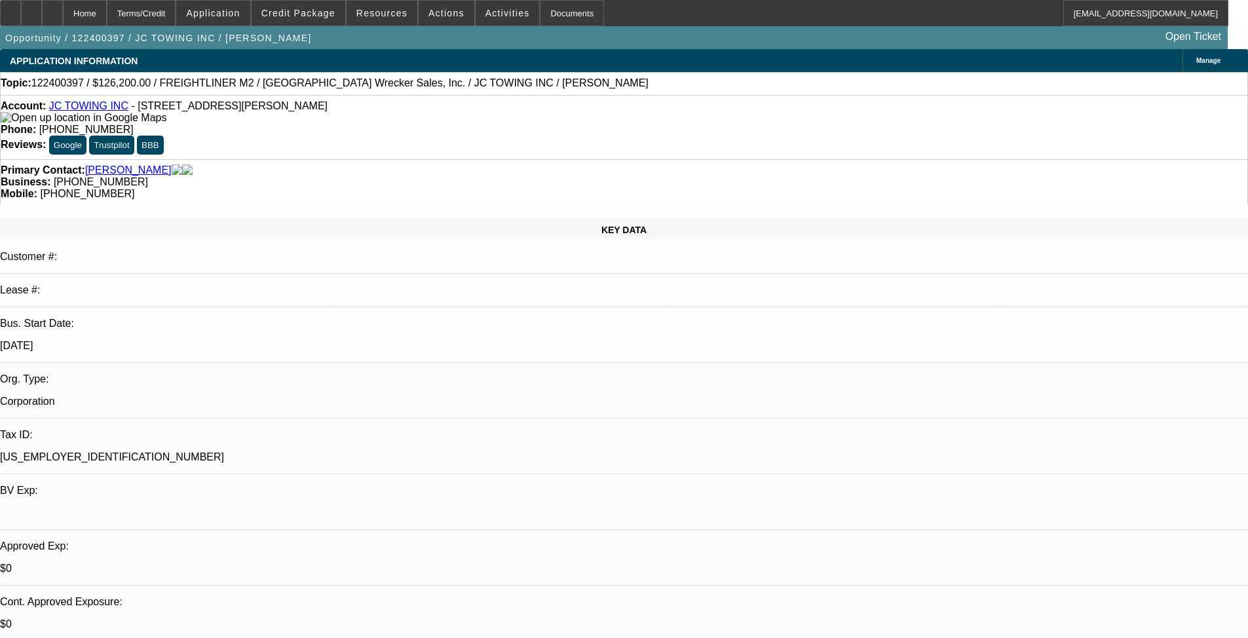
select select "0"
select select "3"
select select "0"
select select "6"
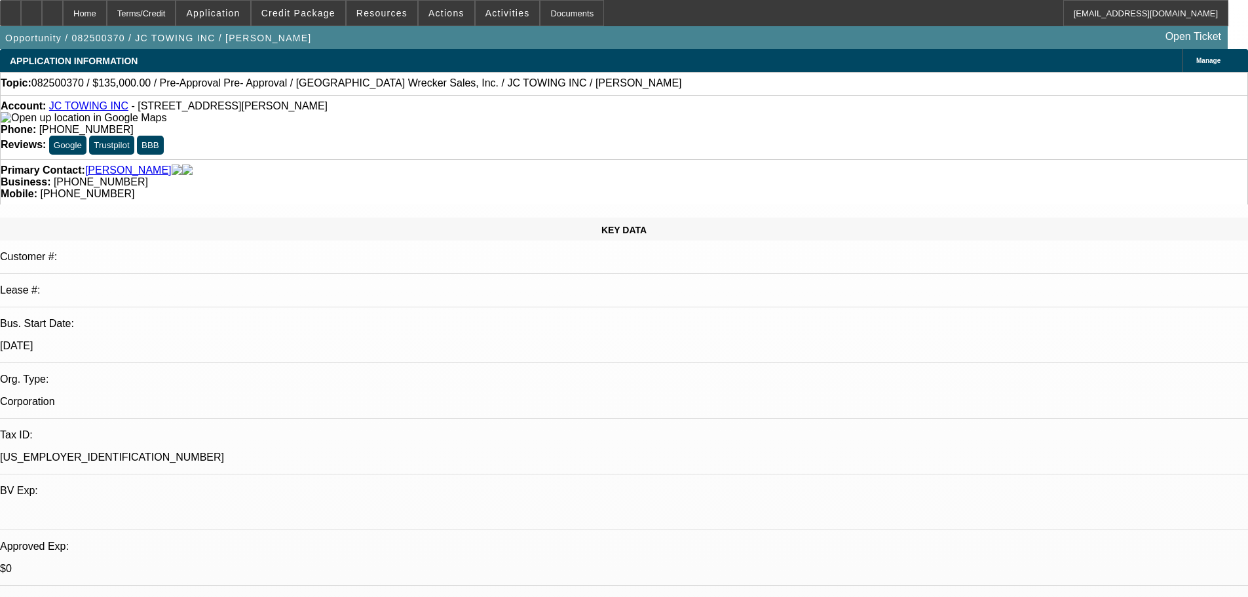
select select "0"
select select "2"
select select "0"
select select "6"
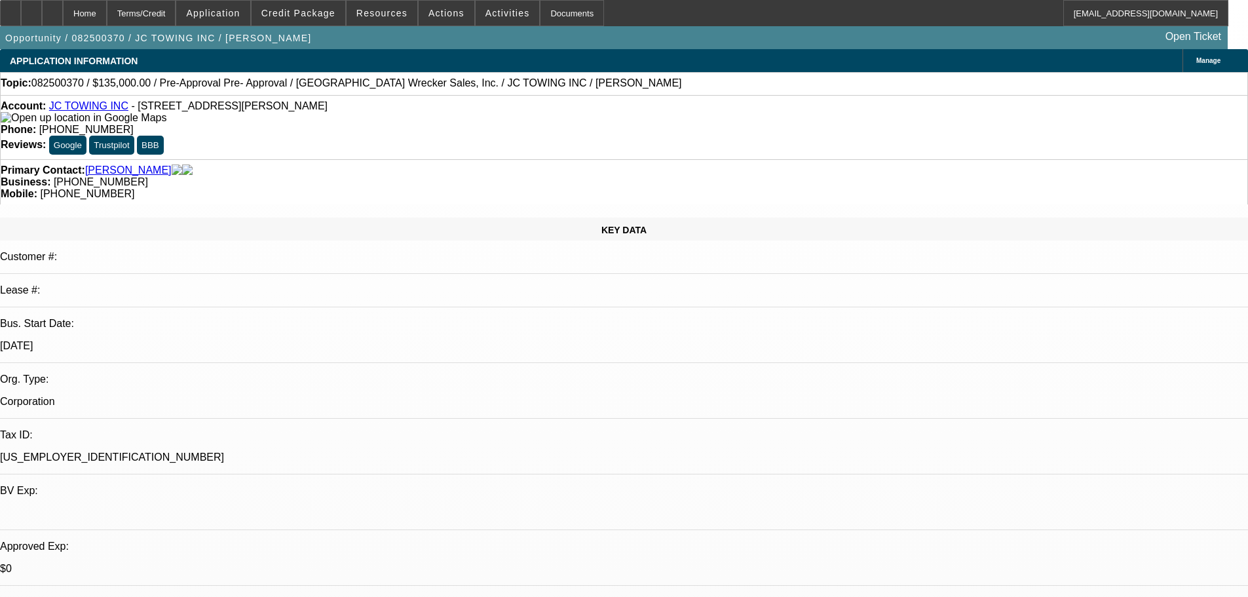
select select "0"
select select "2"
select select "0"
select select "6"
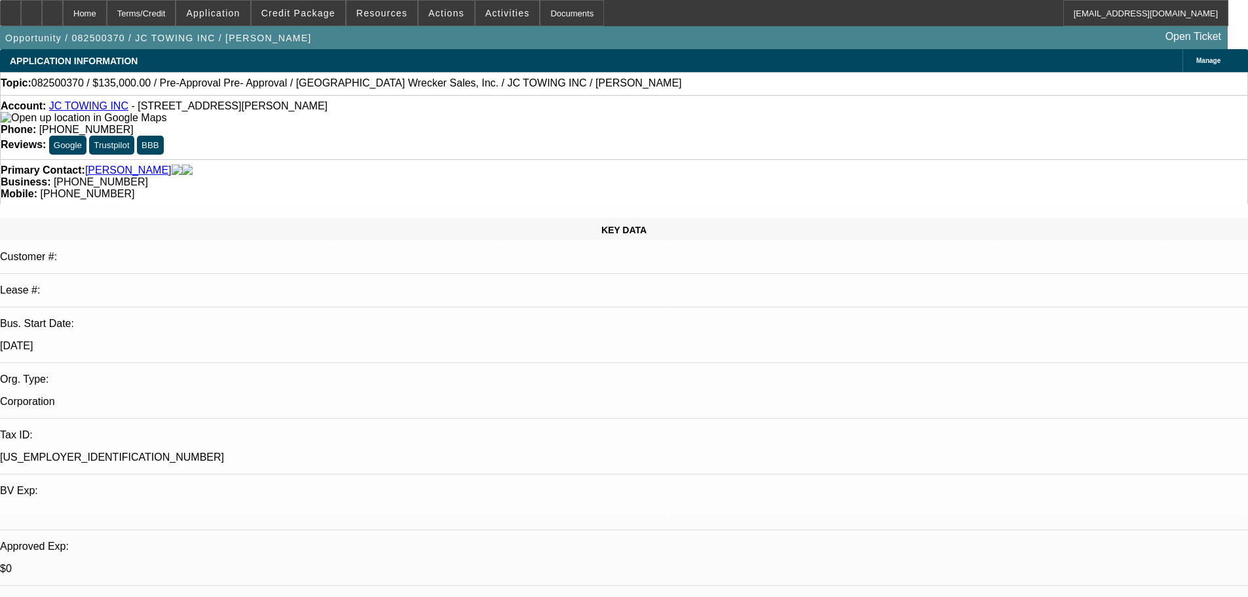
select select "0.2"
select select "0"
select select "2"
select select "0"
select select "6"
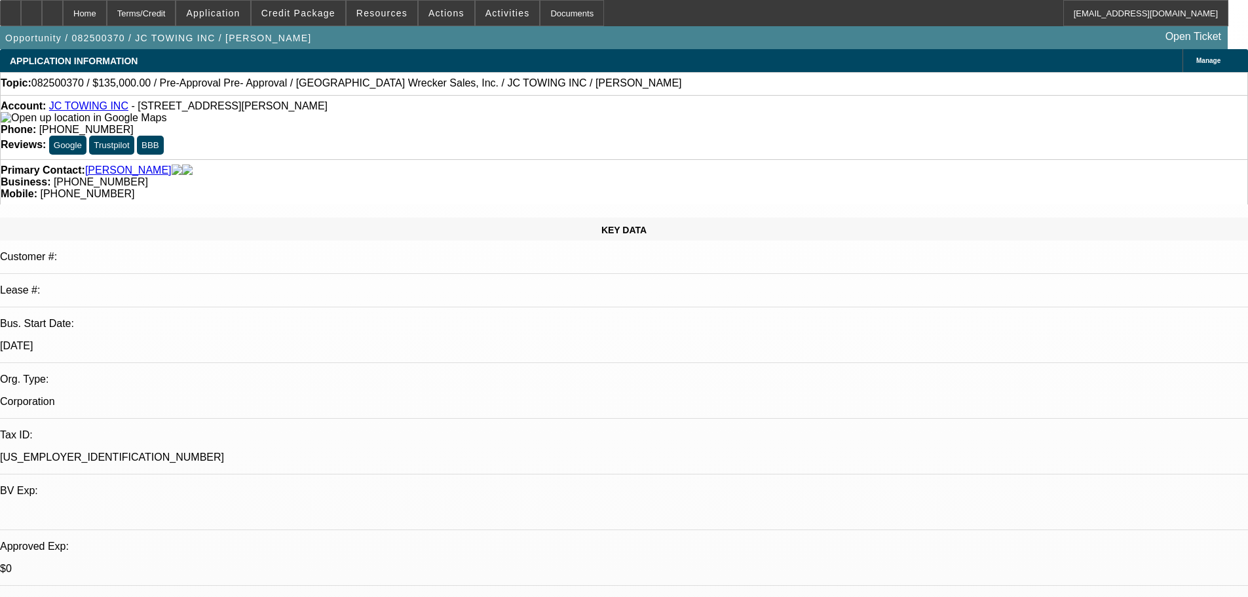
select select "0"
select select "2"
select select "0"
select select "6"
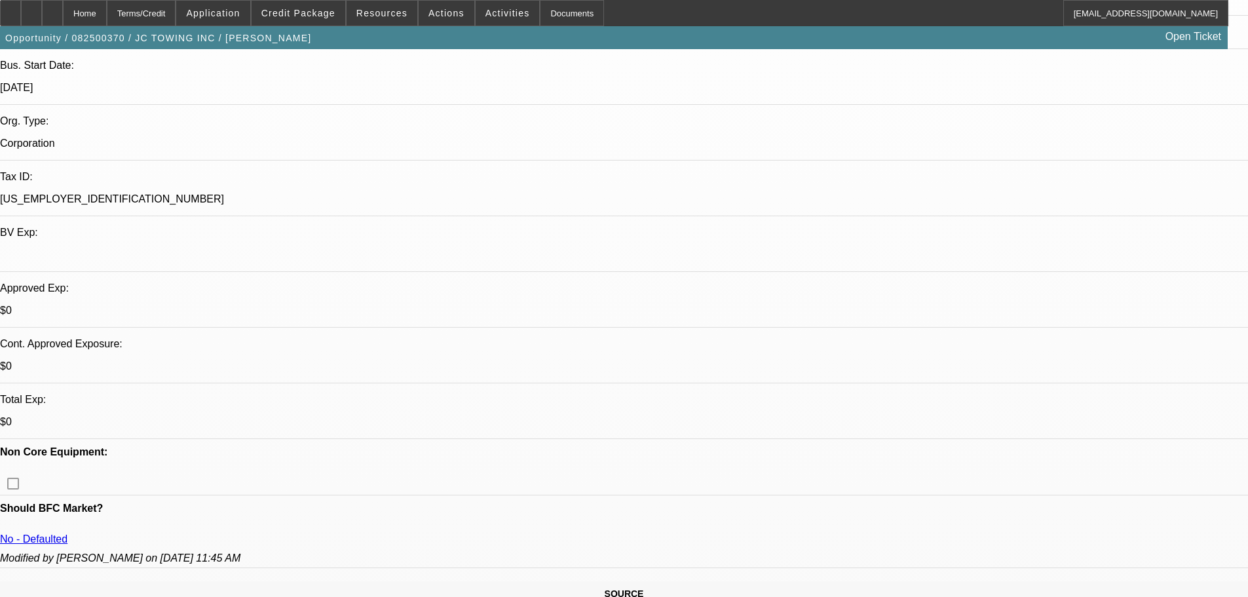
scroll to position [262, 0]
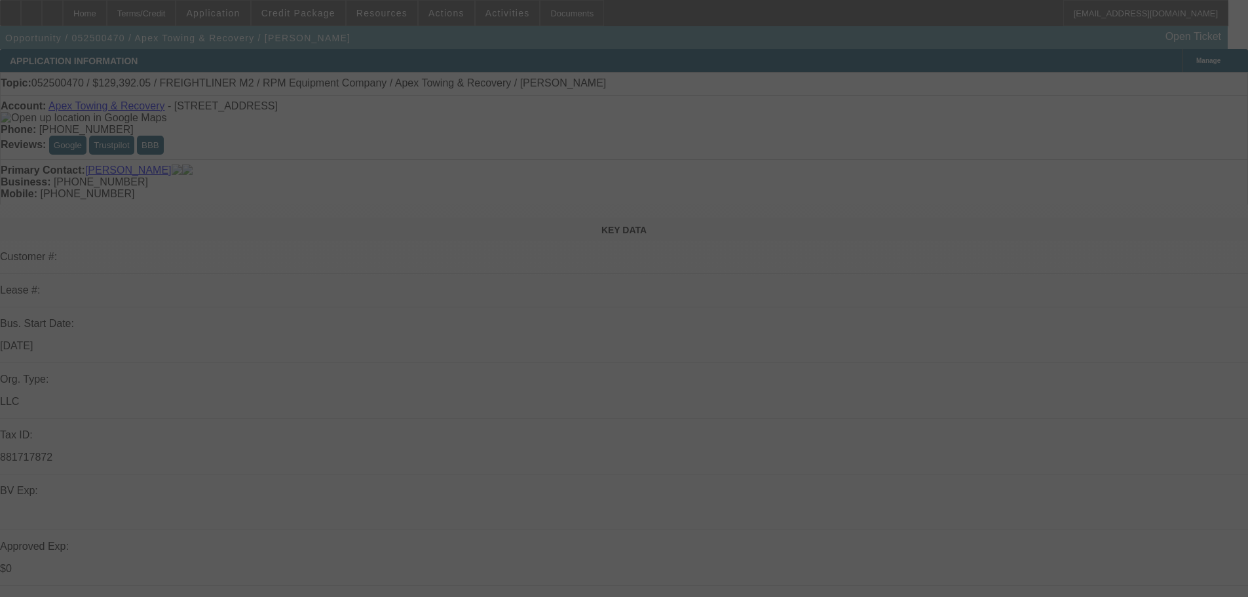
select select "0"
select select "6"
select select "0"
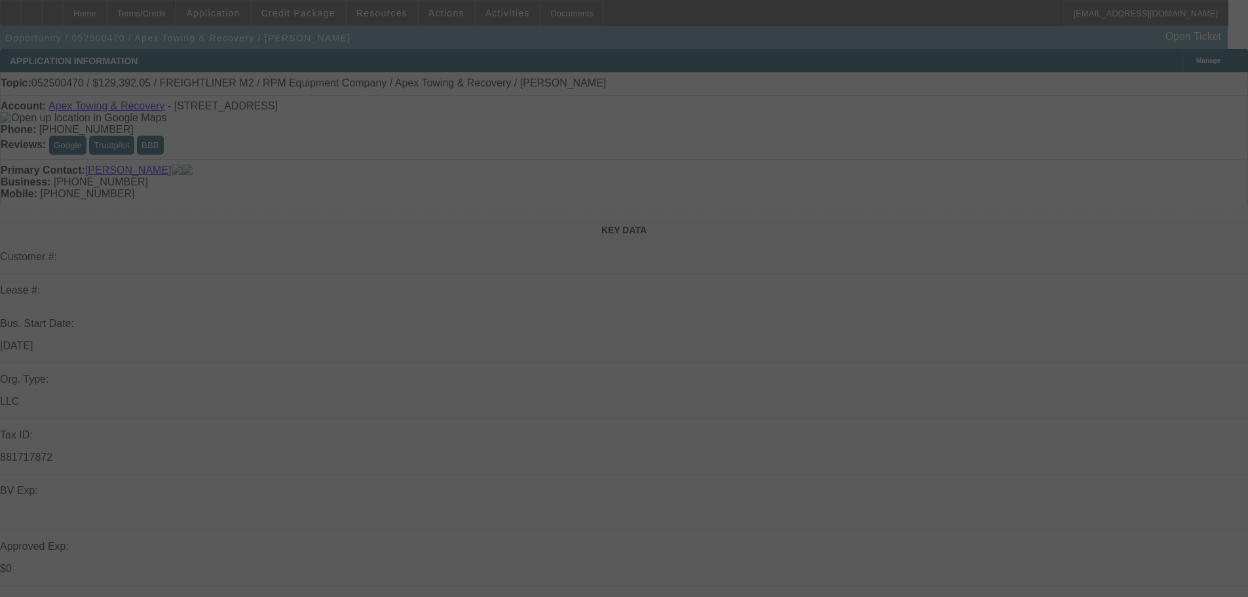
select select "0"
select select "6"
select select "0"
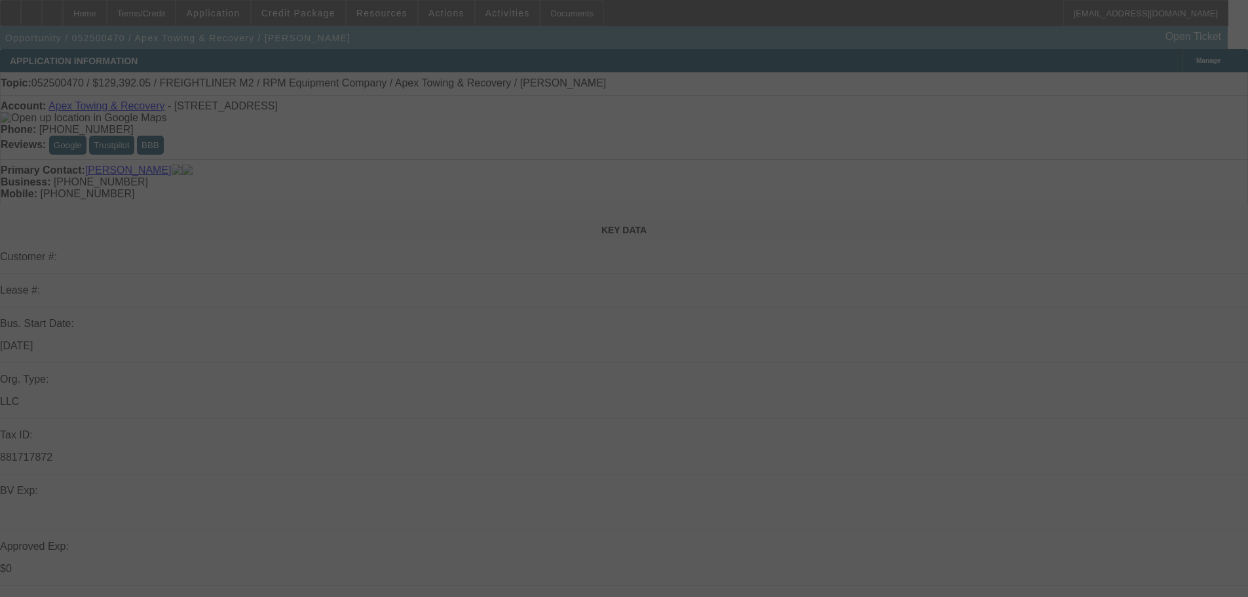
select select "0"
select select "6"
select select "0"
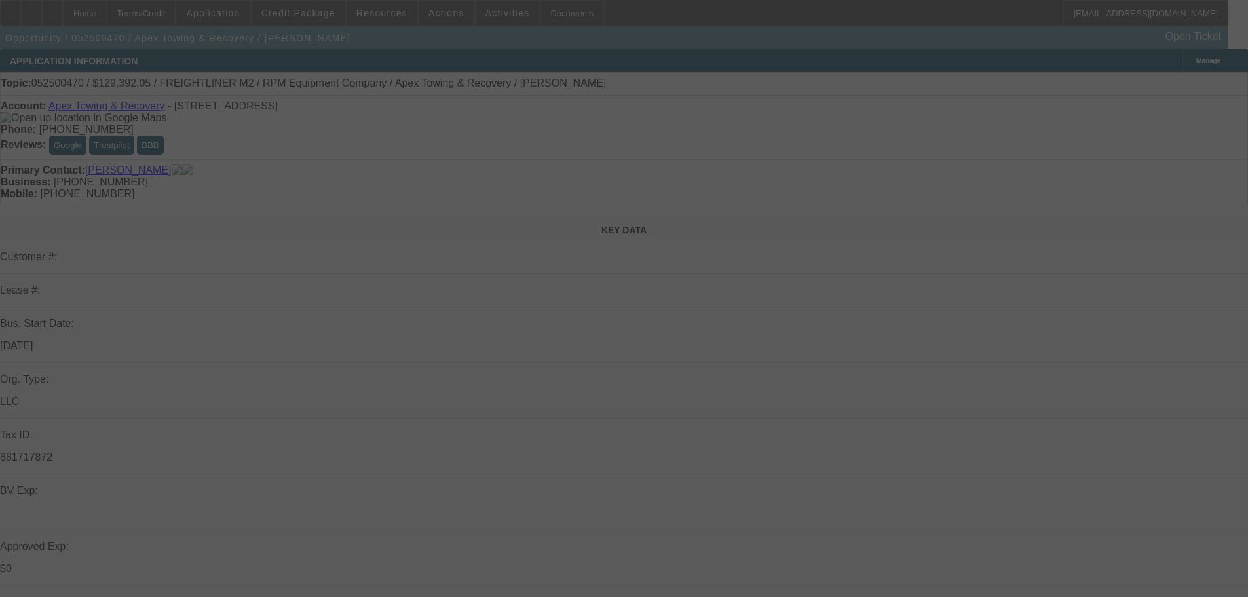
select select "6"
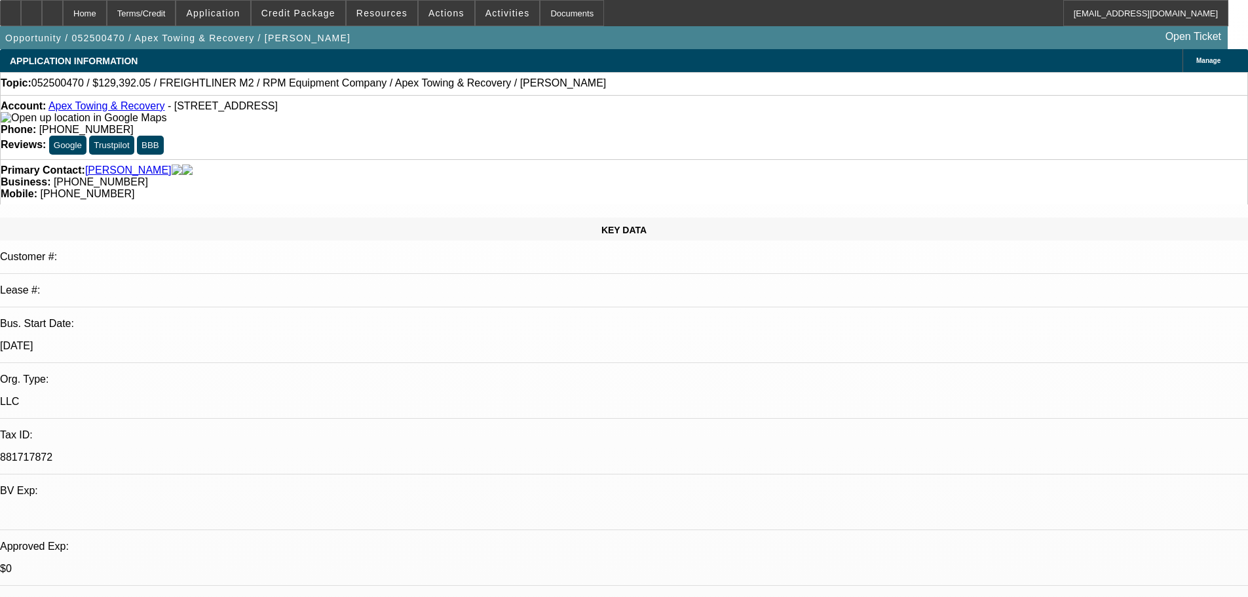
select select "0"
select select "2"
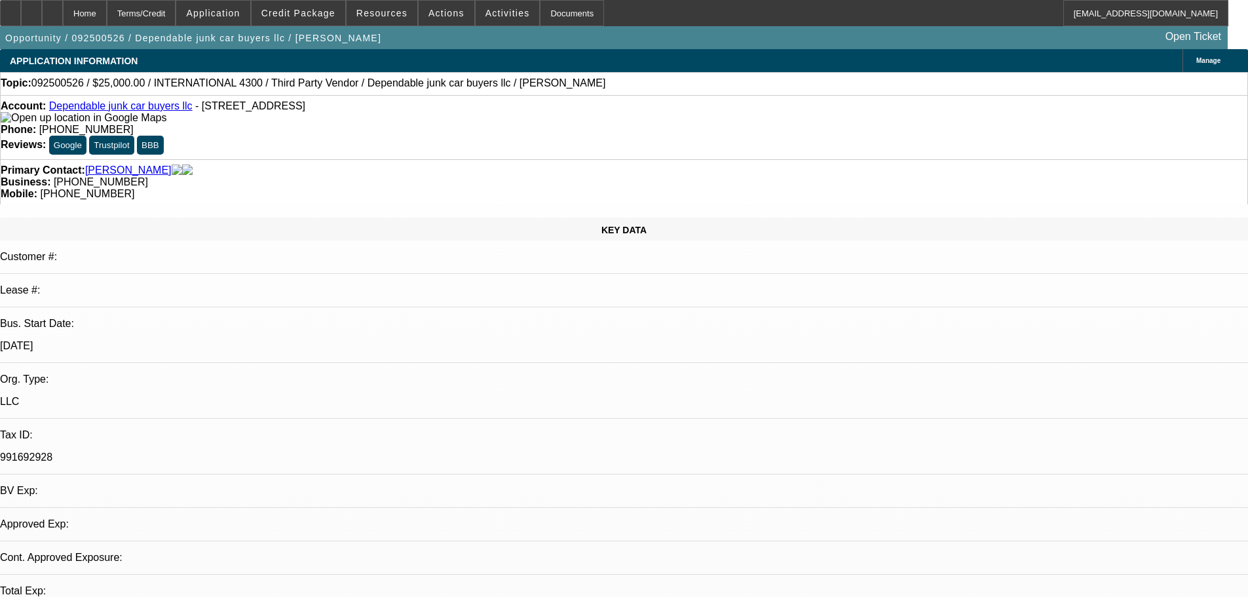
select select "2"
select select "0"
select select "6"
click at [317, 21] on span at bounding box center [299, 12] width 94 height 31
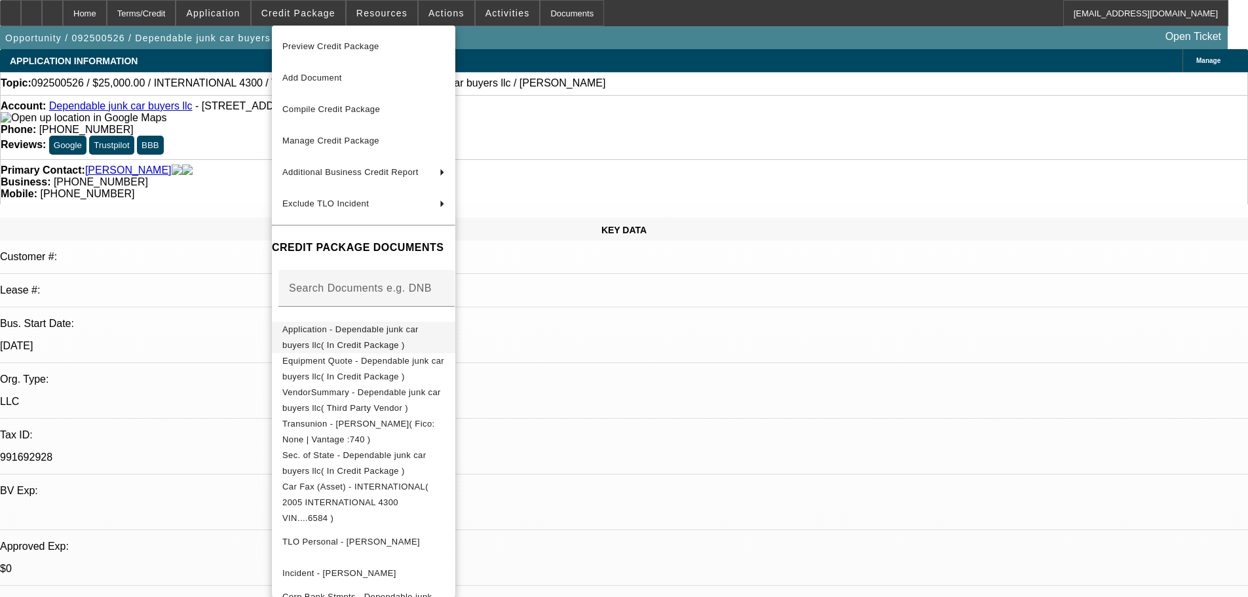
click at [441, 344] on button "Application - Dependable junk car buyers llc( In Credit Package )" at bounding box center [363, 337] width 183 height 31
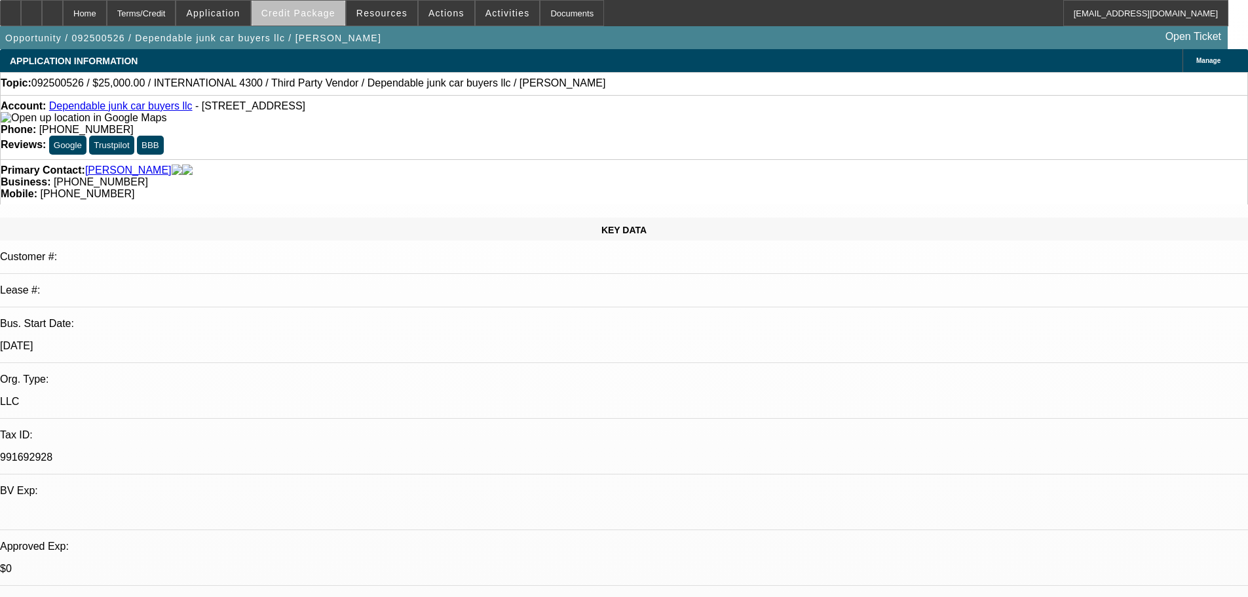
click at [321, 16] on span "Credit Package" at bounding box center [298, 13] width 74 height 10
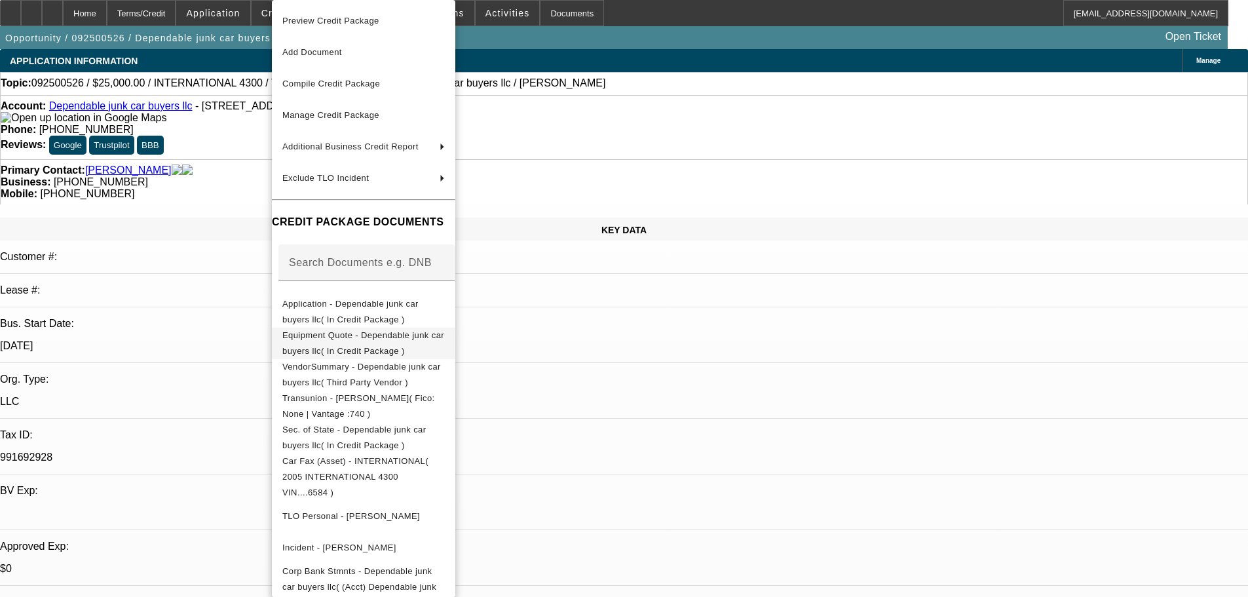
click at [381, 341] on span "Equipment Quote - Dependable junk car buyers llc( In Credit Package )" at bounding box center [363, 343] width 162 height 26
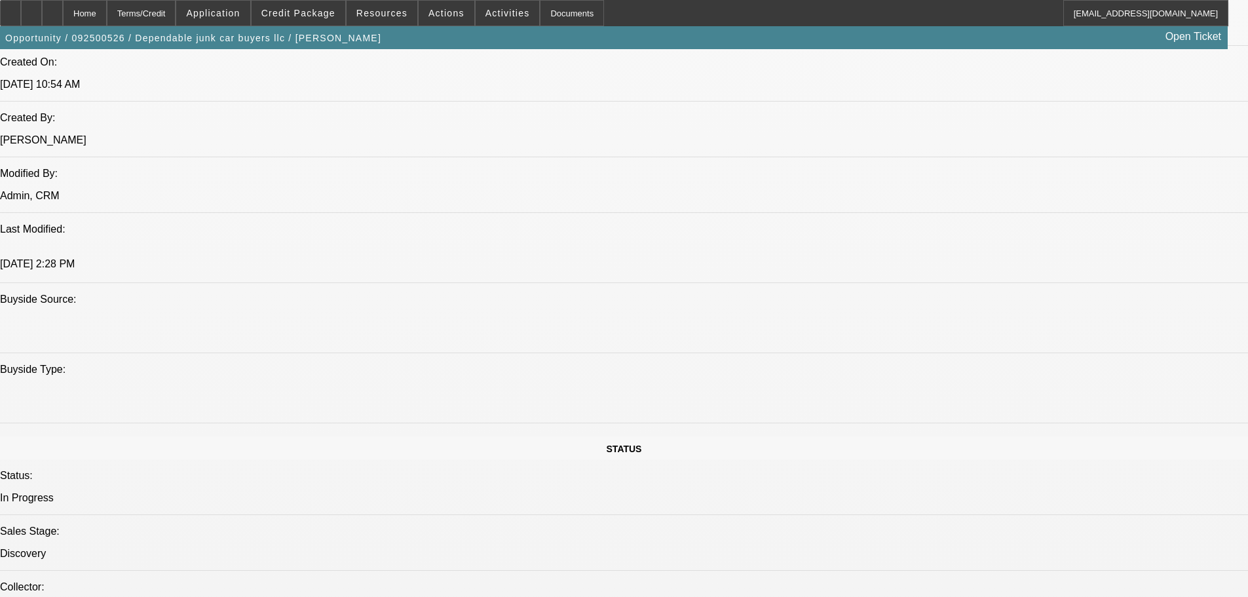
scroll to position [1048, 0]
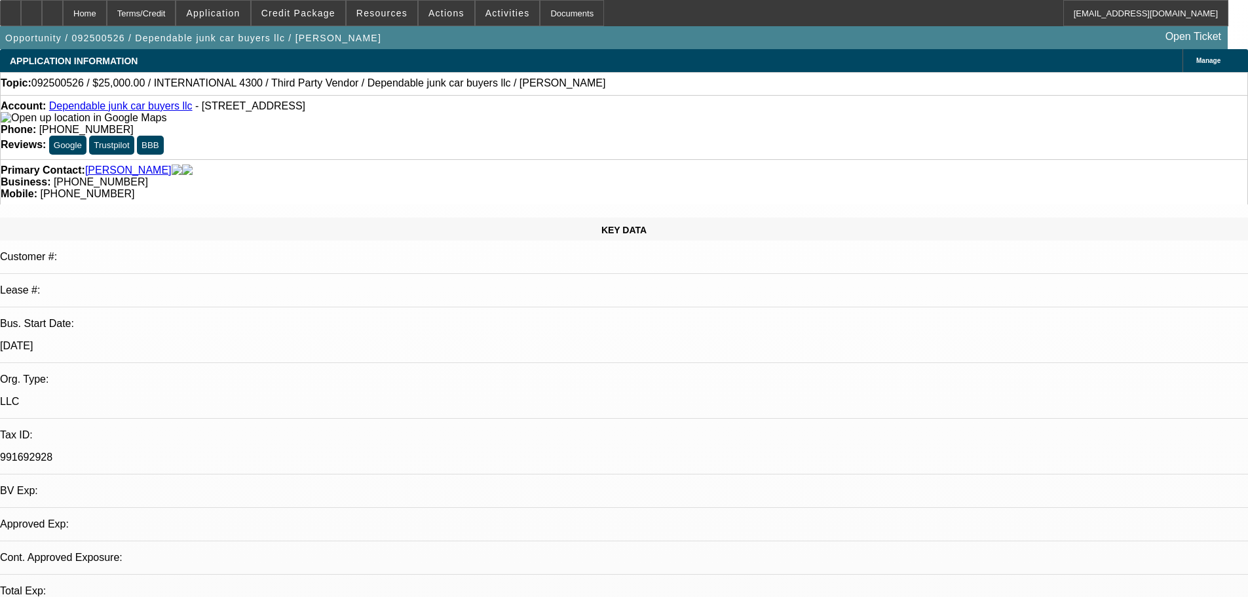
select select "0"
select select "2"
select select "0"
select select "6"
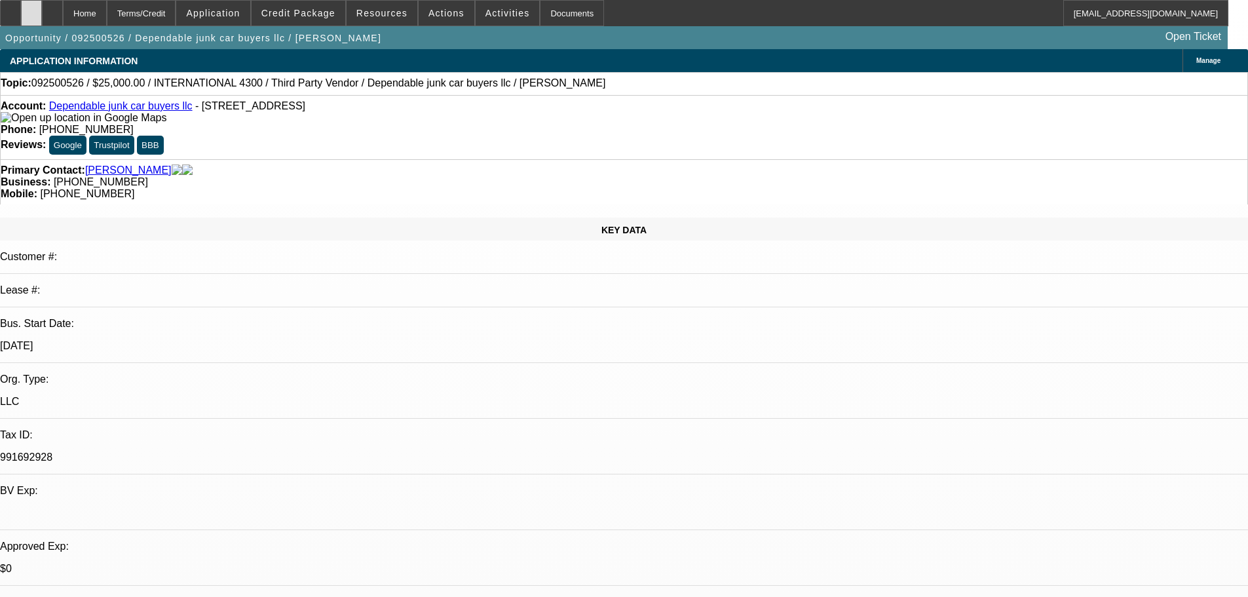
click at [31, 9] on icon at bounding box center [31, 9] width 0 height 0
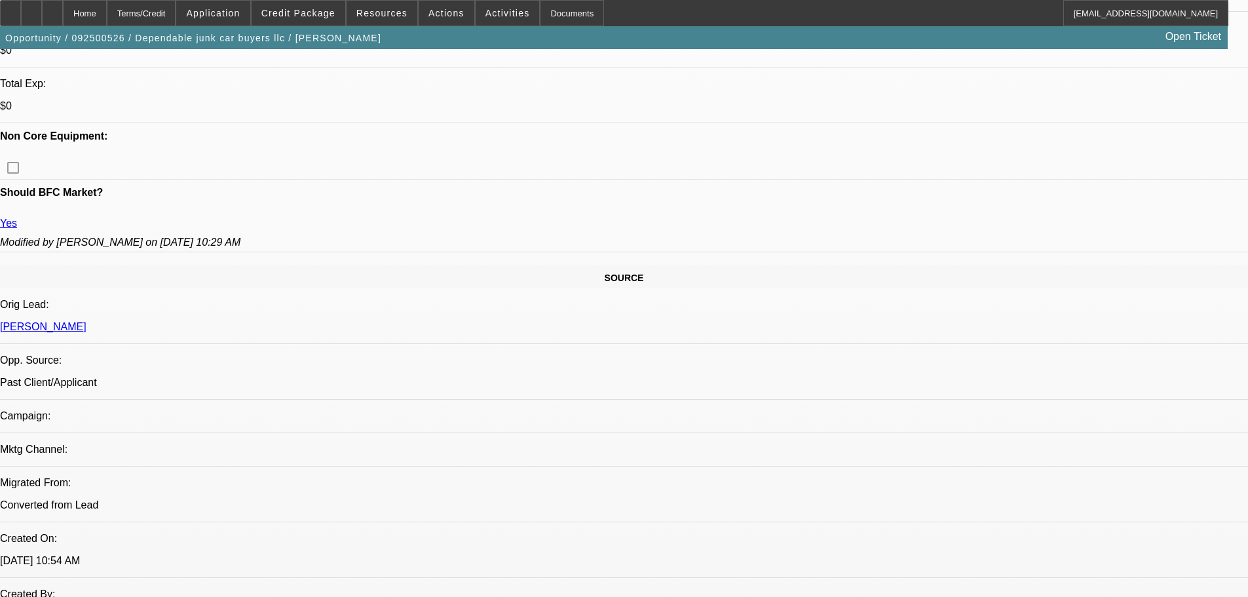
scroll to position [524, 0]
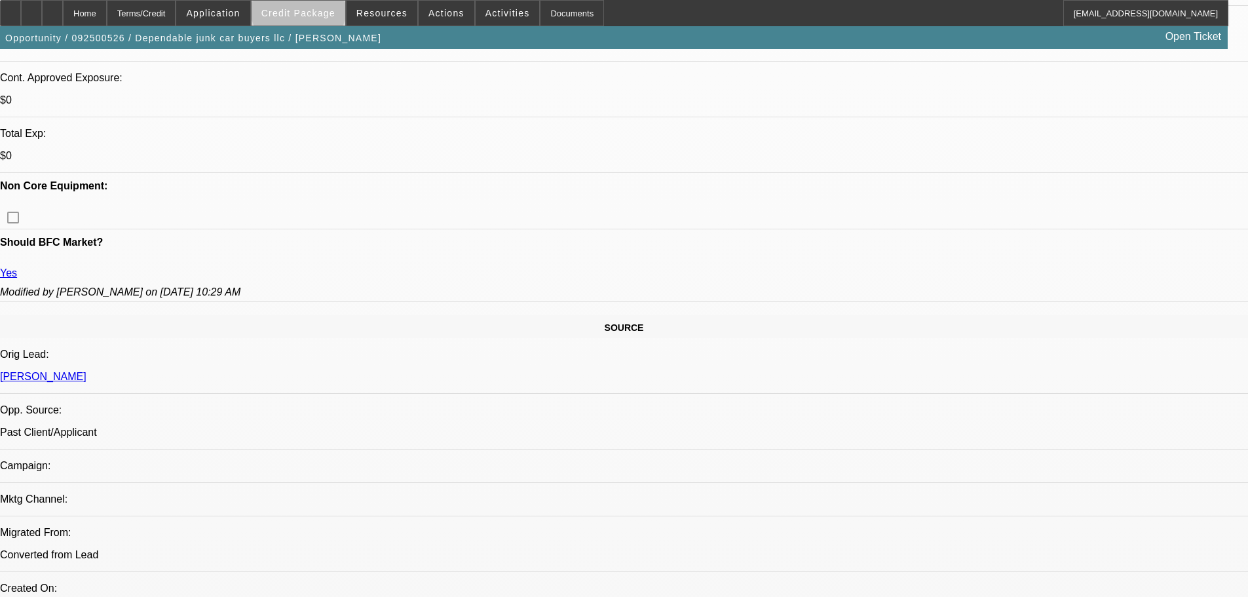
click at [319, 9] on span "Credit Package" at bounding box center [298, 13] width 74 height 10
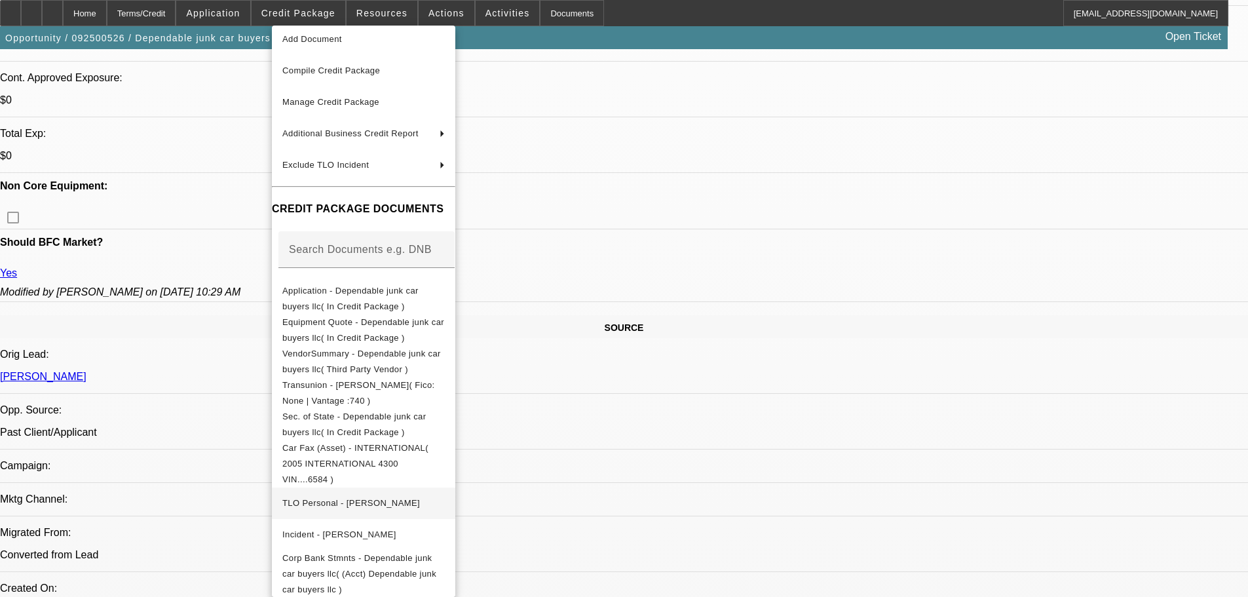
scroll to position [77, 0]
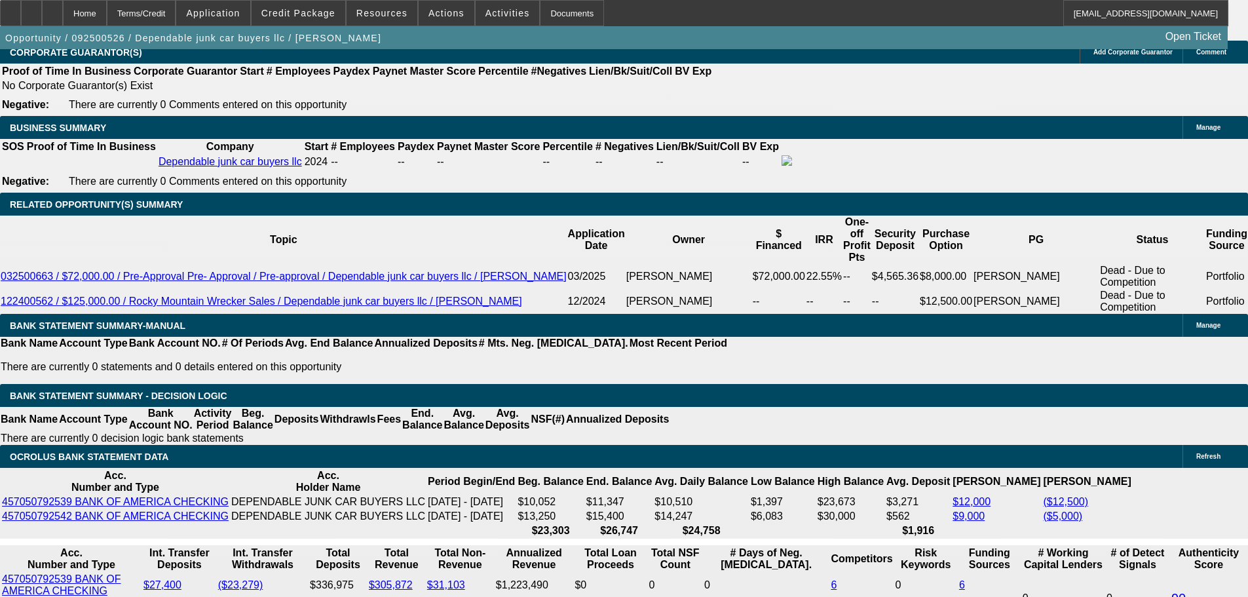
scroll to position [2097, 0]
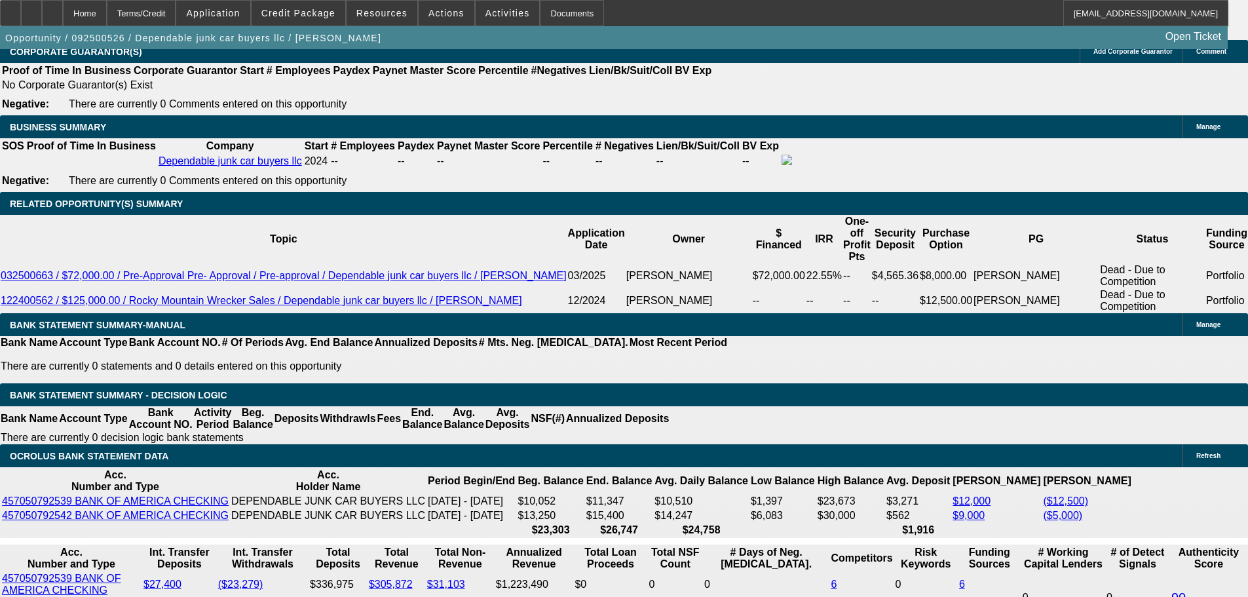
scroll to position [2228, 0]
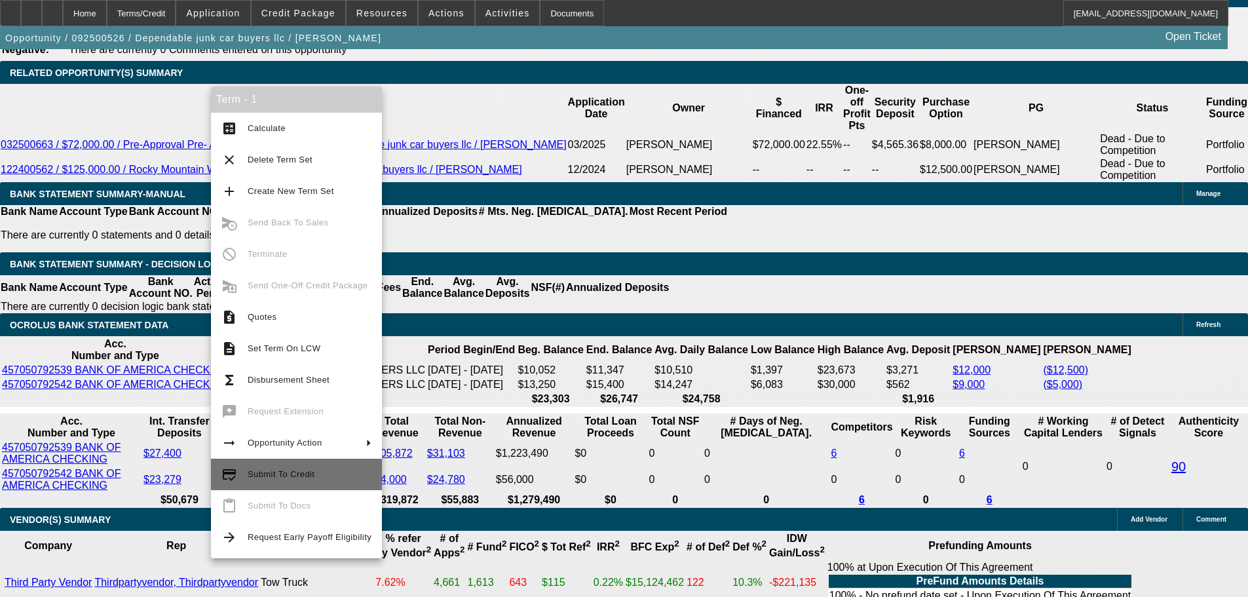
click at [324, 473] on span "Submit To Credit" at bounding box center [310, 475] width 124 height 16
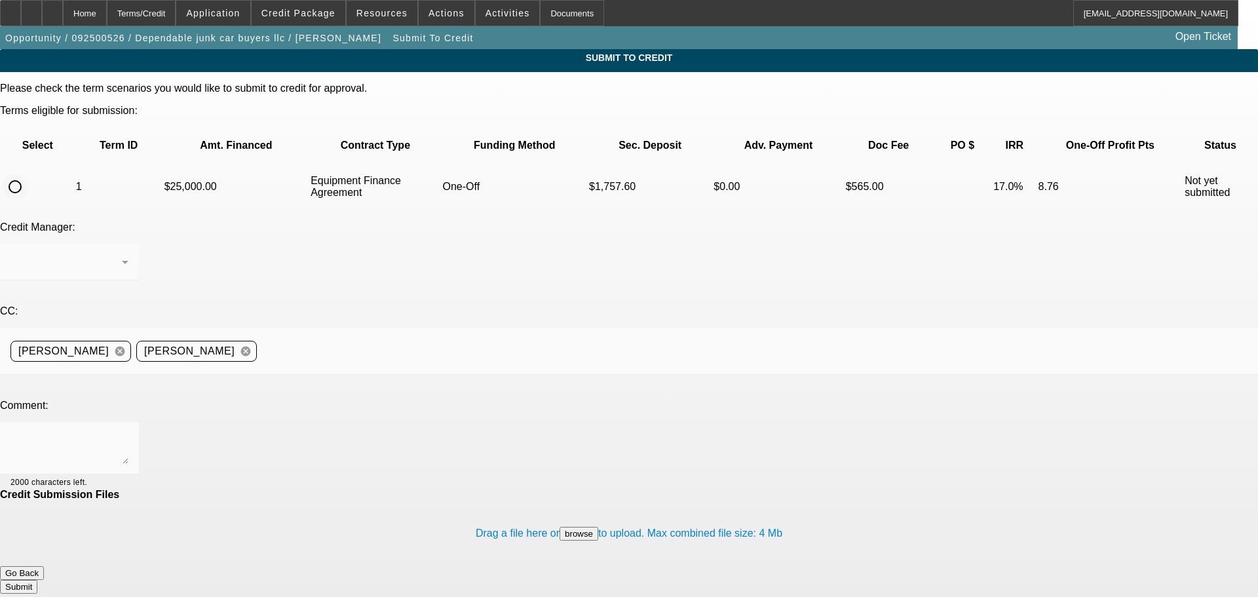
click at [28, 174] on input "radio" at bounding box center [15, 187] width 26 height 26
radio input "true"
click at [128, 432] on textarea at bounding box center [69, 447] width 118 height 31
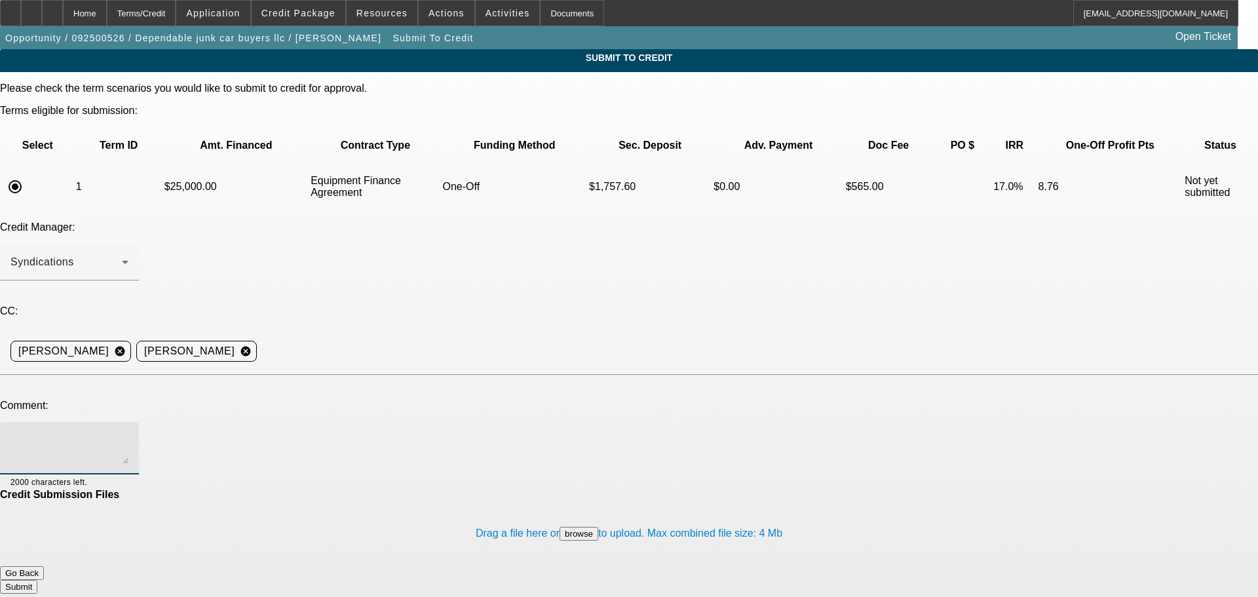
paste textarea "everything in file to show the truck had a rebuilt engine from back in 2021 and…"
click at [128, 432] on textarea "everything in file to show the truck had a rebuilt engine from back in 2021 and…" at bounding box center [69, 447] width 118 height 31
click at [128, 432] on textarea "Everything in file to show the truck had a rebuilt engine from back in 2021 and…" at bounding box center [69, 447] width 118 height 31
paste textarea "given the clean personal, Paynet that I found and added along with the strong b…"
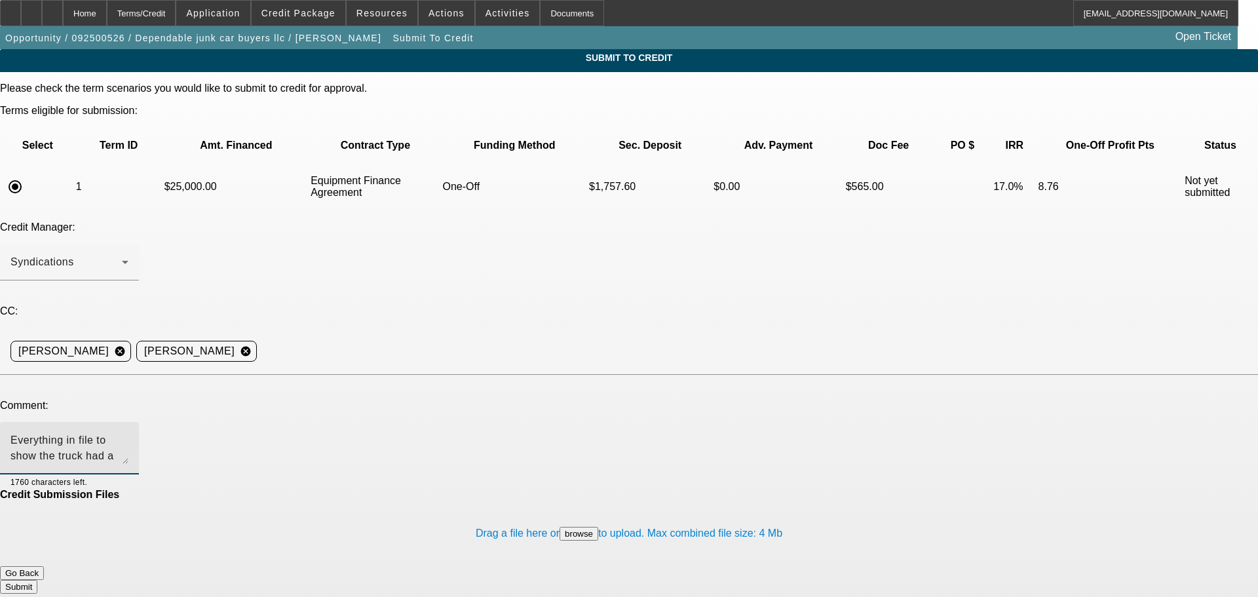
click at [128, 432] on textarea "Everything in file to show the truck had a rebuilt engine from back in 2021 and…" at bounding box center [69, 447] width 118 height 31
drag, startPoint x: 475, startPoint y: 334, endPoint x: 375, endPoint y: 337, distance: 100.3
click at [128, 432] on textarea "Everything in file to show the truck had a rebuilt engine from back in 2021 and…" at bounding box center [69, 447] width 118 height 31
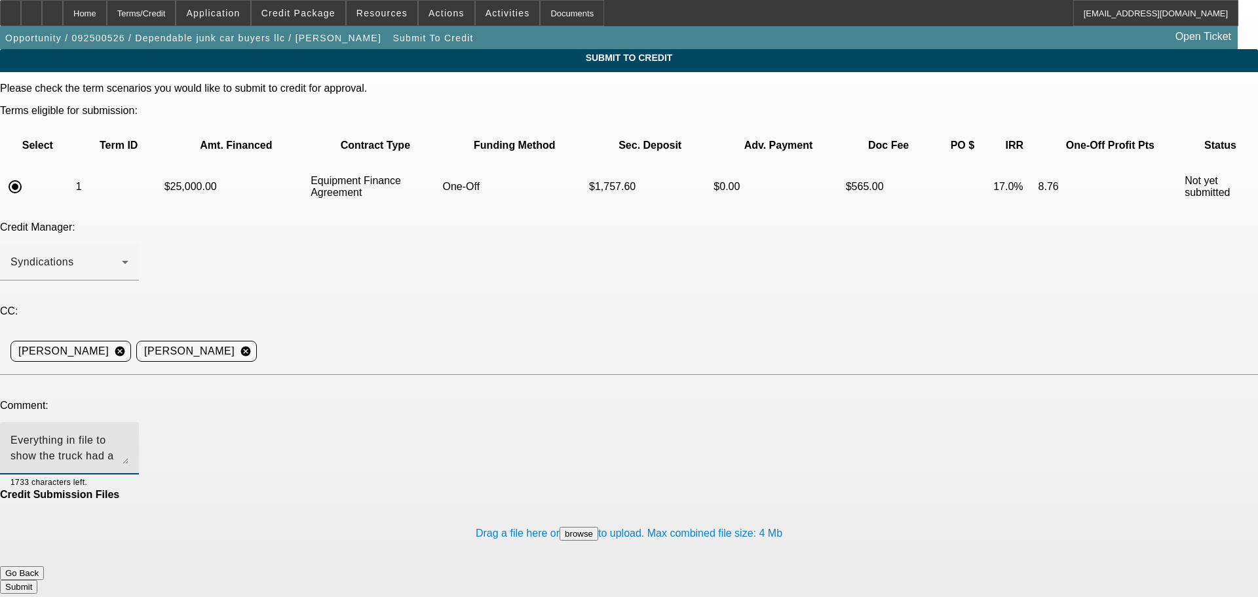
type textarea "Everything in file to show the truck had a rebuilt engine from back in 2021 and…"
click at [37, 580] on button "Submit" at bounding box center [18, 587] width 37 height 14
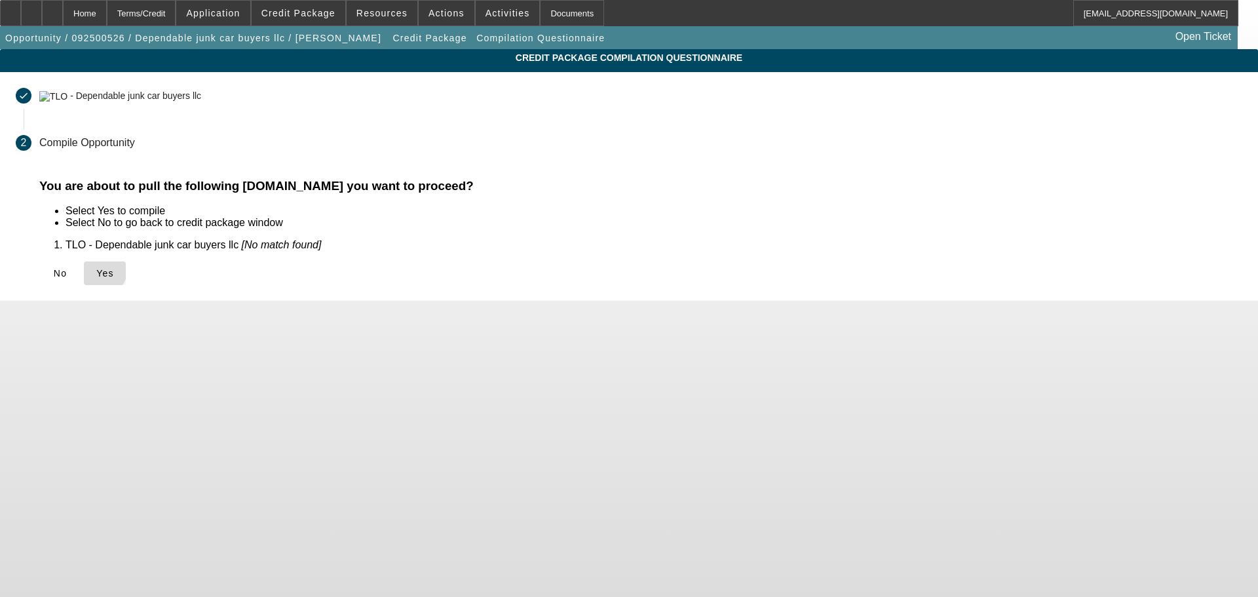
click at [96, 269] on icon at bounding box center [96, 273] width 0 height 10
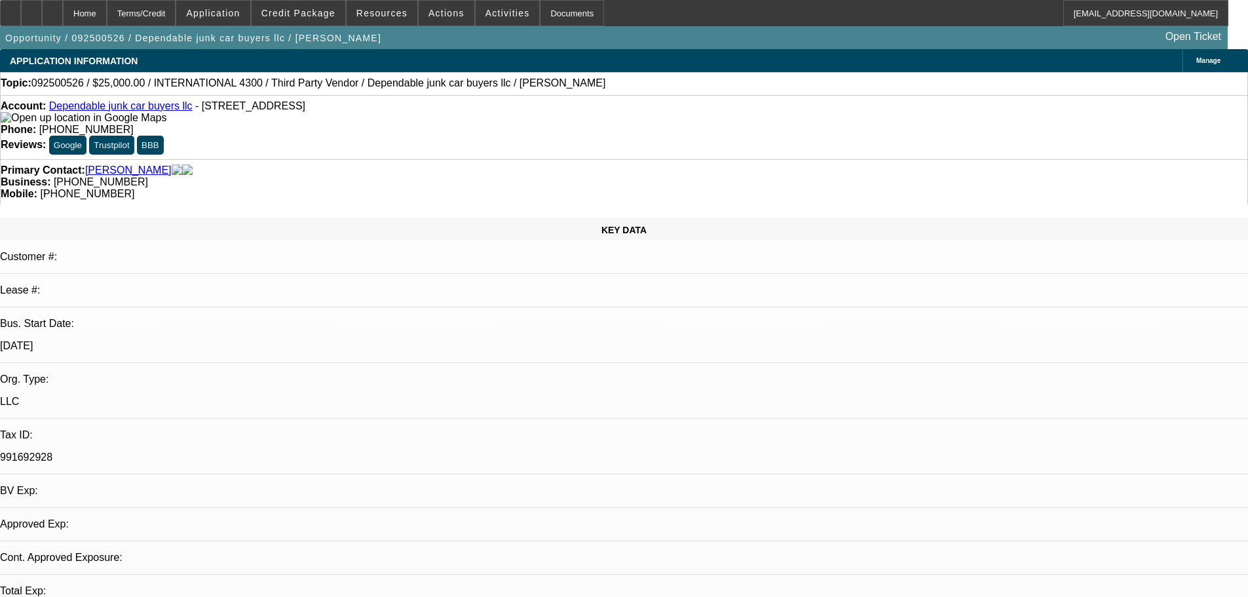
select select "0"
select select "2"
select select "0"
select select "6"
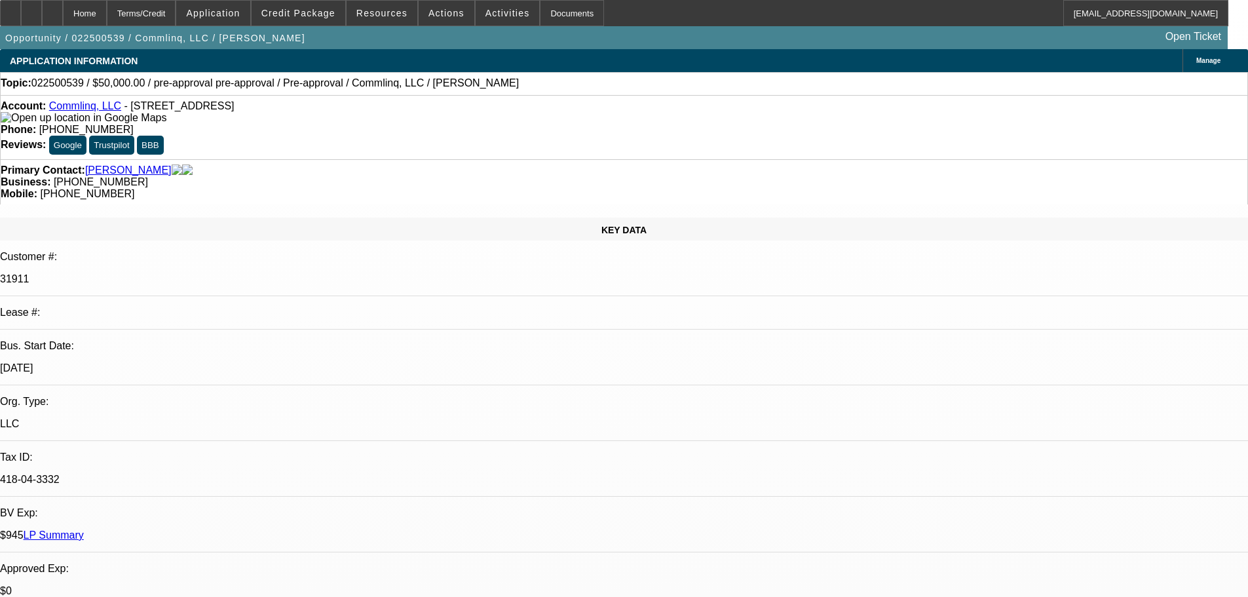
select select "0"
select select "6"
select select "0"
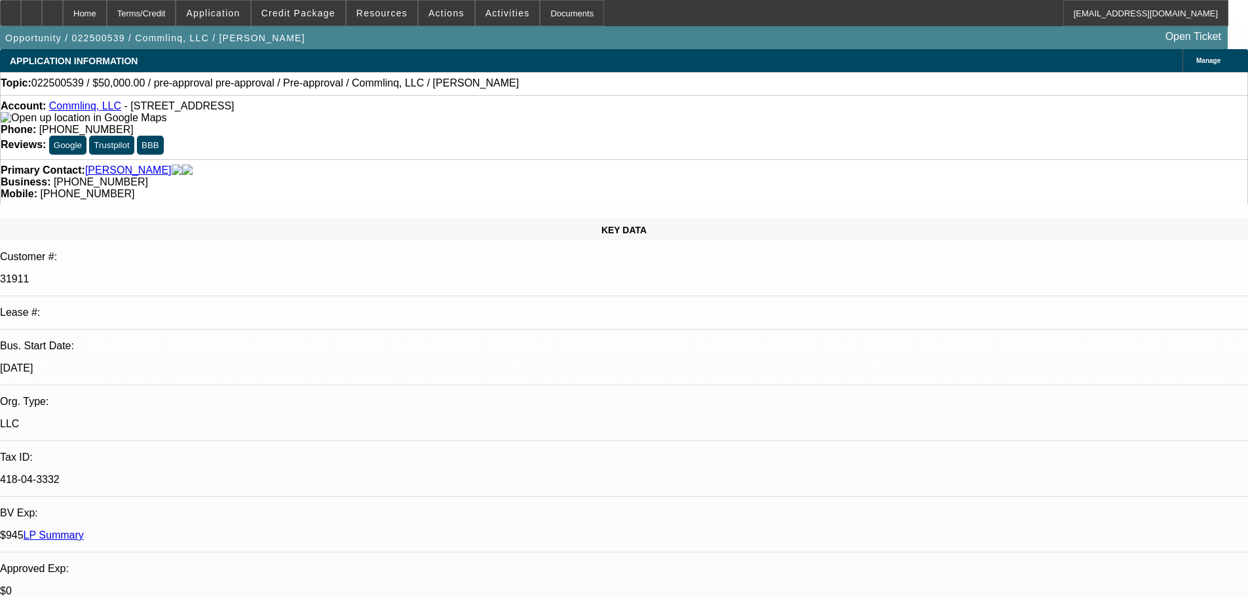
select select "0"
select select "6"
select select "2"
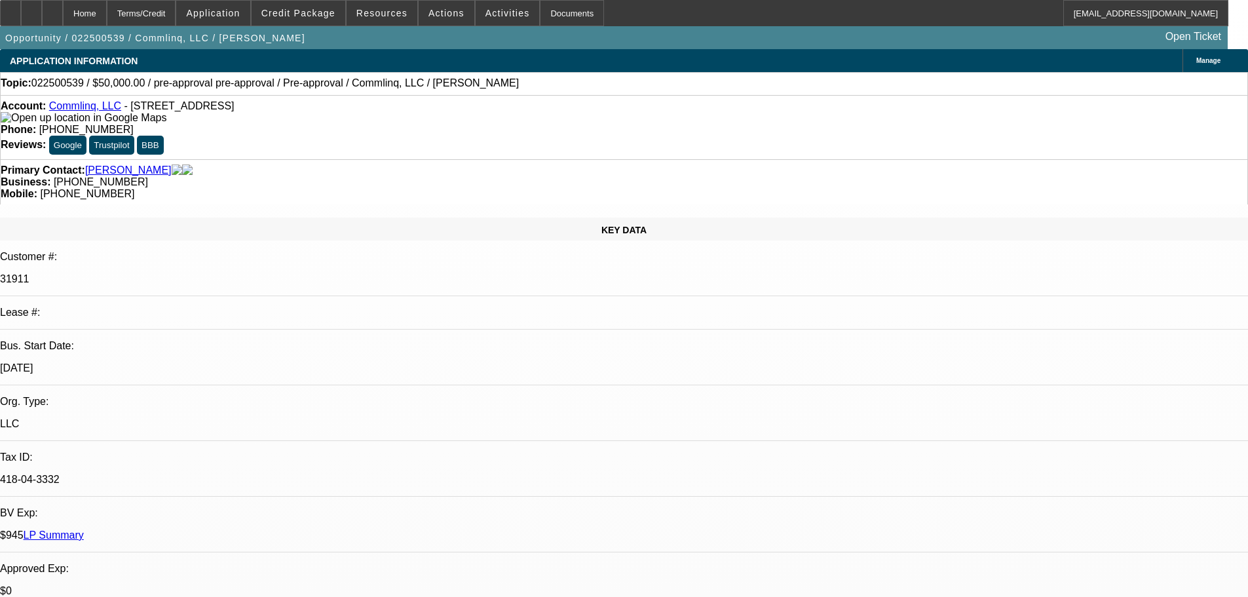
select select "0"
select select "6"
select select "2"
select select "0.1"
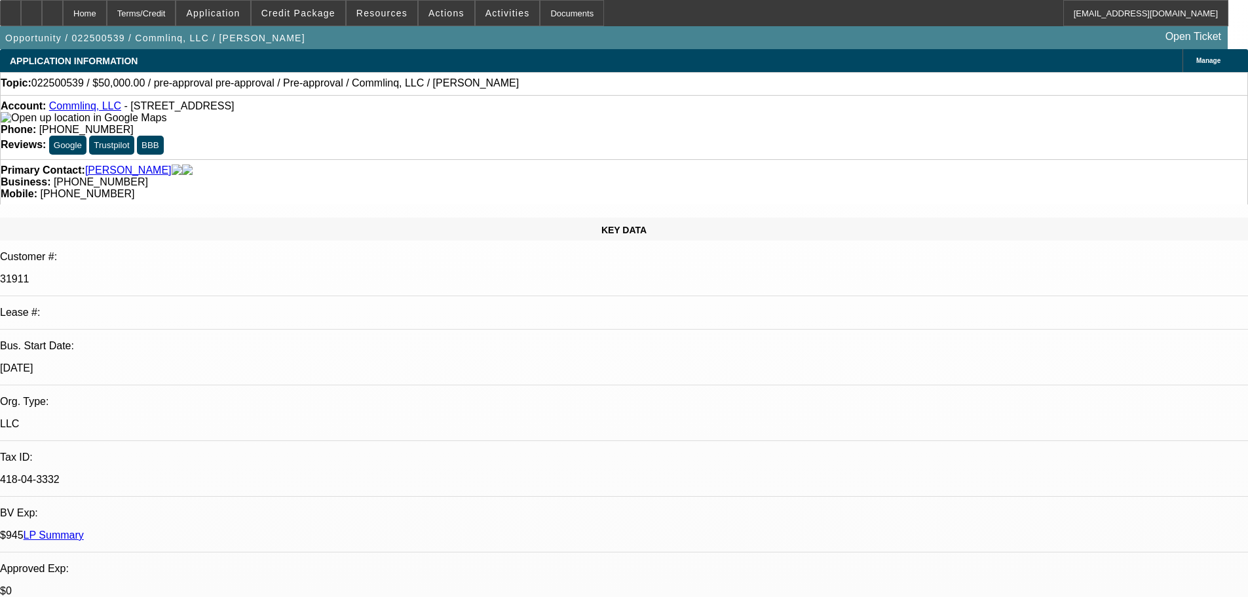
select select "4"
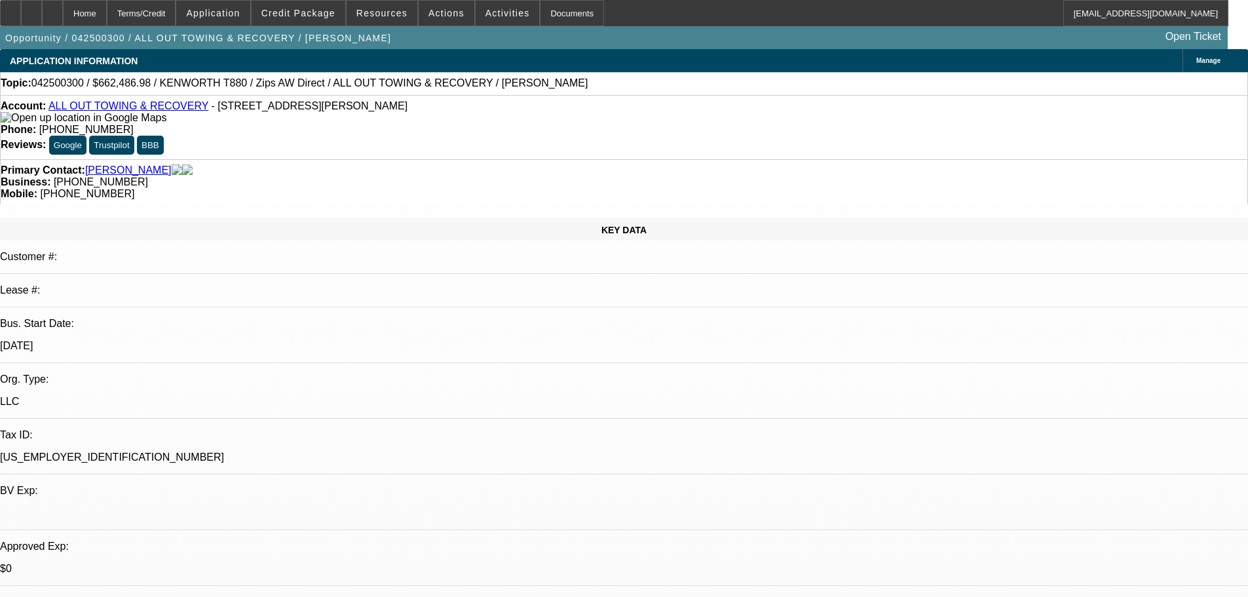
select select "0"
select select "2"
select select "0"
select select "6"
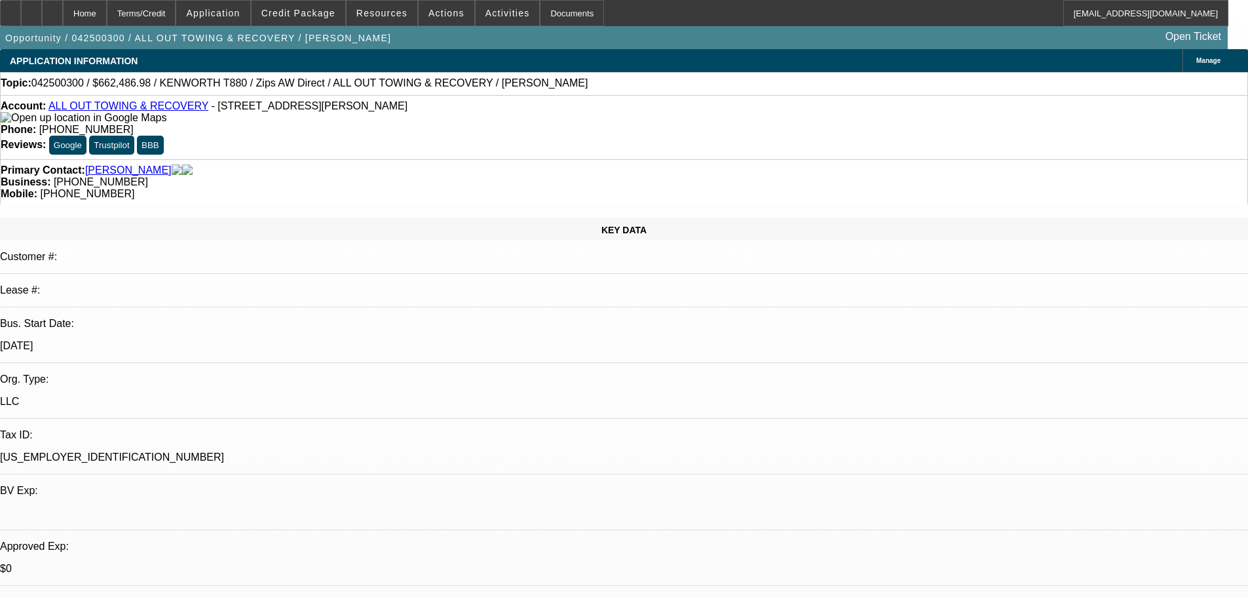
select select "0"
select select "6"
select select "0"
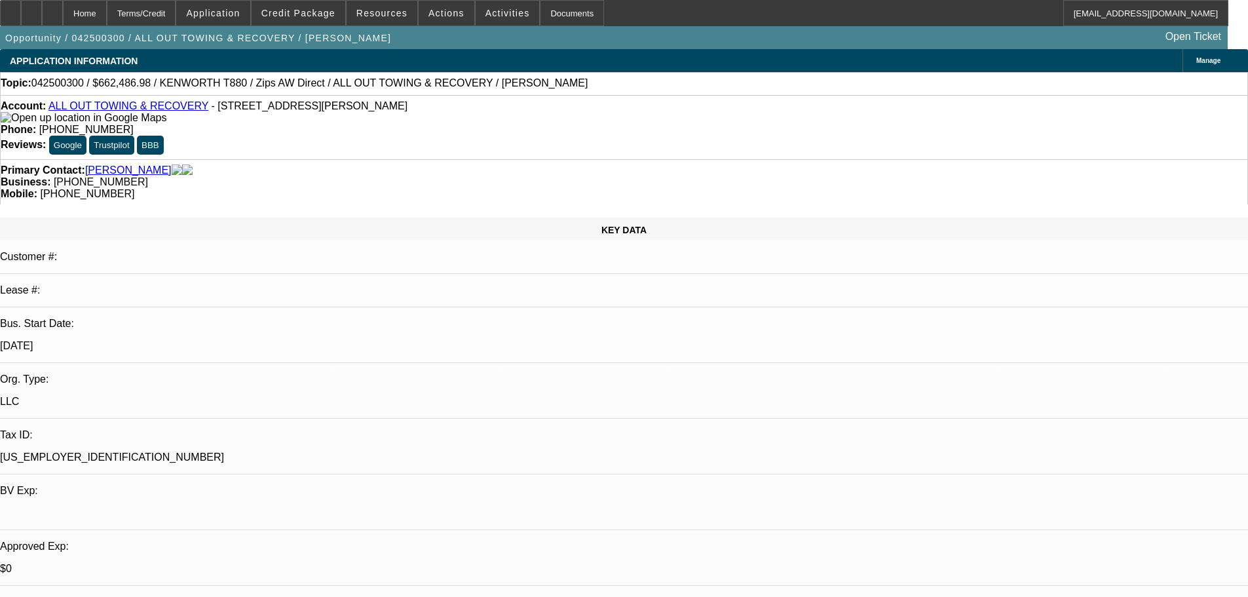
select select "0"
select select "3"
select select "0"
select select "6"
select select "0"
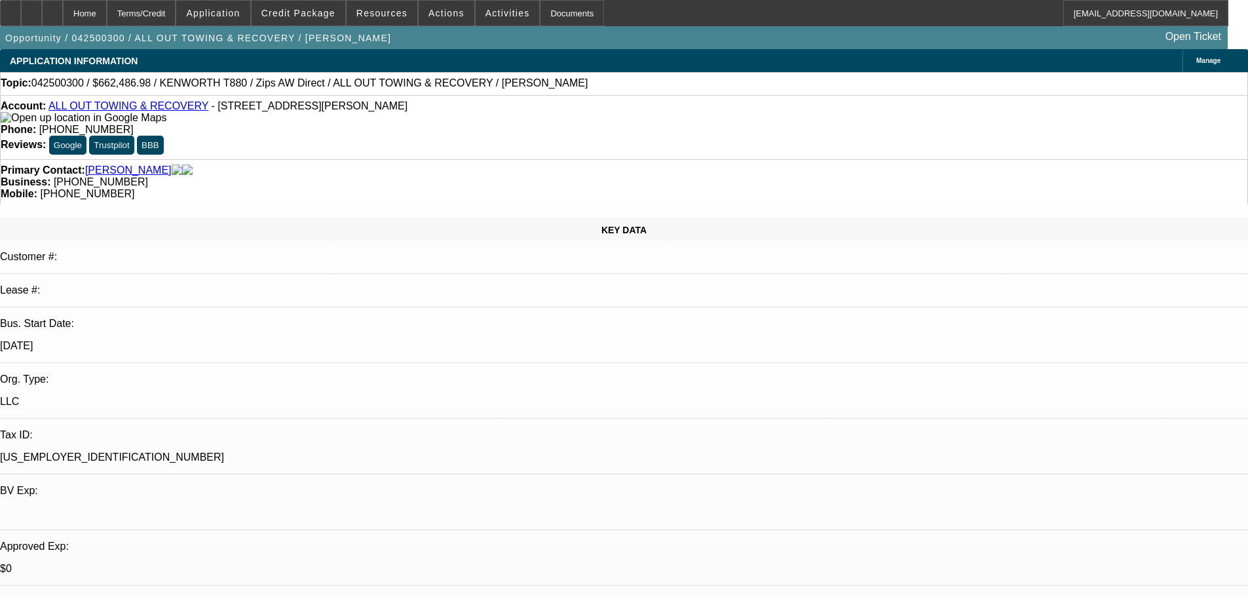
select select "0"
select select "2"
select select "0"
select select "6"
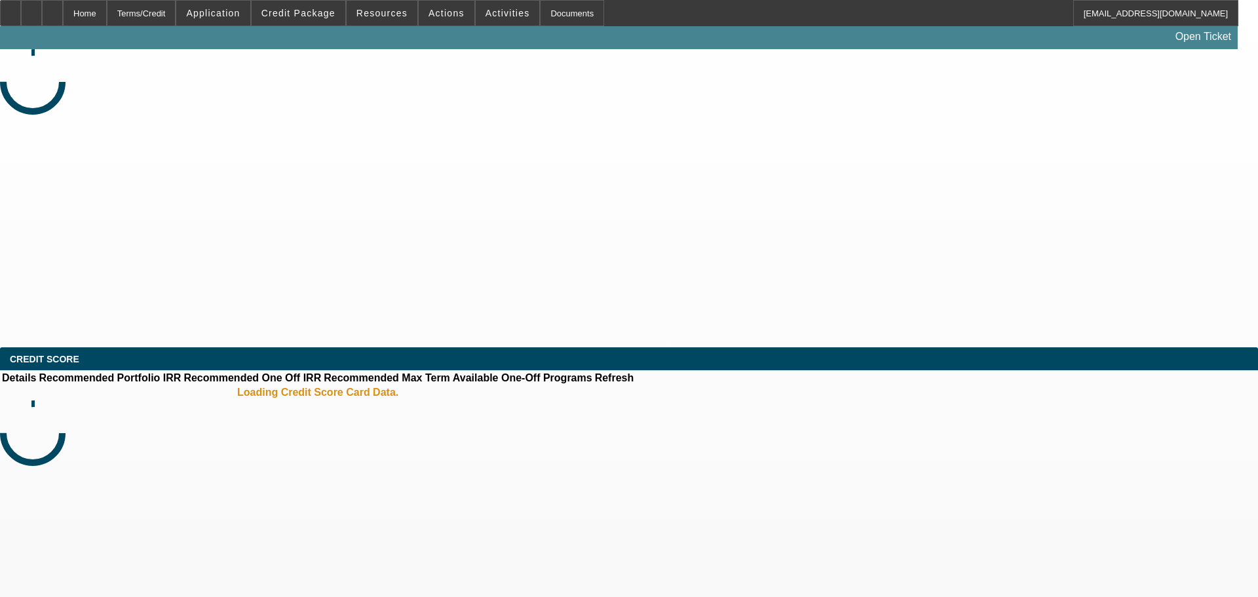
select select "0"
select select "2"
select select "0.1"
select select "4"
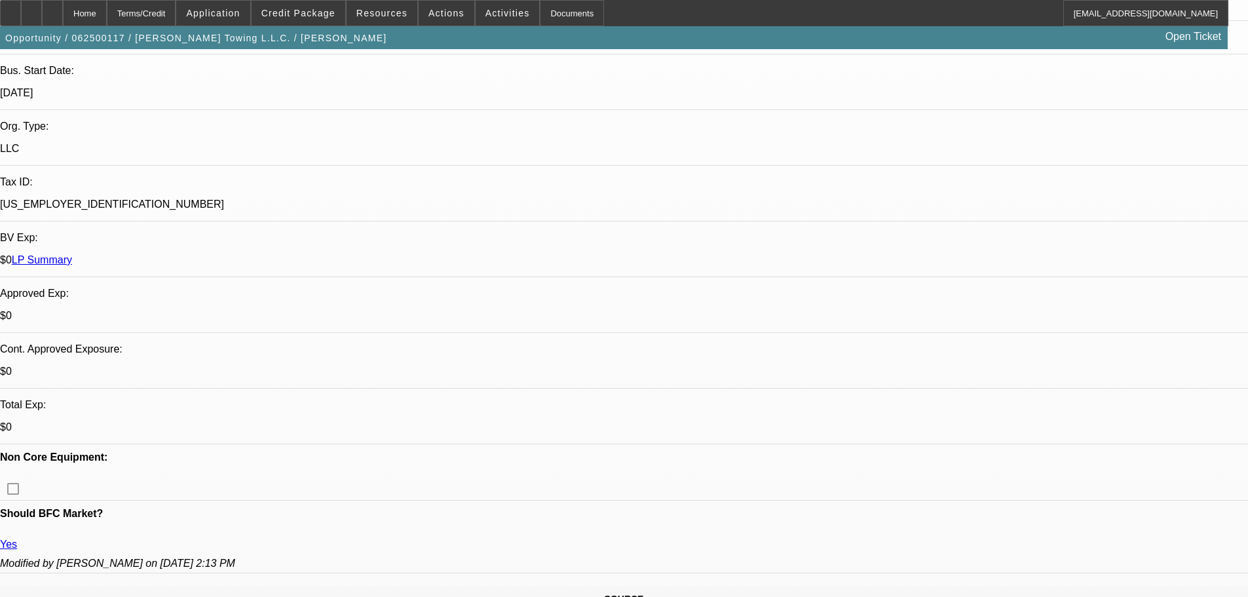
scroll to position [524, 0]
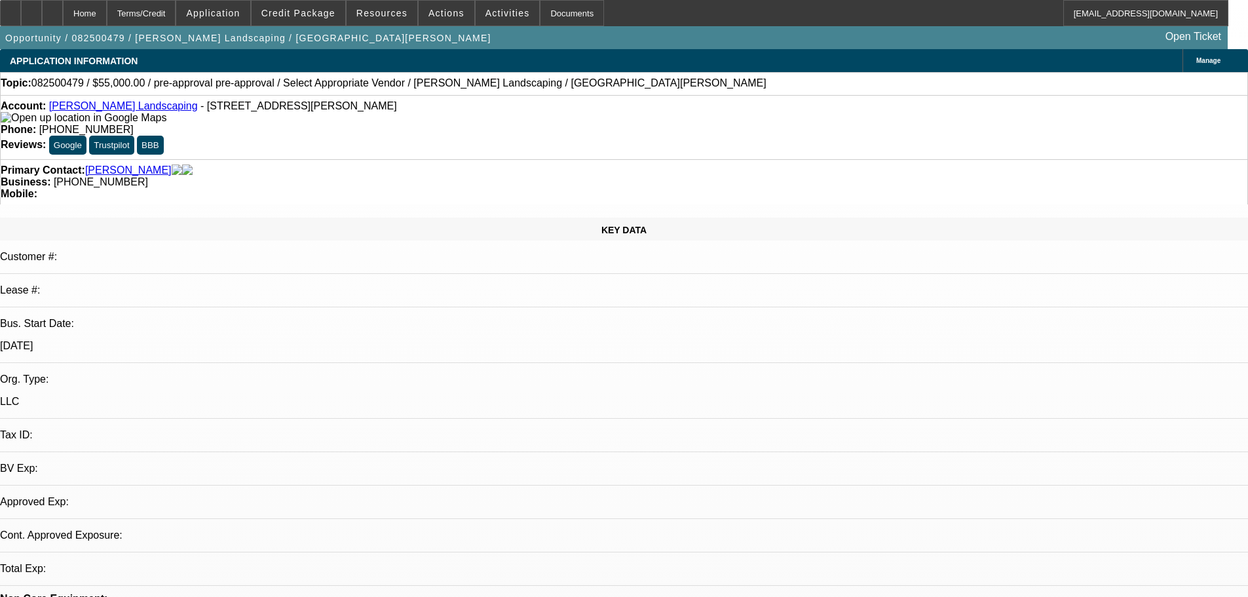
select select "0"
select select "2"
select select "0.1"
select select "4"
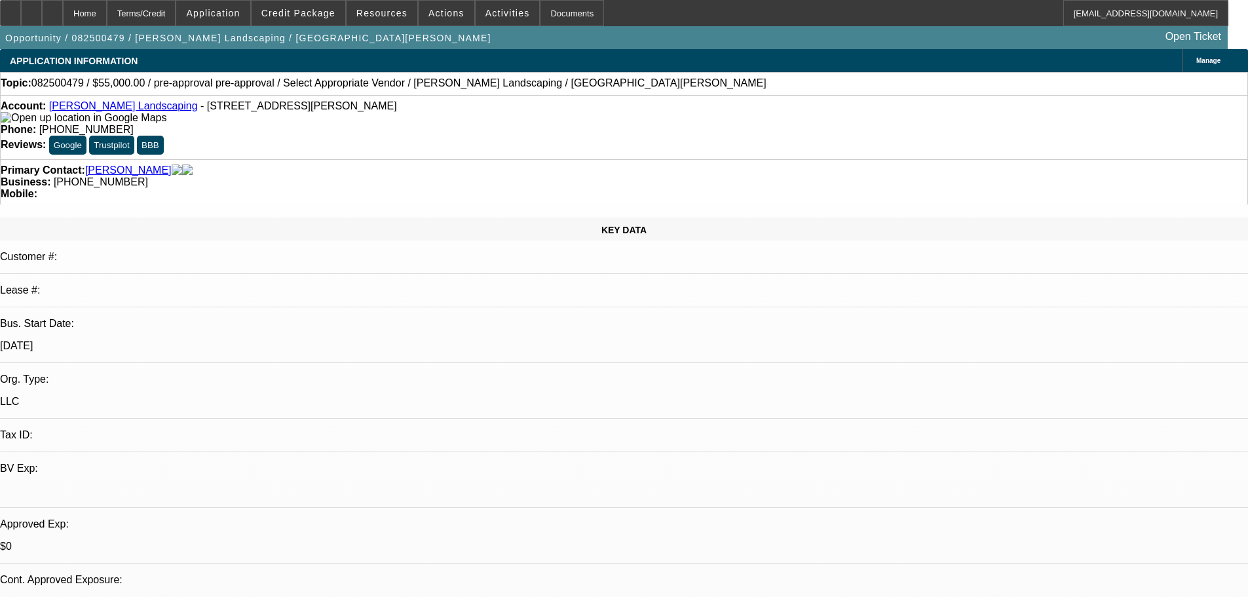
drag, startPoint x: 1016, startPoint y: 296, endPoint x: 1030, endPoint y: 294, distance: 14.5
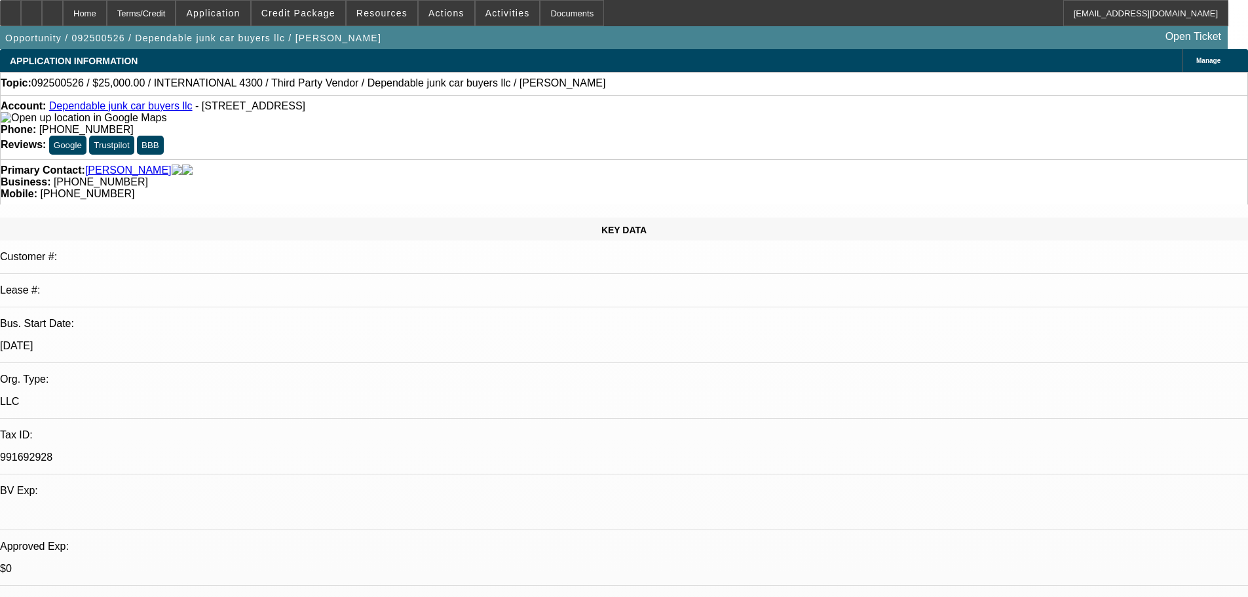
select select "0"
select select "2"
select select "0"
select select "6"
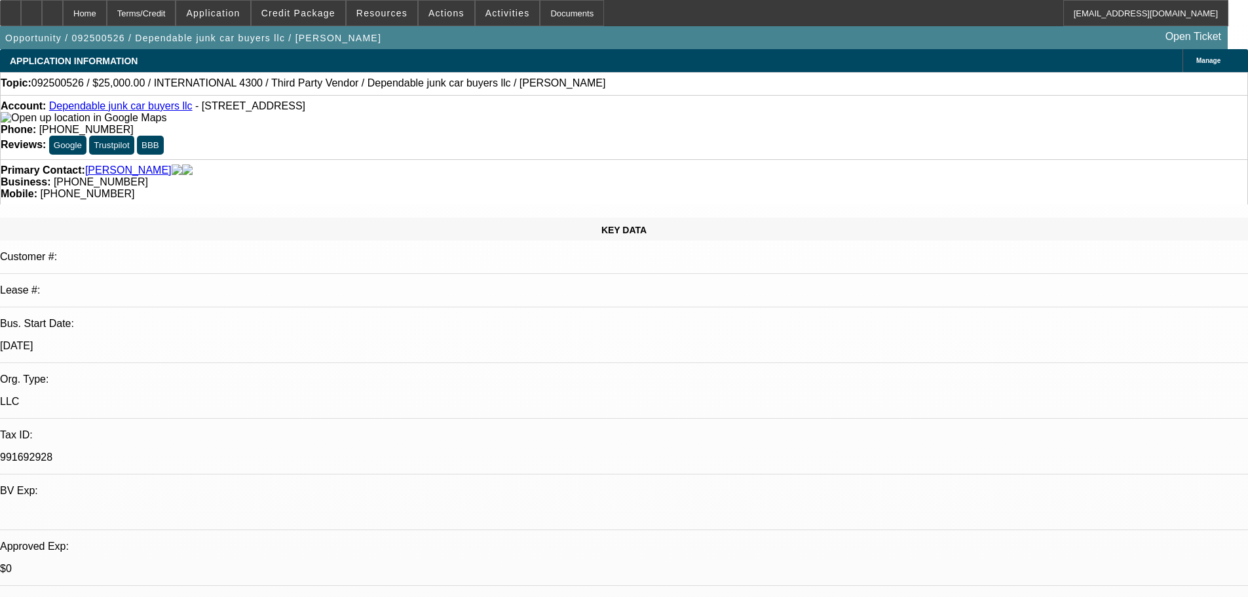
select select "0"
select select "2"
select select "0"
select select "6"
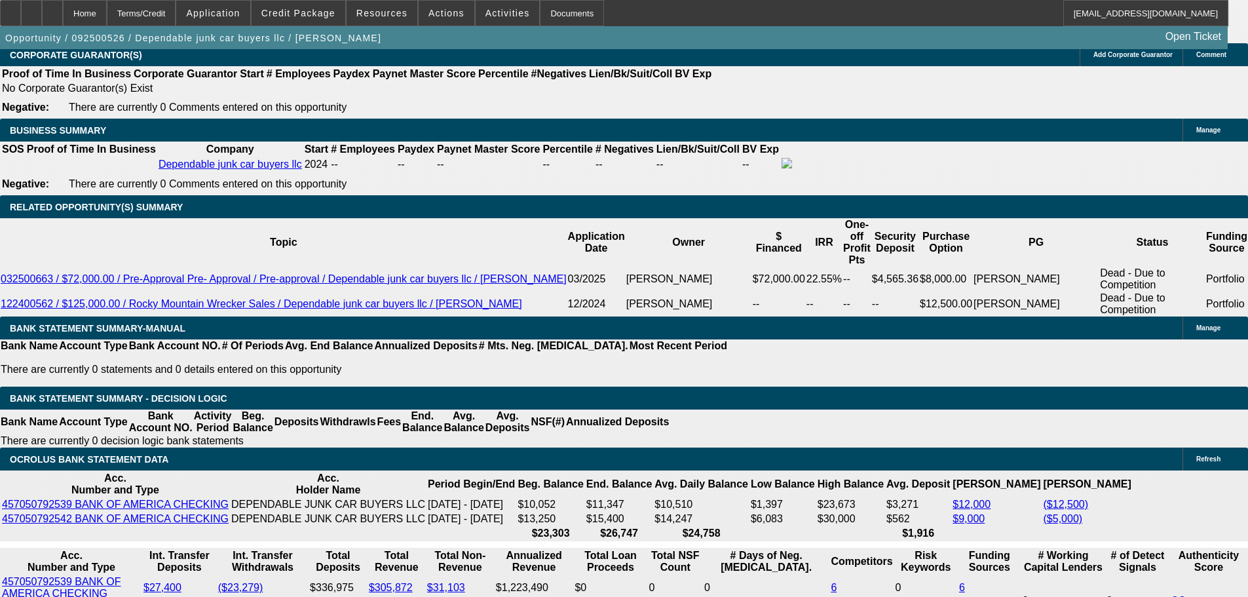
scroll to position [2097, 0]
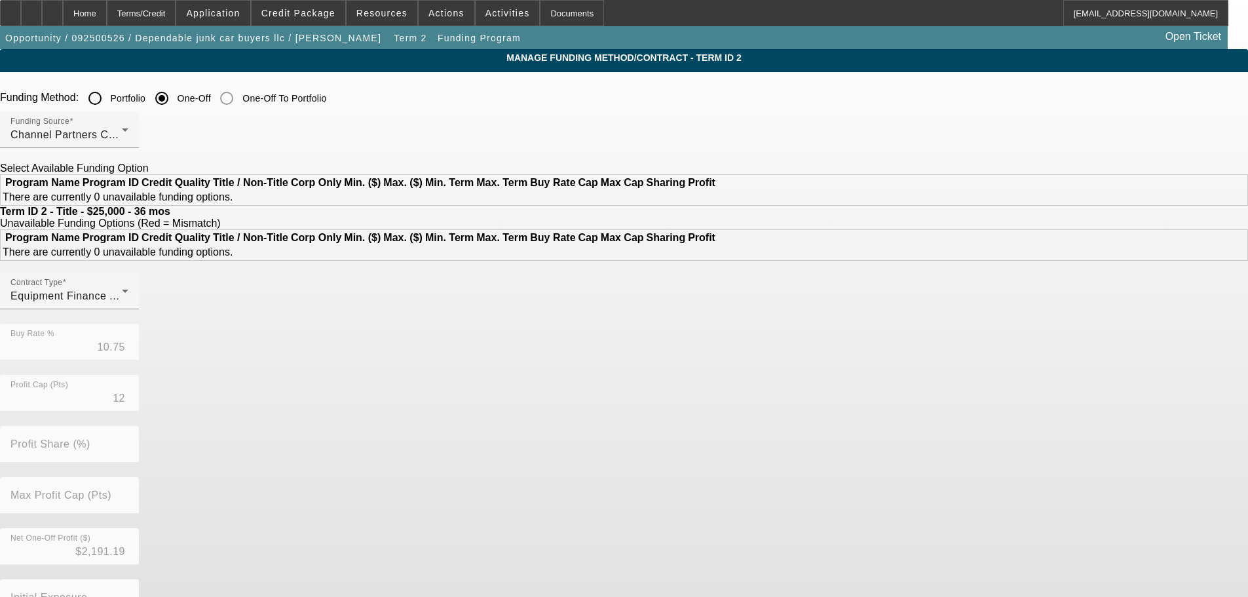
click at [108, 99] on input "Portfolio" at bounding box center [95, 98] width 26 height 26
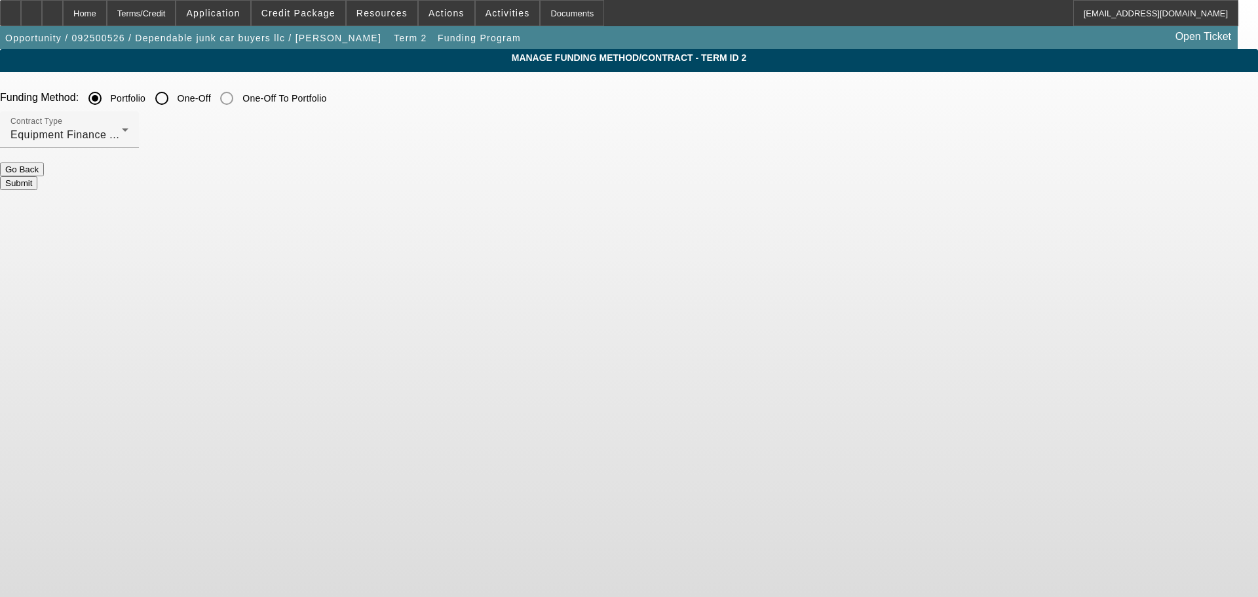
click at [37, 180] on button "Submit" at bounding box center [18, 183] width 37 height 14
click at [163, 134] on span "Equipment Finance Agreement" at bounding box center [86, 134] width 153 height 11
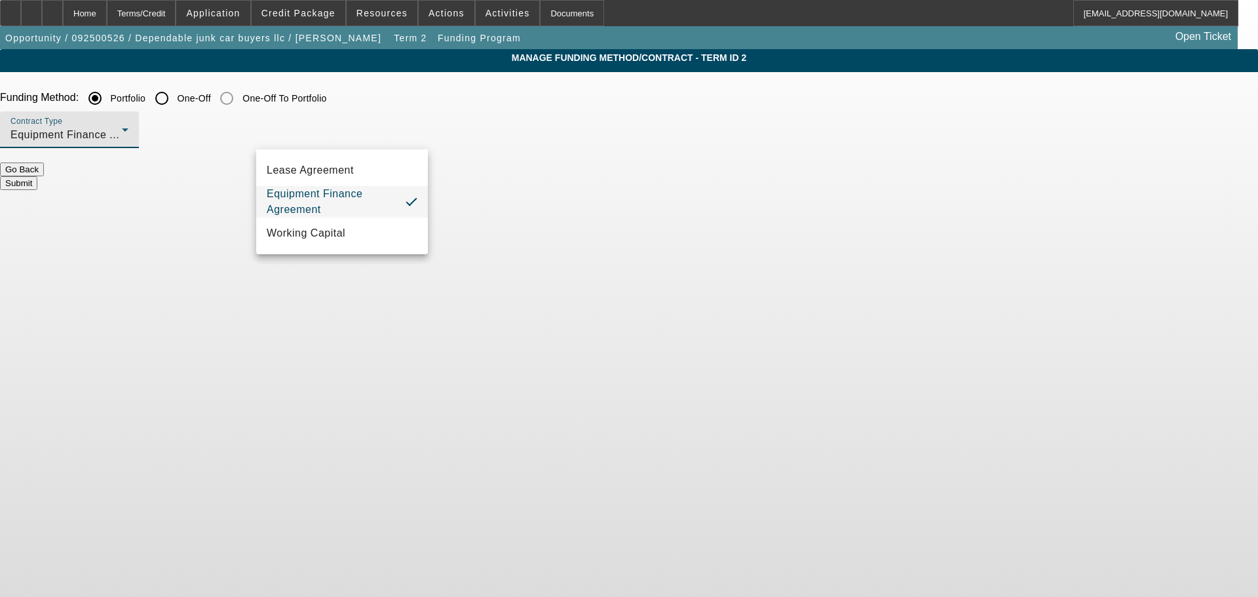
click at [348, 134] on div at bounding box center [629, 298] width 1258 height 597
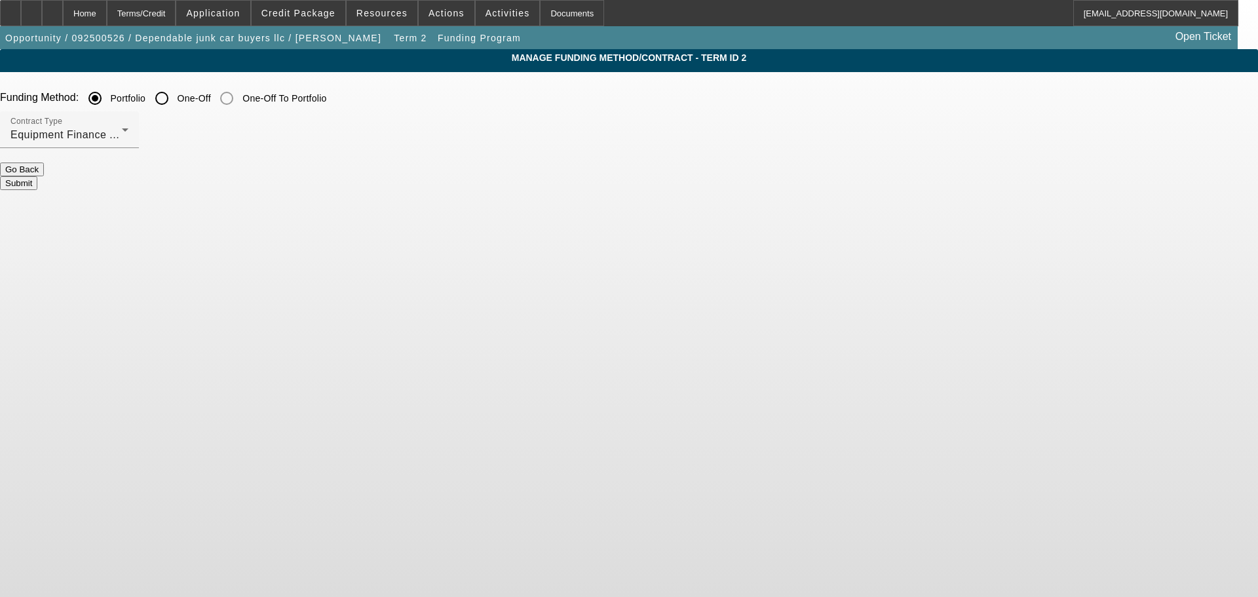
radio input "false"
radio input "true"
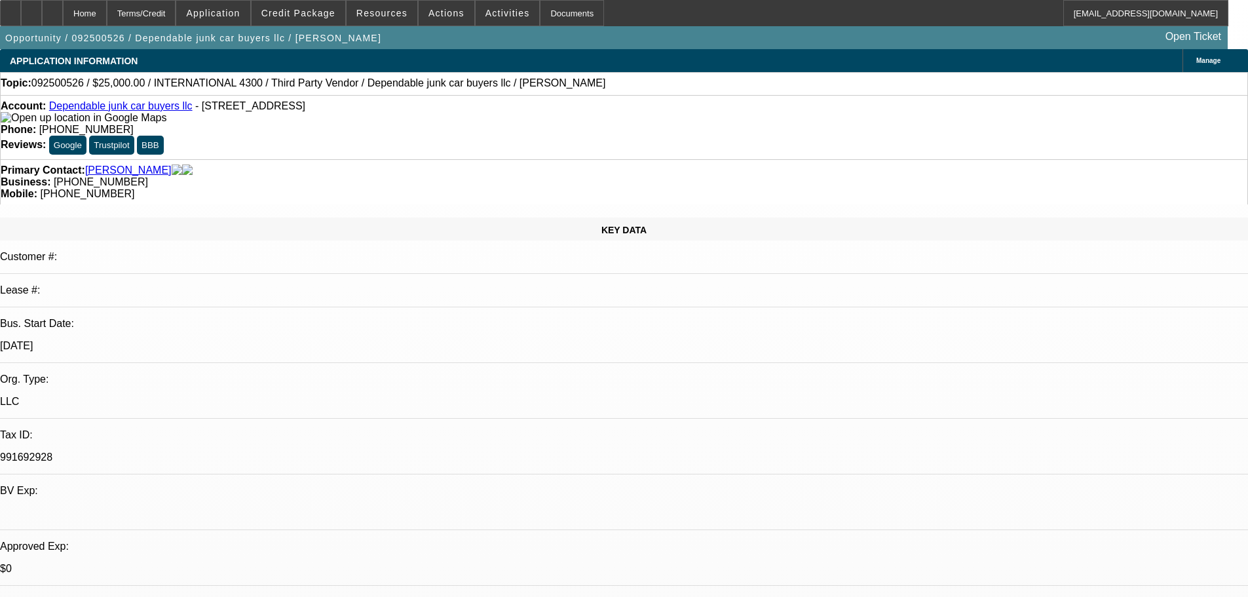
select select "0"
select select "2"
select select "0"
select select "6"
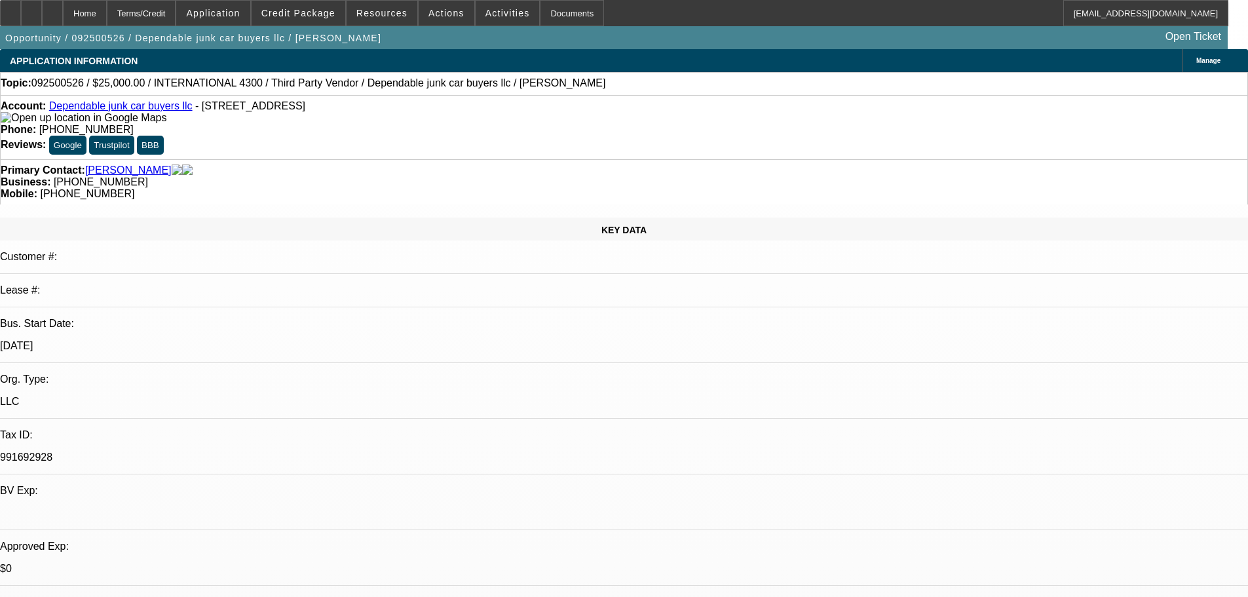
select select "0"
select select "2"
select select "0"
select select "6"
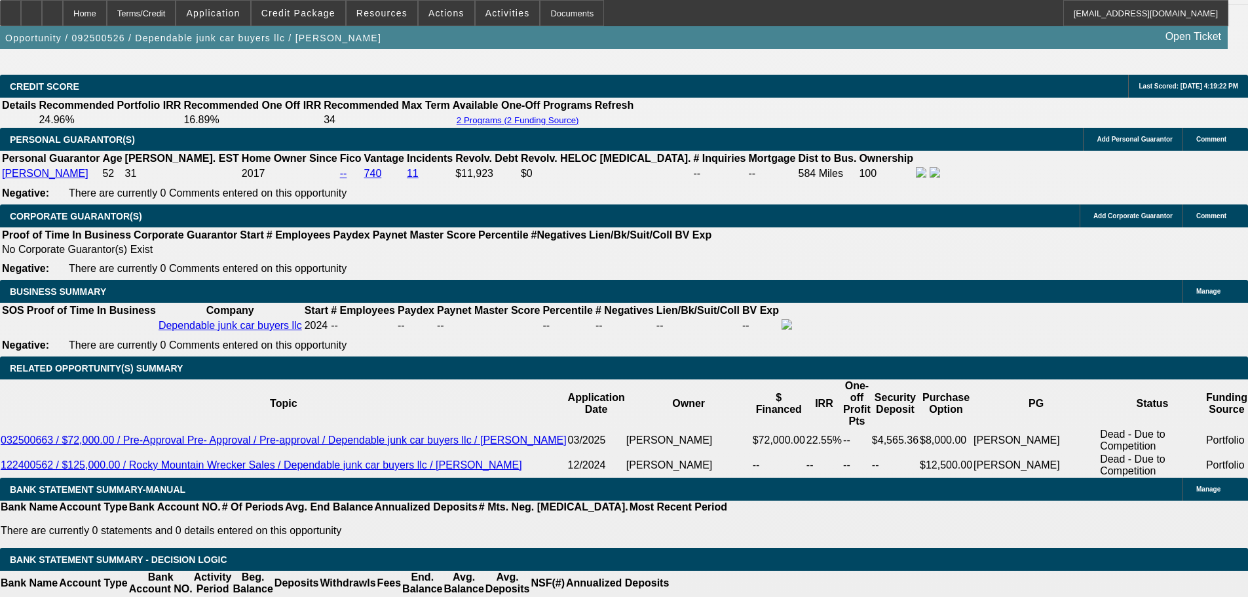
scroll to position [2097, 0]
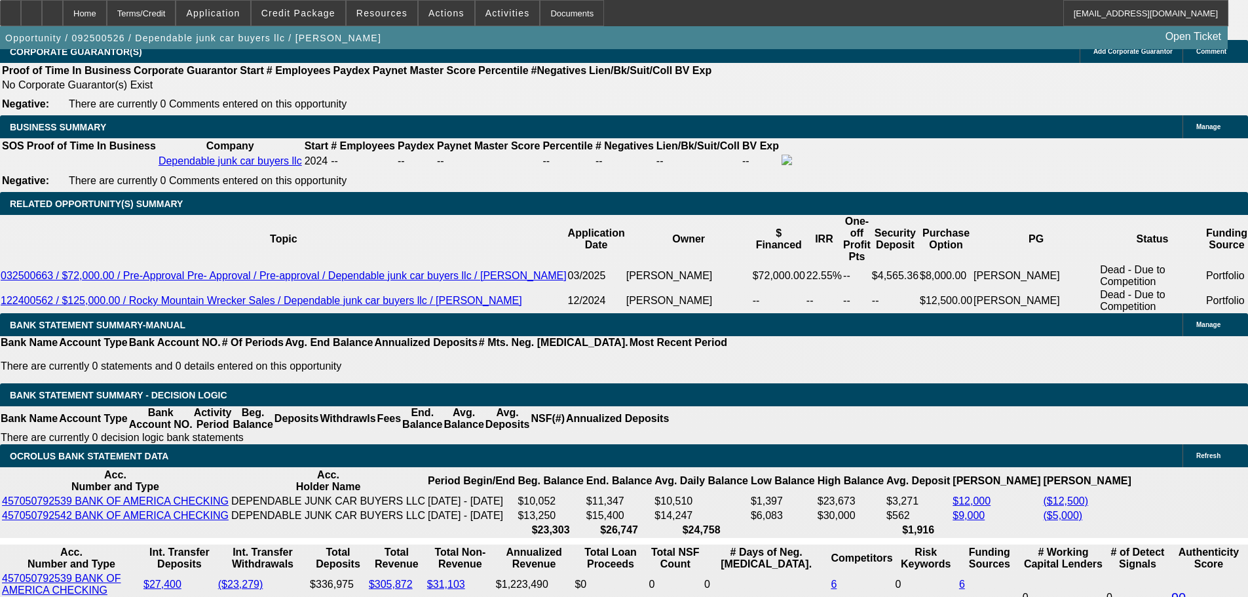
drag, startPoint x: 254, startPoint y: 404, endPoint x: 265, endPoint y: 403, distance: 10.5
drag, startPoint x: 270, startPoint y: 406, endPoint x: 250, endPoint y: 404, distance: 19.8
type input "UNKNOWN"
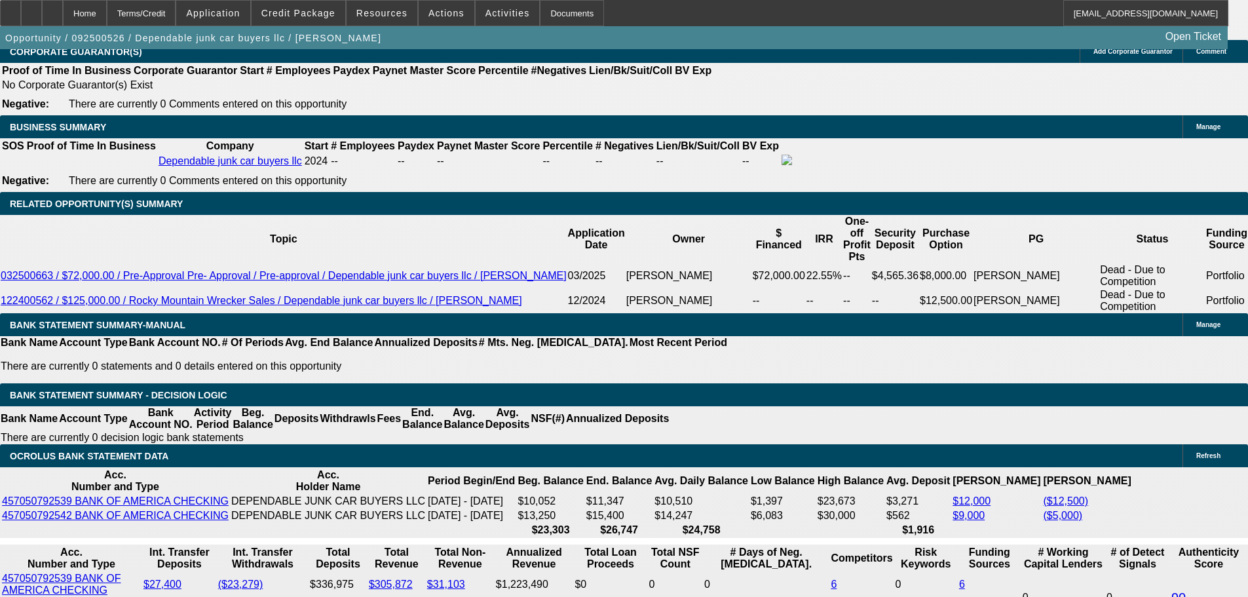
type input "3"
type input "$17,112.80"
type input "$8,556.40"
type input "32"
type input "$1,929.46"
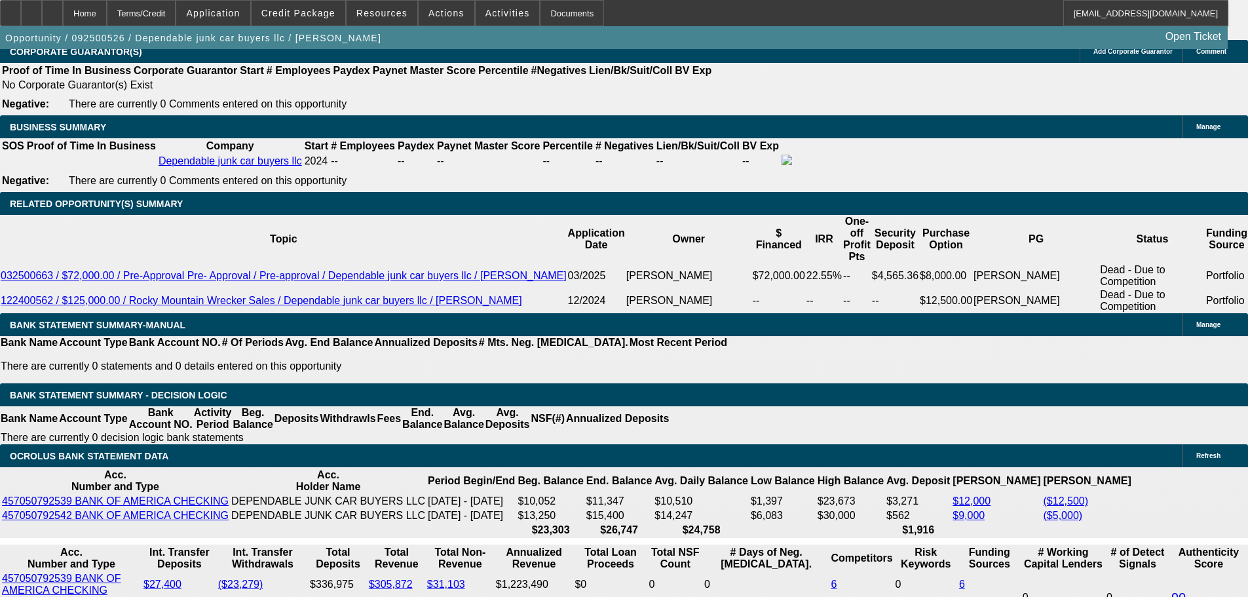
type input "$964.73"
type input "32"
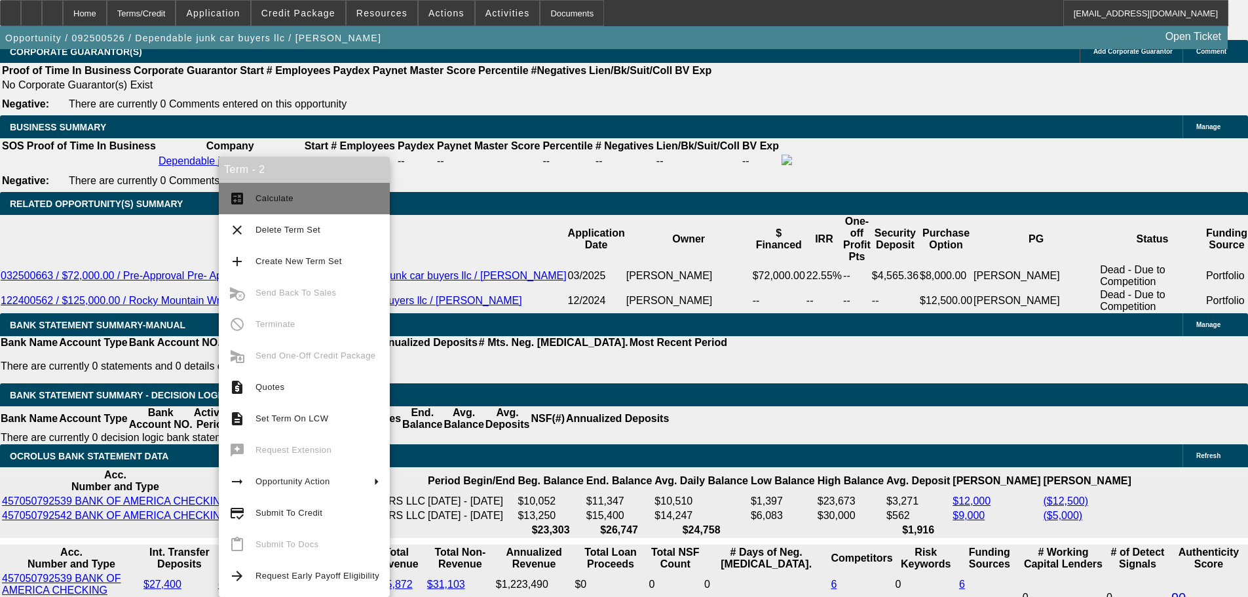
click at [278, 197] on span "Calculate" at bounding box center [275, 198] width 38 height 10
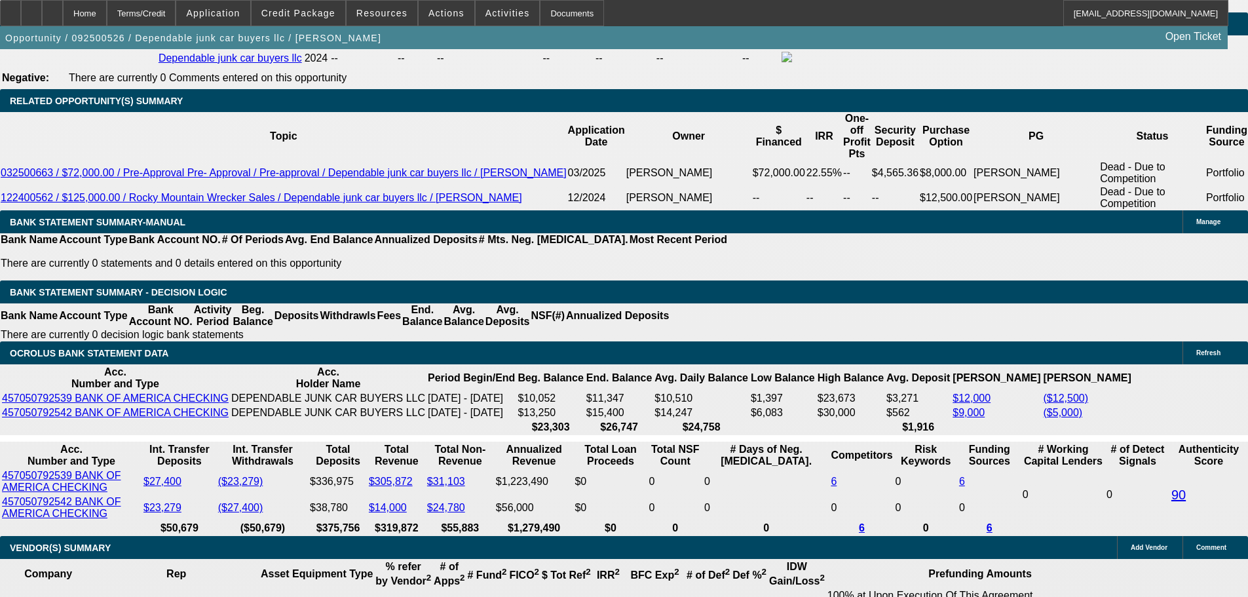
scroll to position [2359, 0]
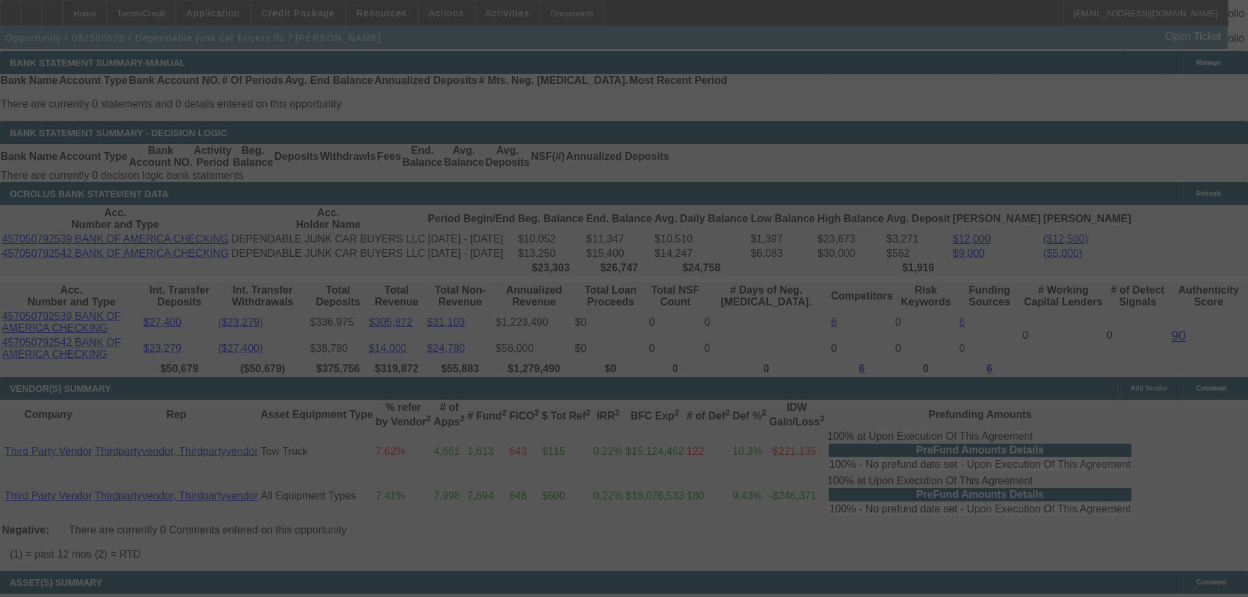
select select "0"
select select "2"
select select "0"
select select "6"
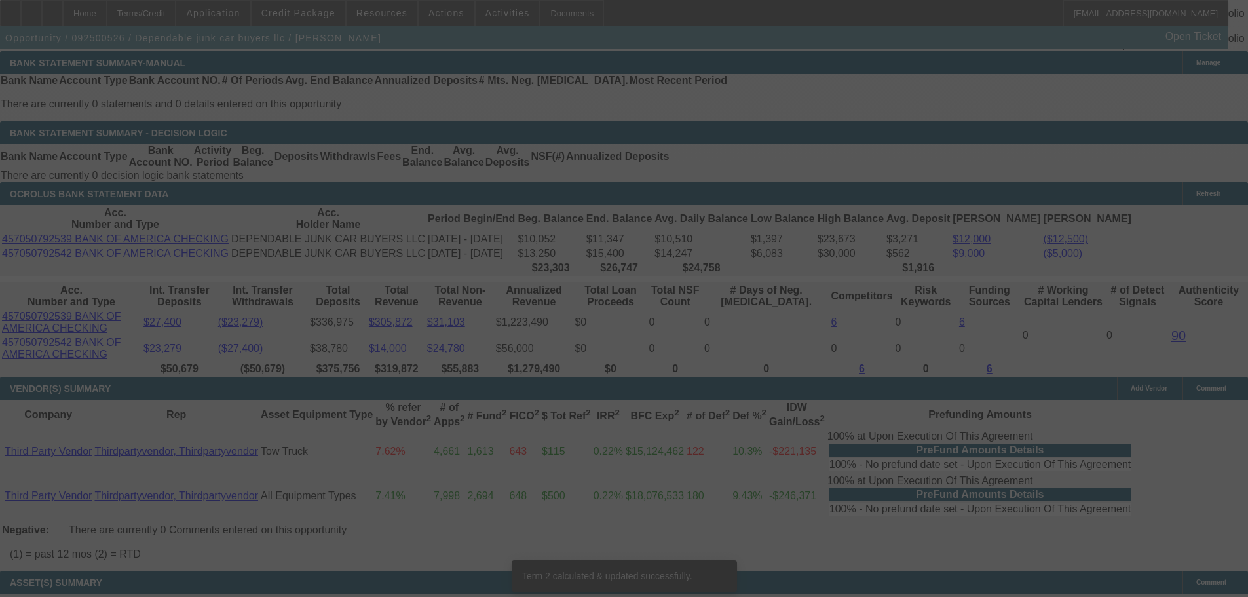
scroll to position [2354, 0]
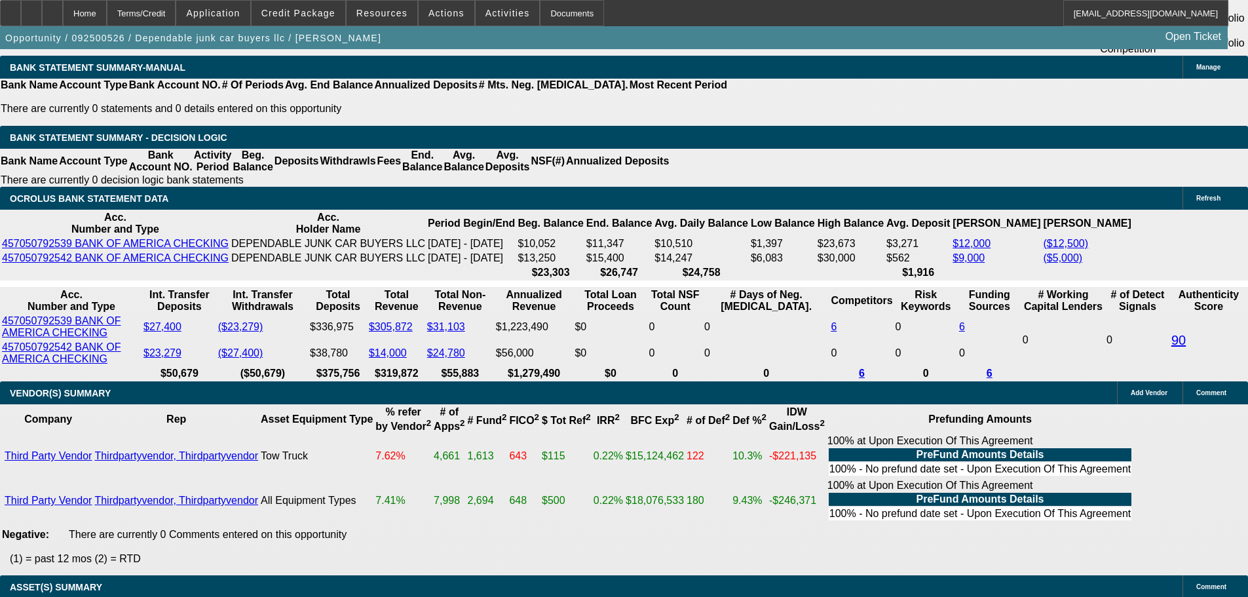
drag, startPoint x: 263, startPoint y: 139, endPoint x: 281, endPoint y: 138, distance: 17.7
type input "30"
type input "UNKNOWN"
type input "$1,016.43"
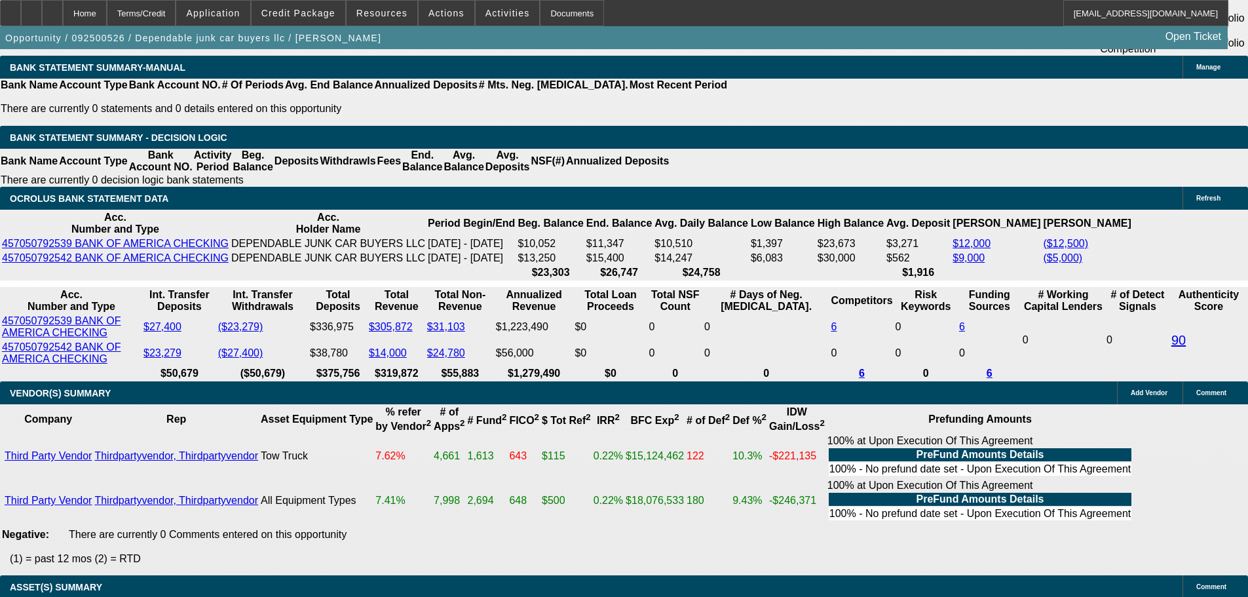
type input "$2,032.86"
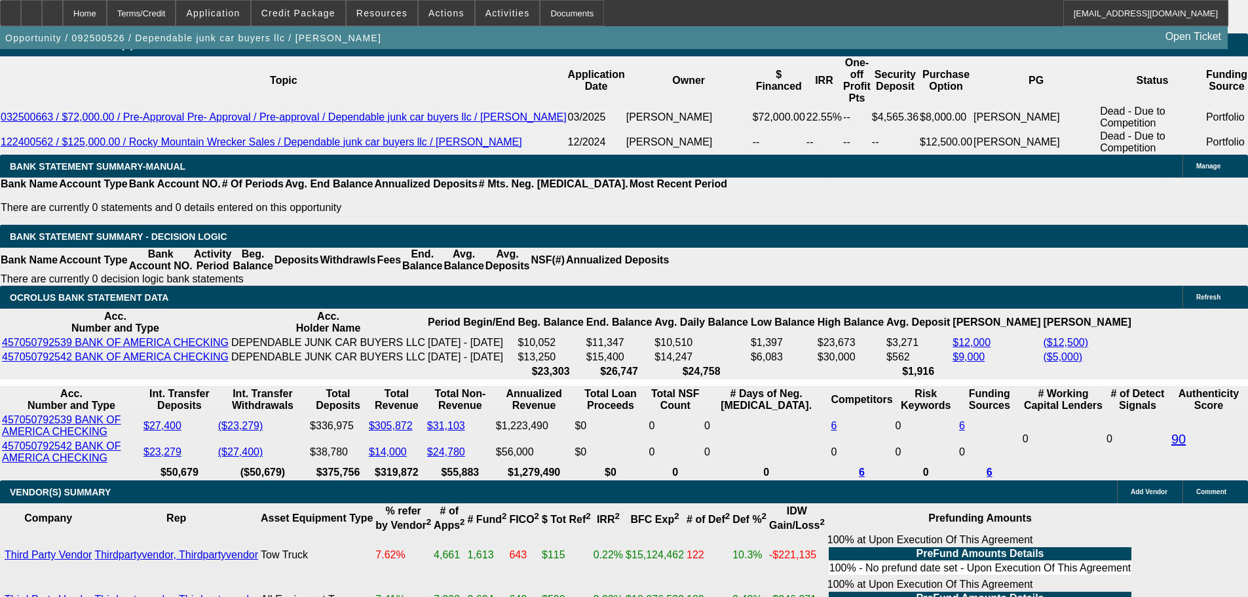
scroll to position [2223, 0]
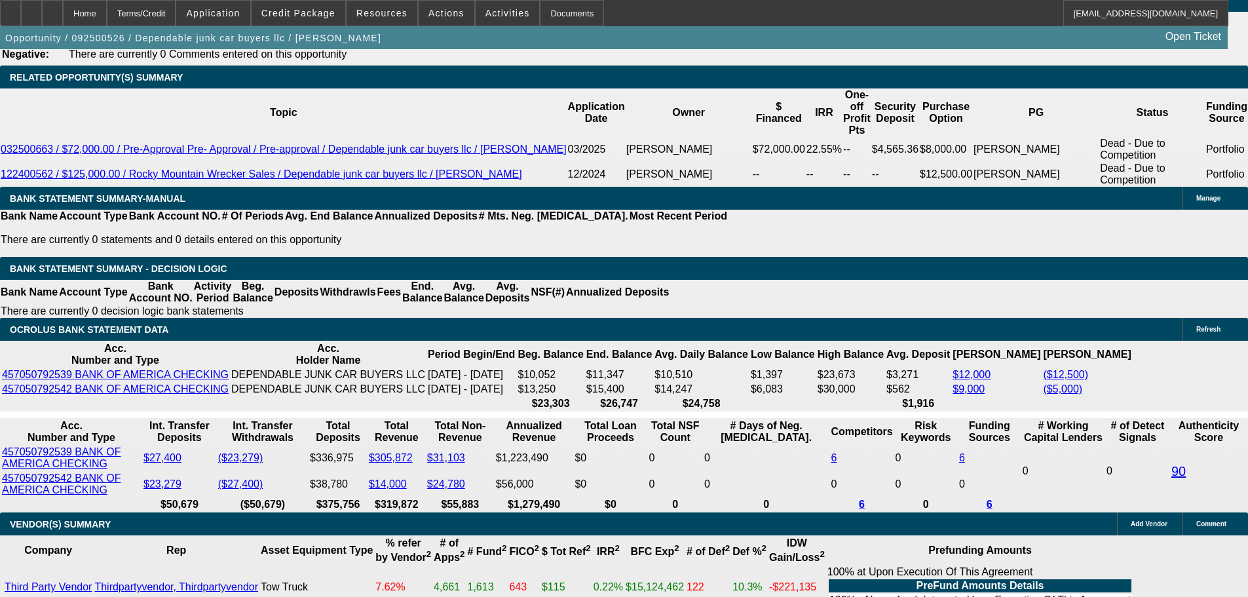
type input "30"
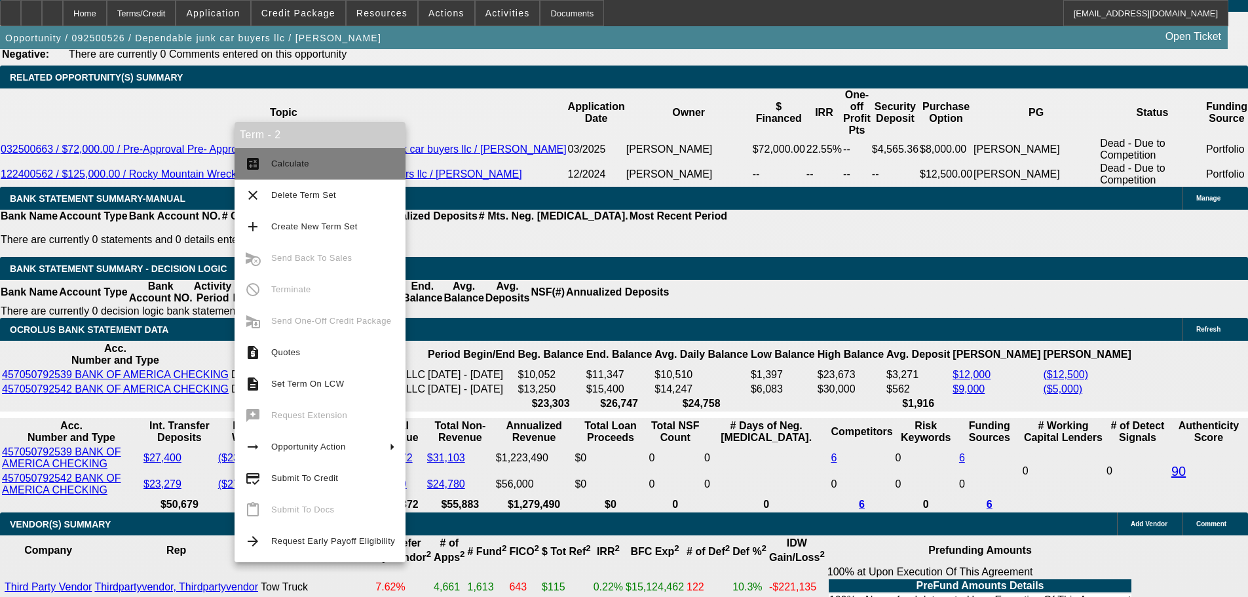
click at [314, 164] on span "Calculate" at bounding box center [333, 164] width 124 height 16
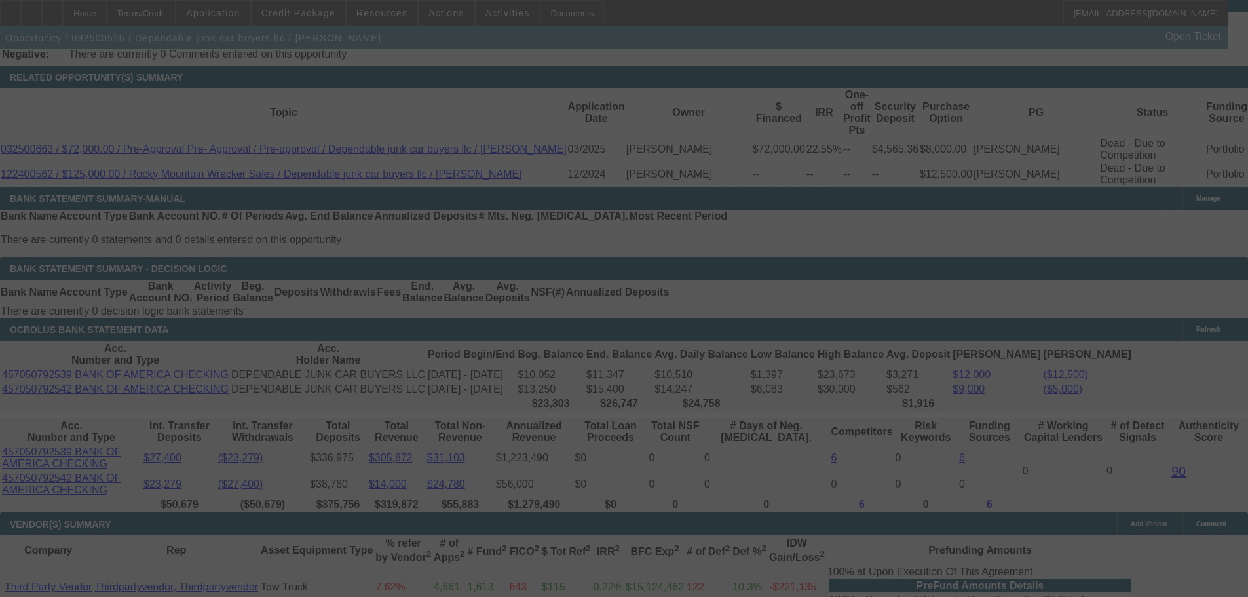
select select "0"
select select "2"
select select "0"
select select "6"
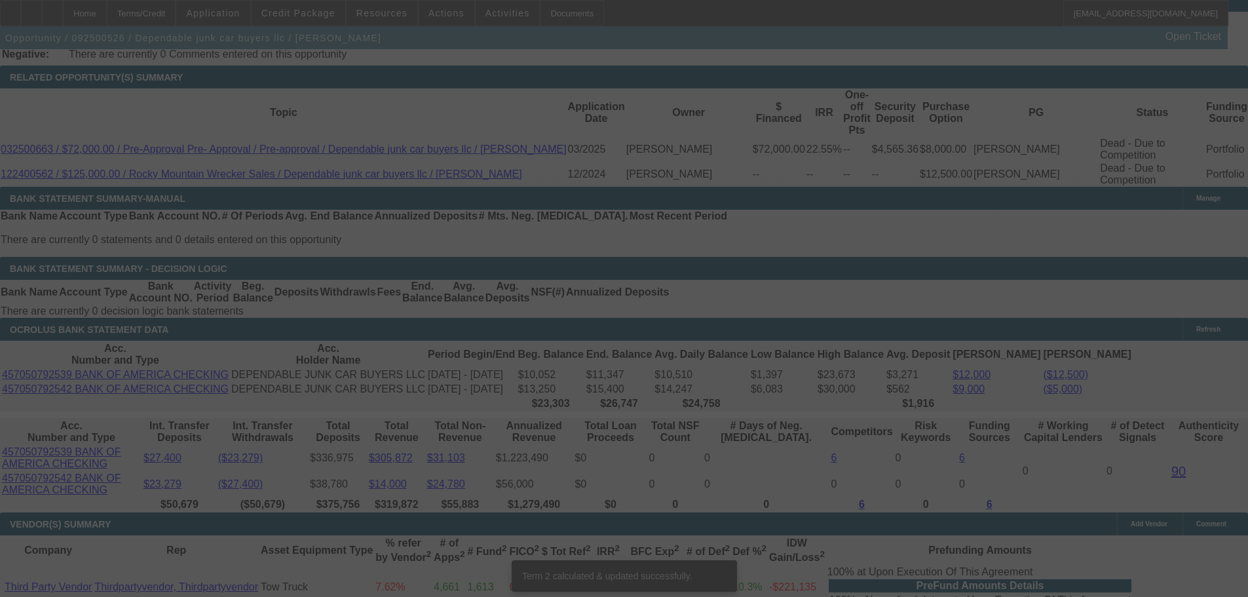
scroll to position [2216, 0]
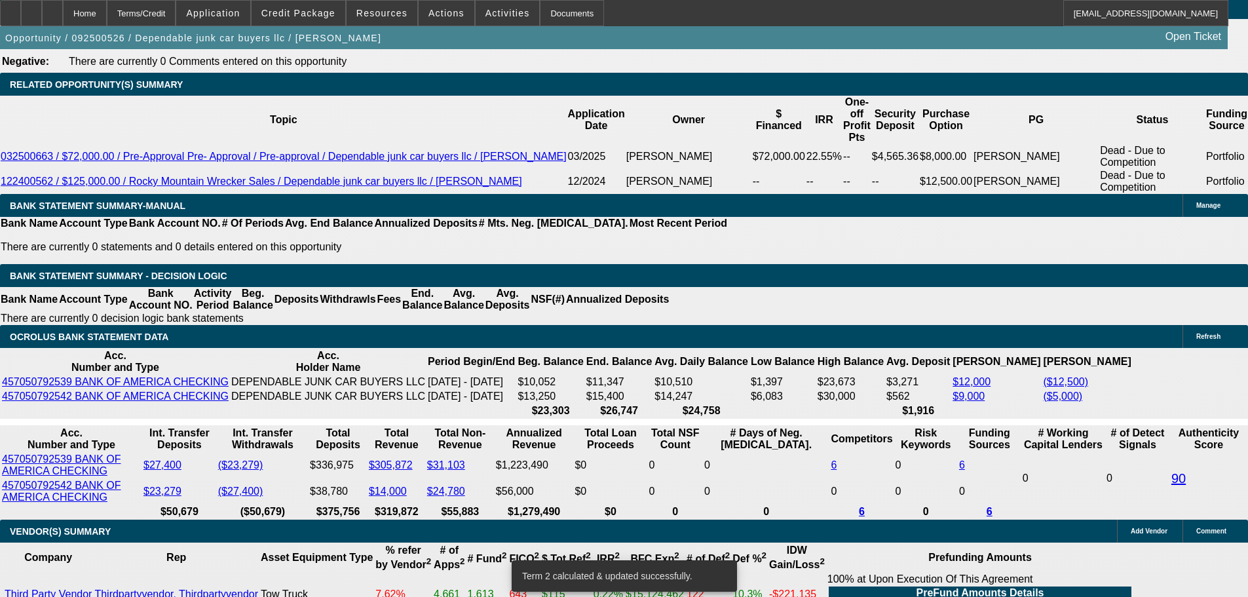
drag, startPoint x: 301, startPoint y: 278, endPoint x: 295, endPoint y: 283, distance: 7.5
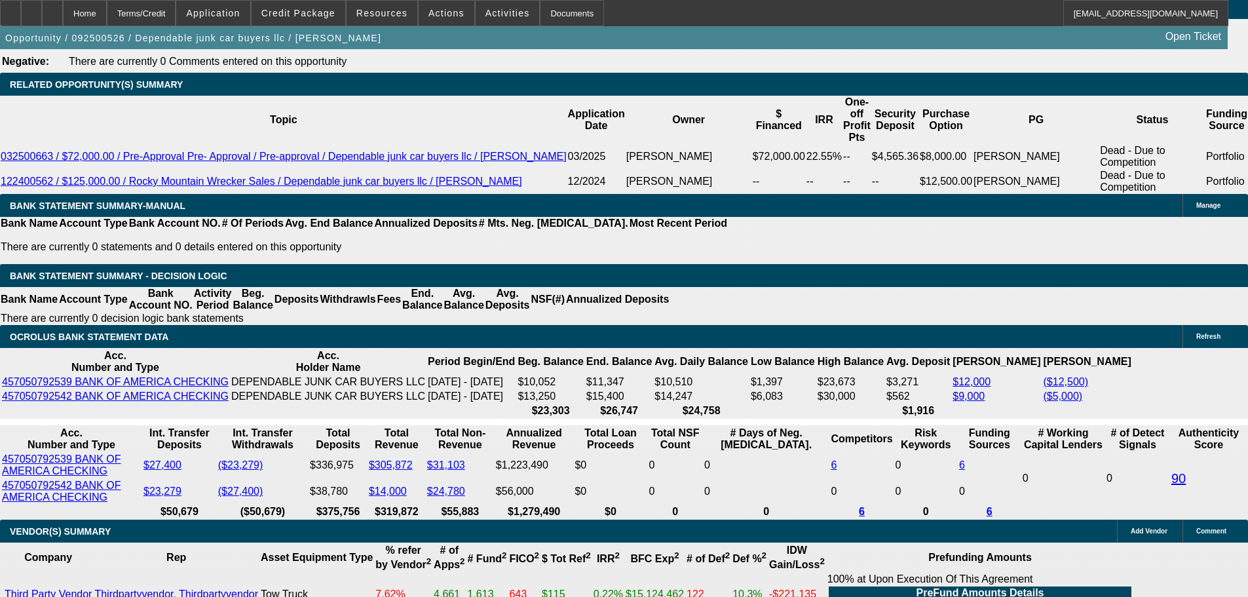
type input "UNKNOWN"
type input "17"
type input "$2,057.44"
type input "$1,028.72"
type input "17.5"
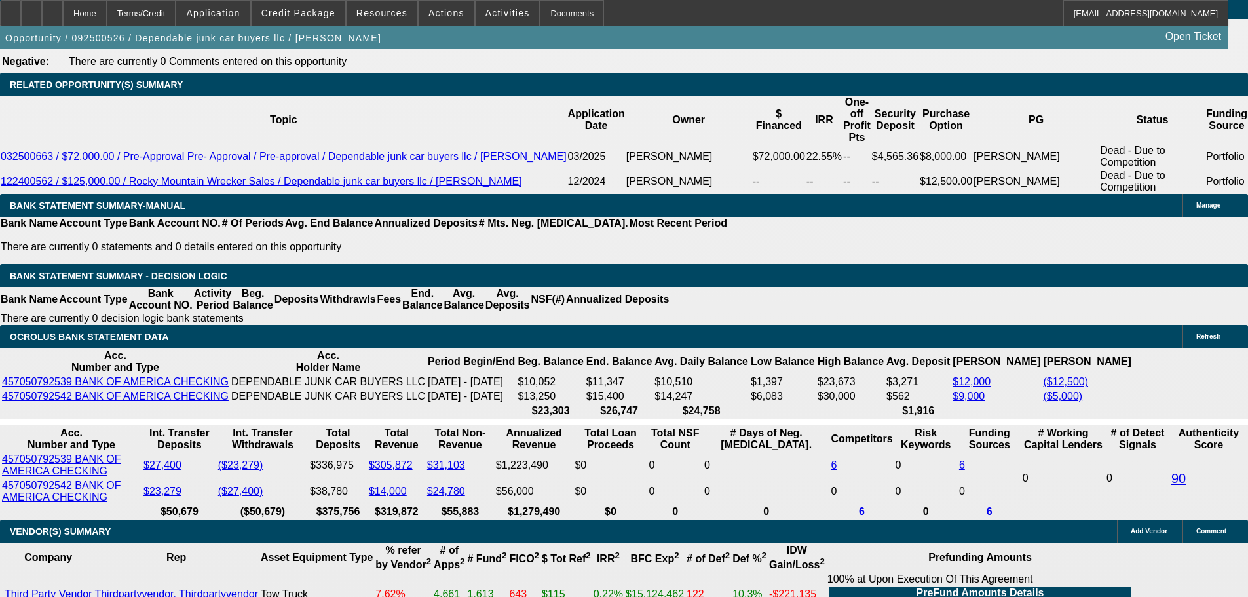
type input "$2,069.68"
type input "$1,034.84"
type input "17.5"
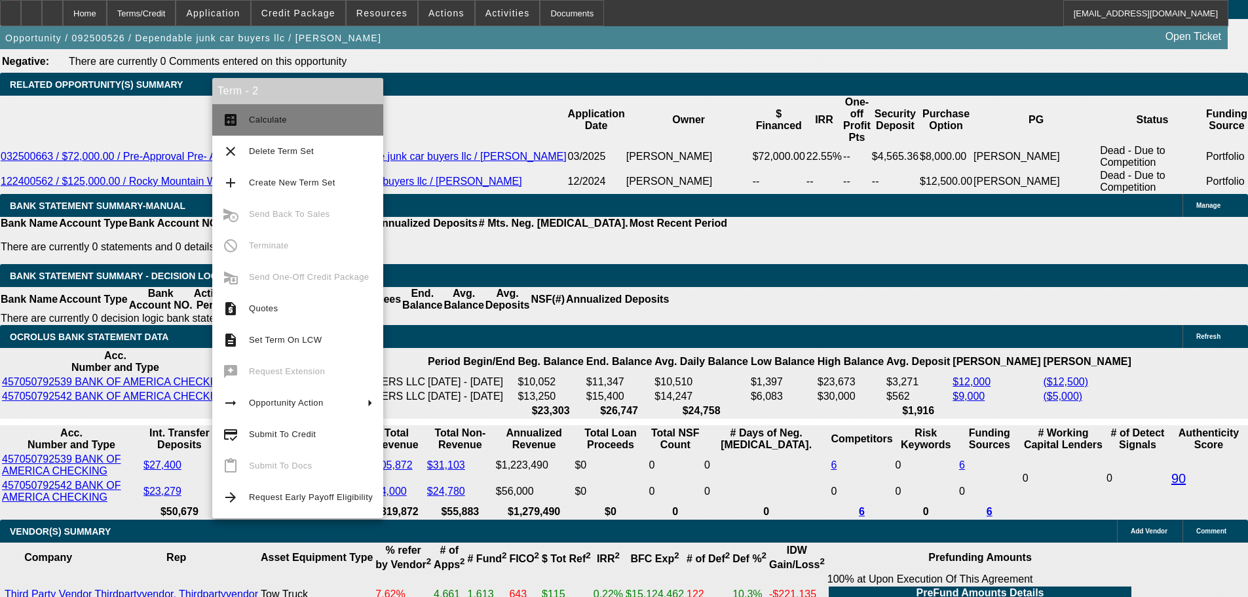
click at [261, 123] on span "Calculate" at bounding box center [268, 120] width 38 height 10
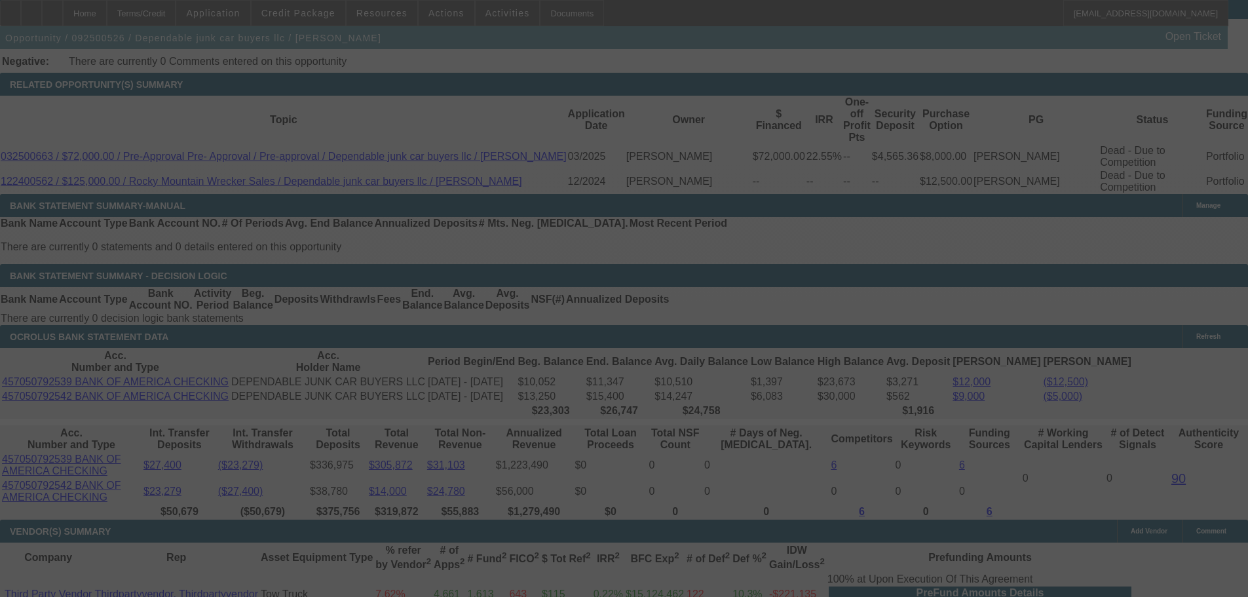
select select "0"
select select "2"
select select "0"
select select "6"
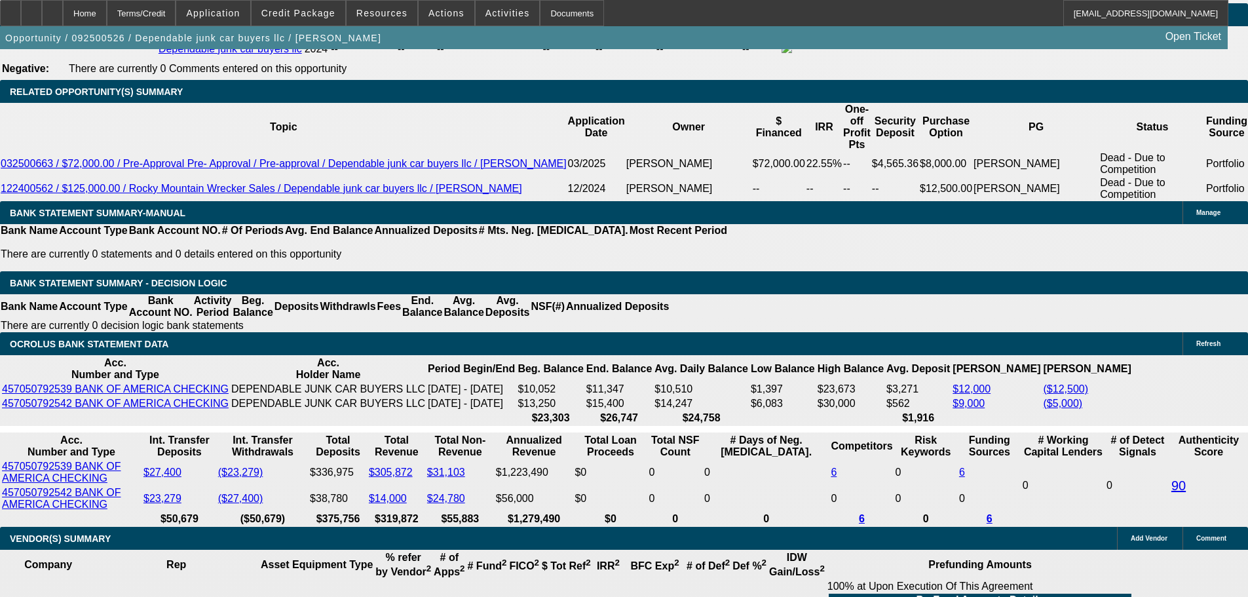
scroll to position [131, 0]
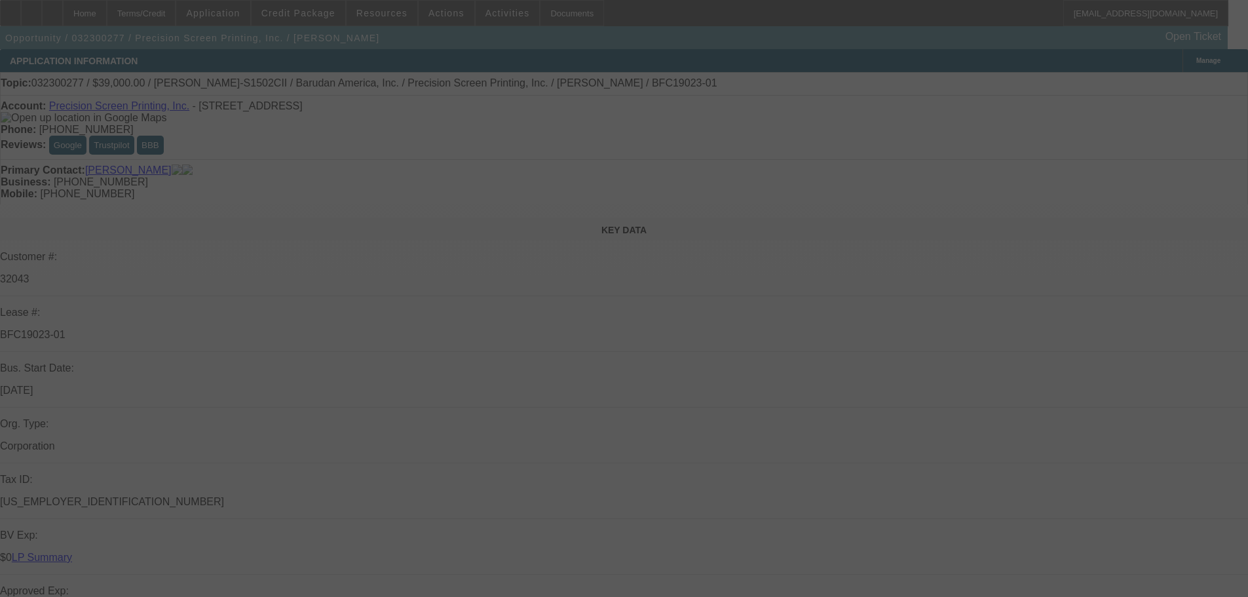
select select "0"
select select "6"
select select "0"
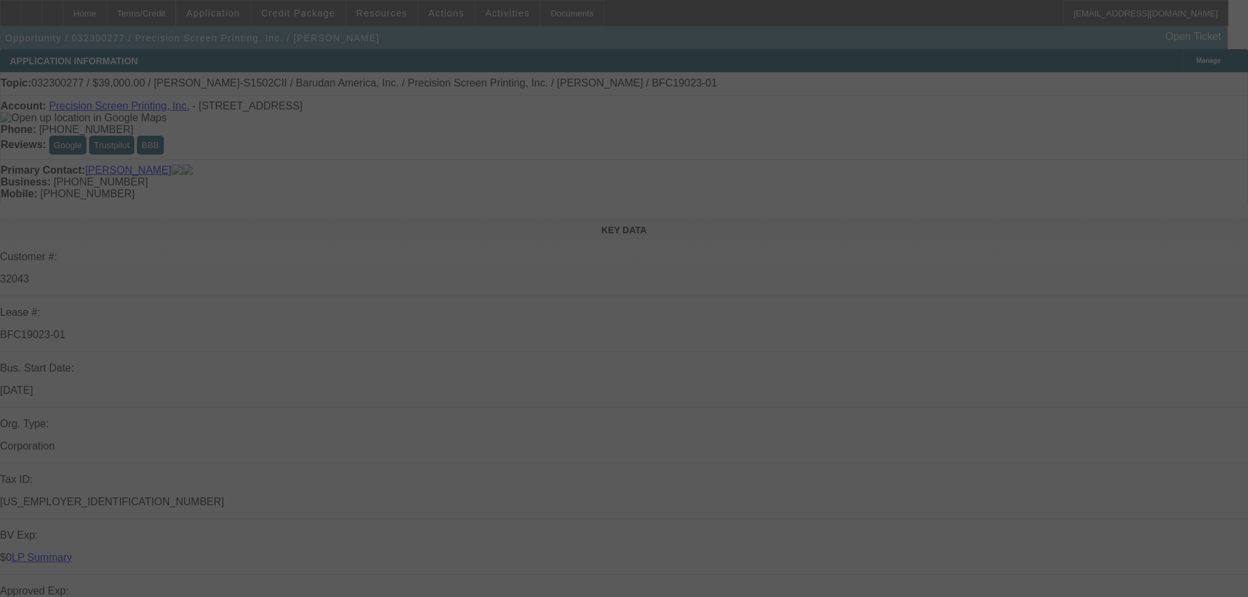
select select "0"
select select "2"
select select "0"
select select "6"
select select "0"
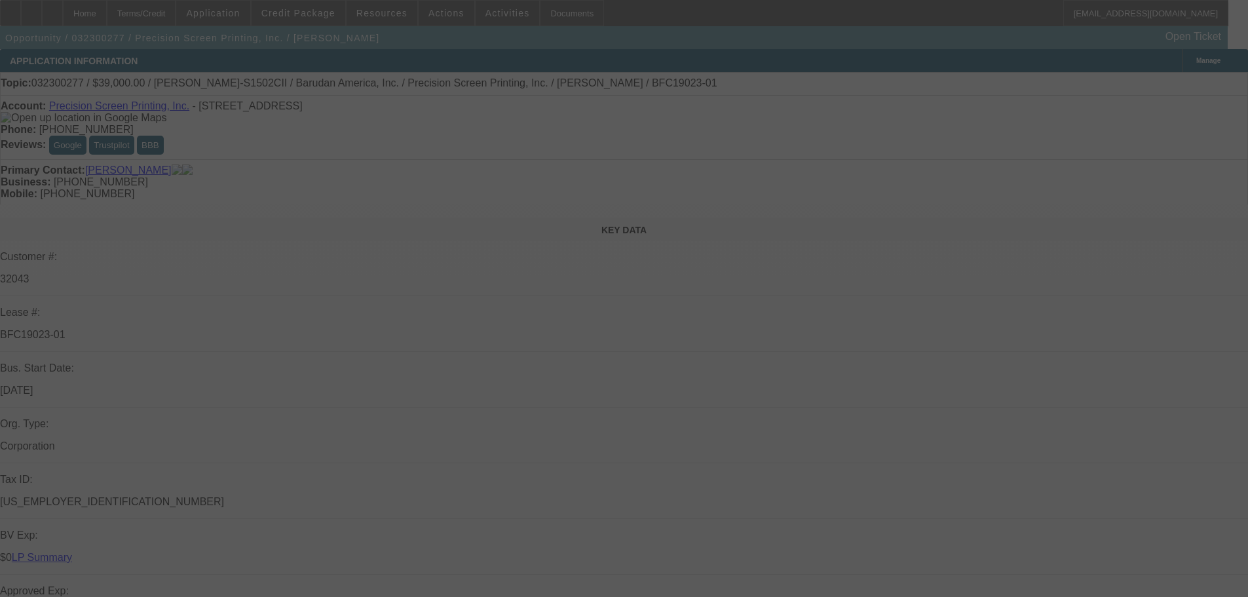
select select "0"
select select "6"
select select "0"
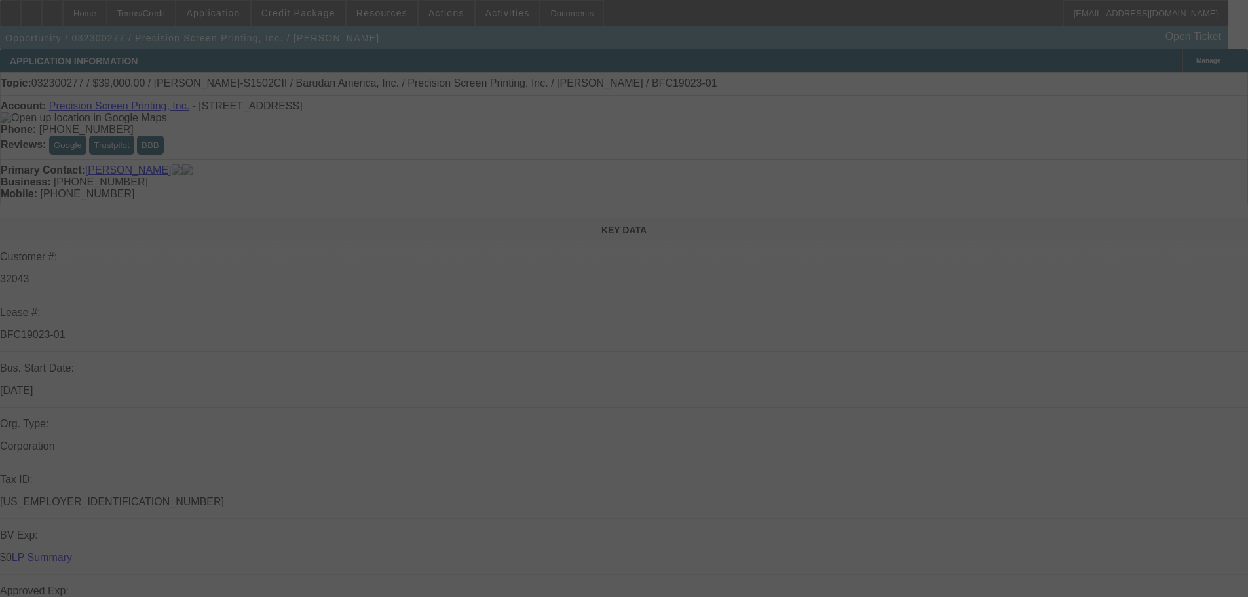
select select "3"
select select "0"
select select "6"
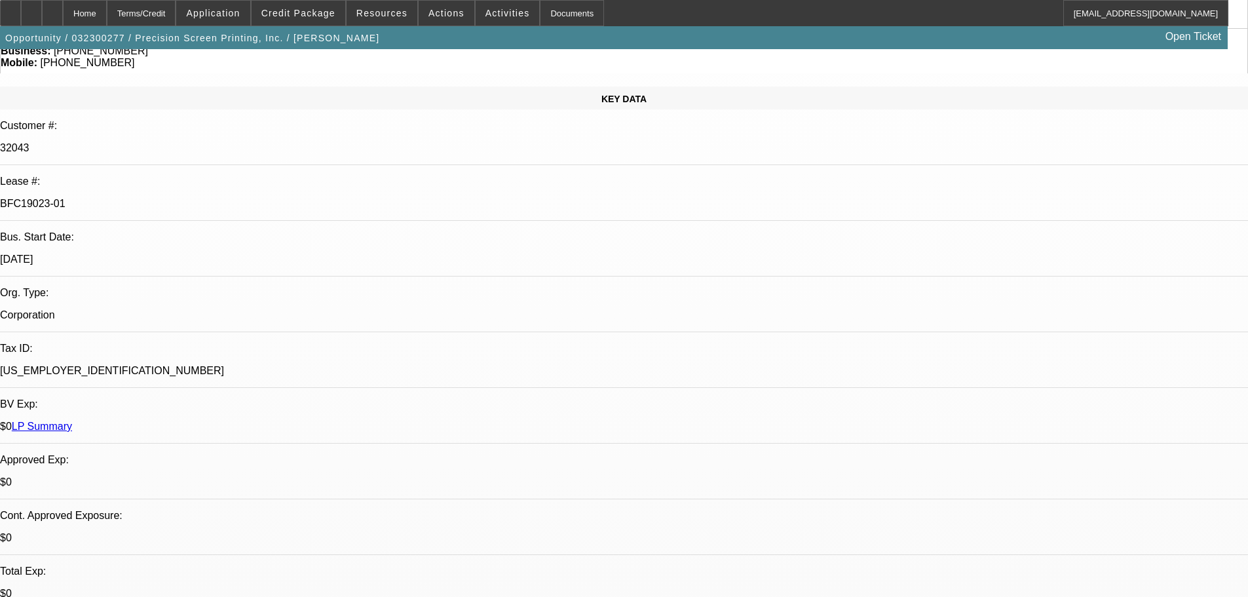
scroll to position [262, 0]
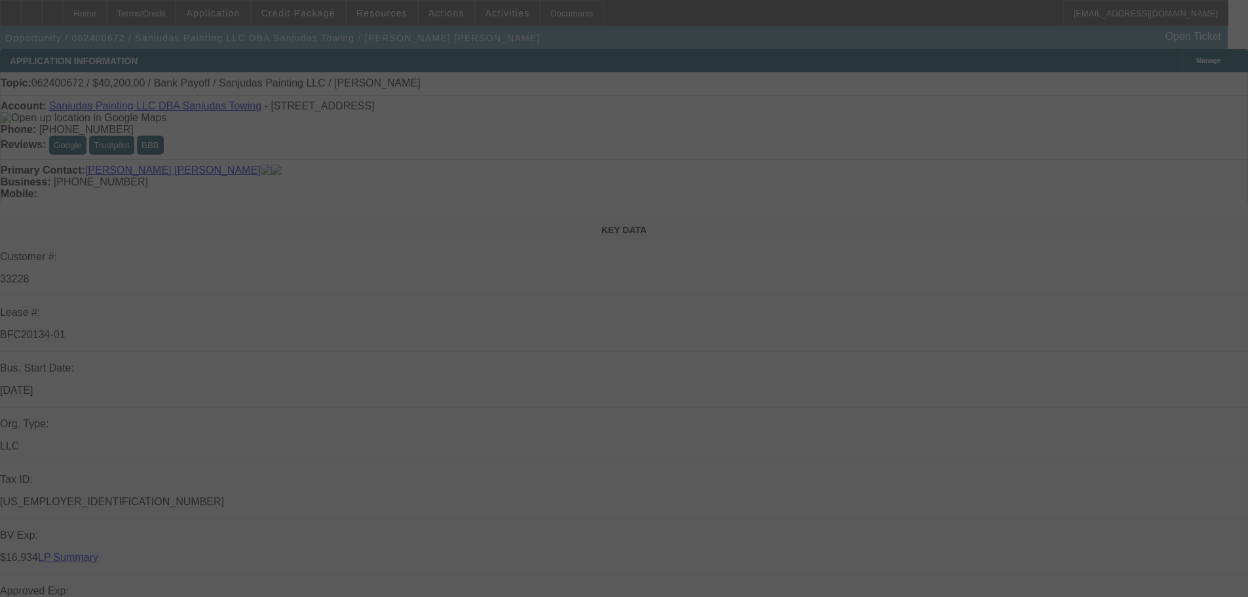
select select "0"
select select "2"
select select "0"
select select "6"
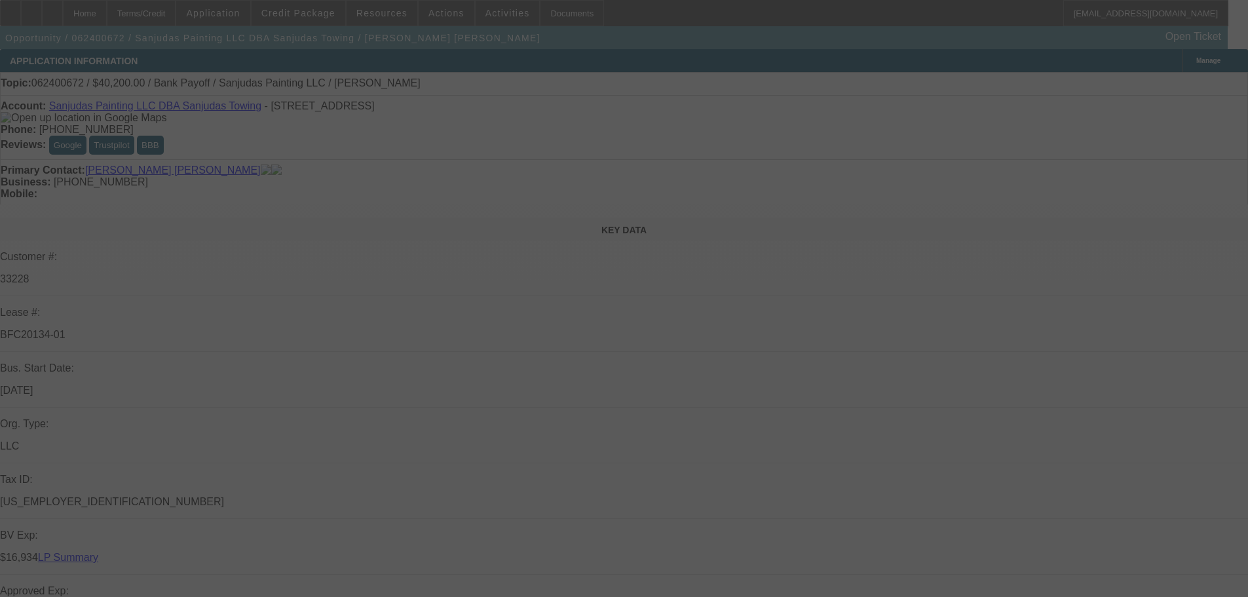
select select "0"
select select "2"
select select "0"
select select "6"
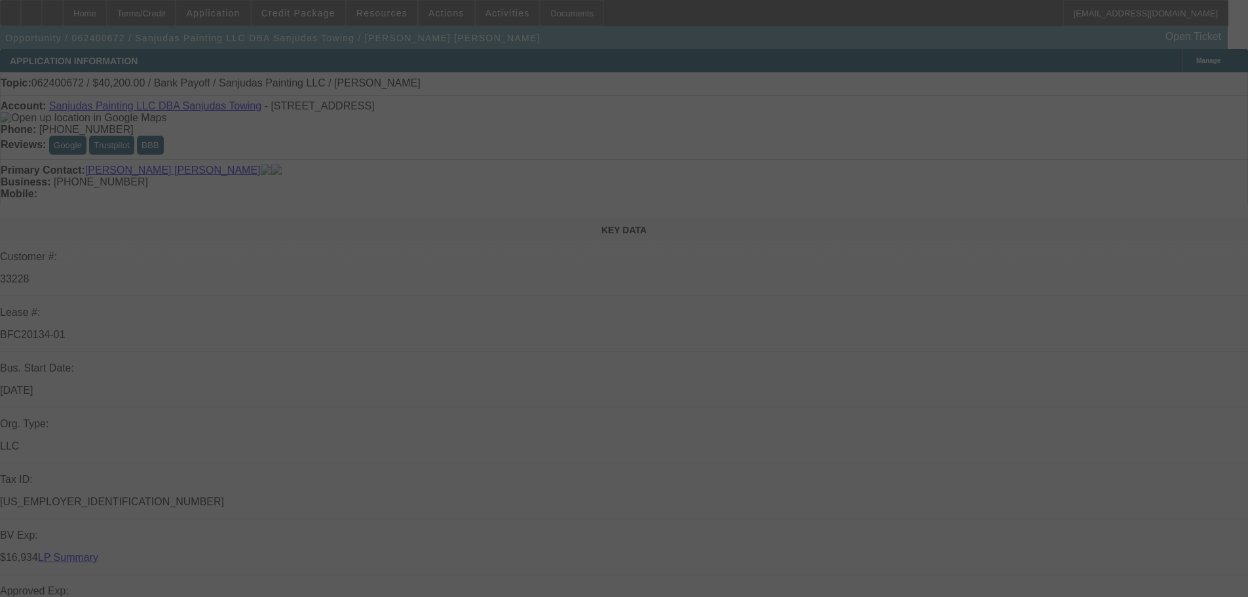
select select "0"
select select "2"
select select "0"
select select "6"
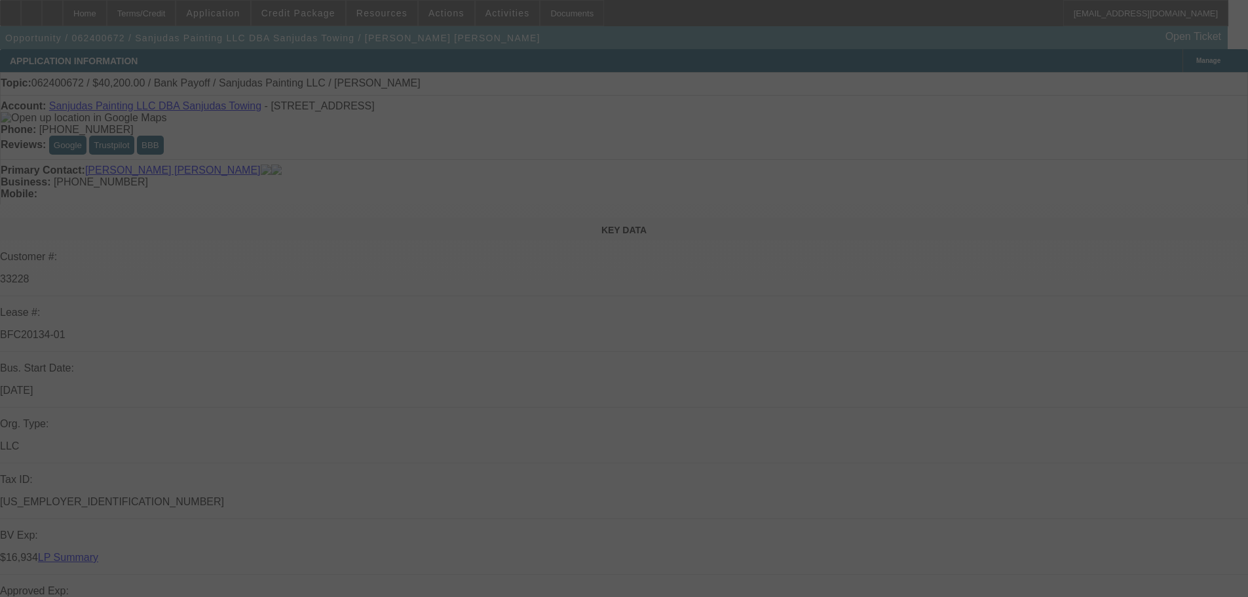
select select "0"
select select "2"
select select "0"
select select "6"
